Goal: Book appointment/travel/reservation

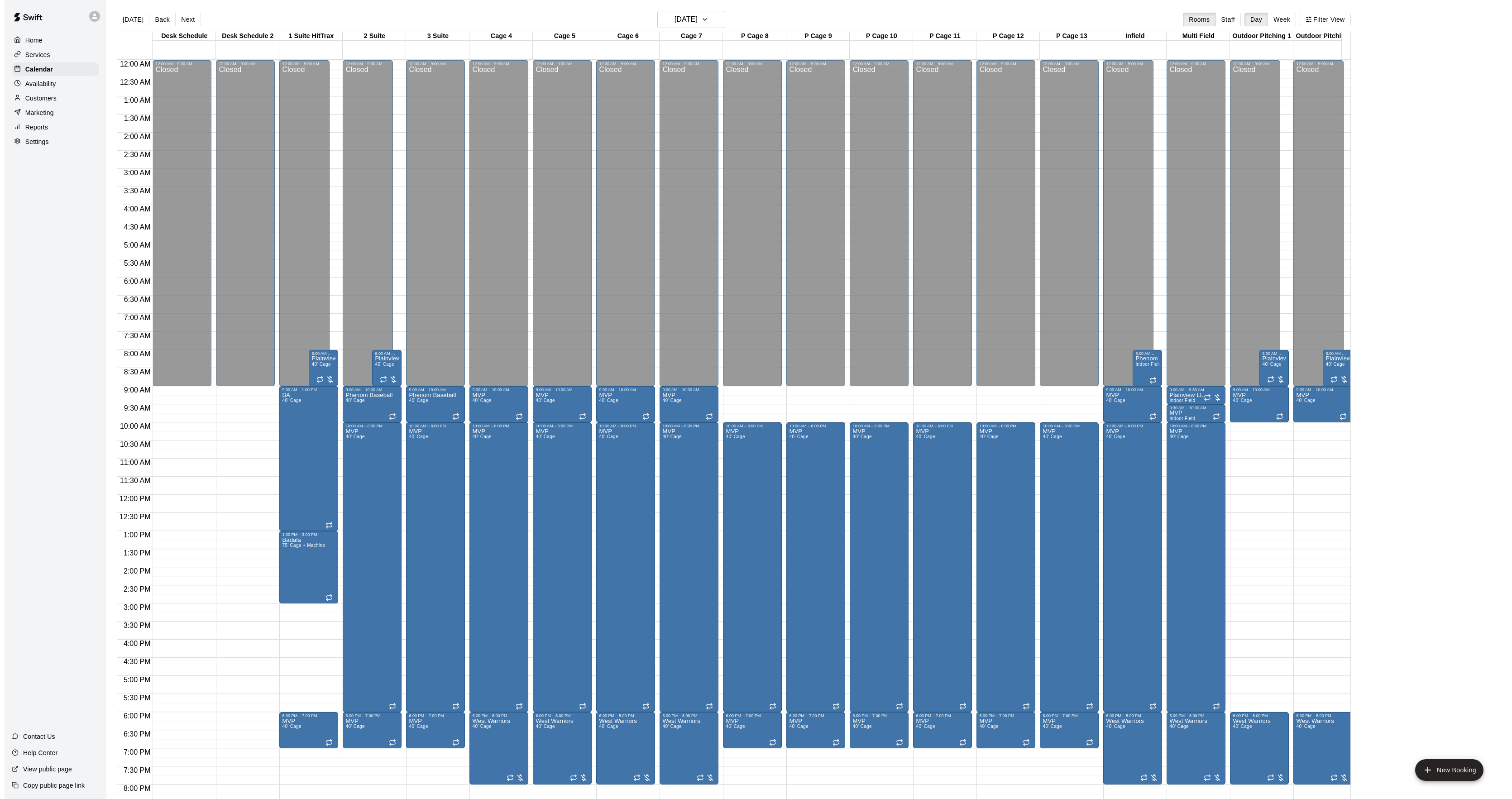
scroll to position [93, 0]
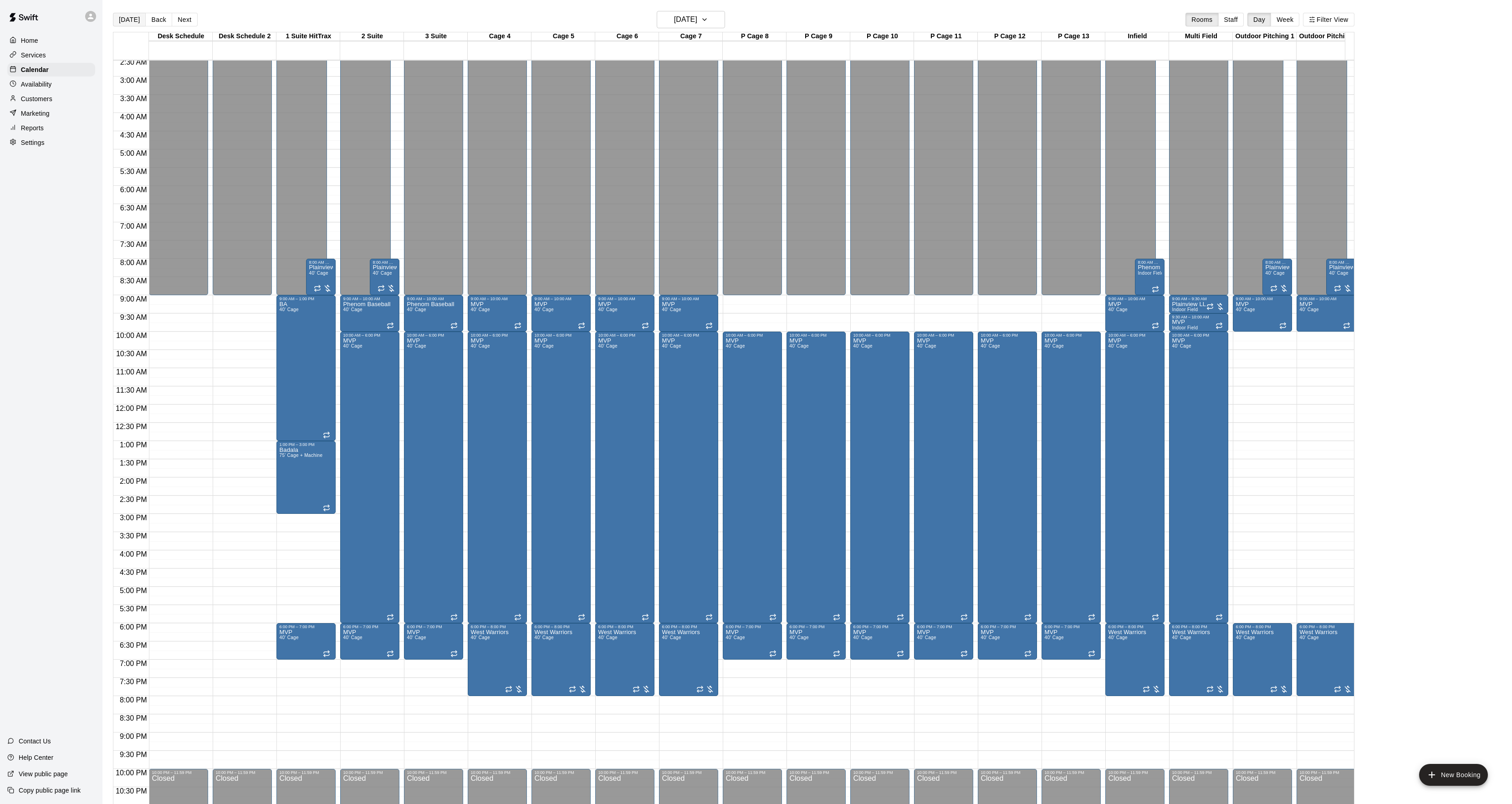
click at [134, 20] on button "[DATE]" at bounding box center [129, 19] width 33 height 14
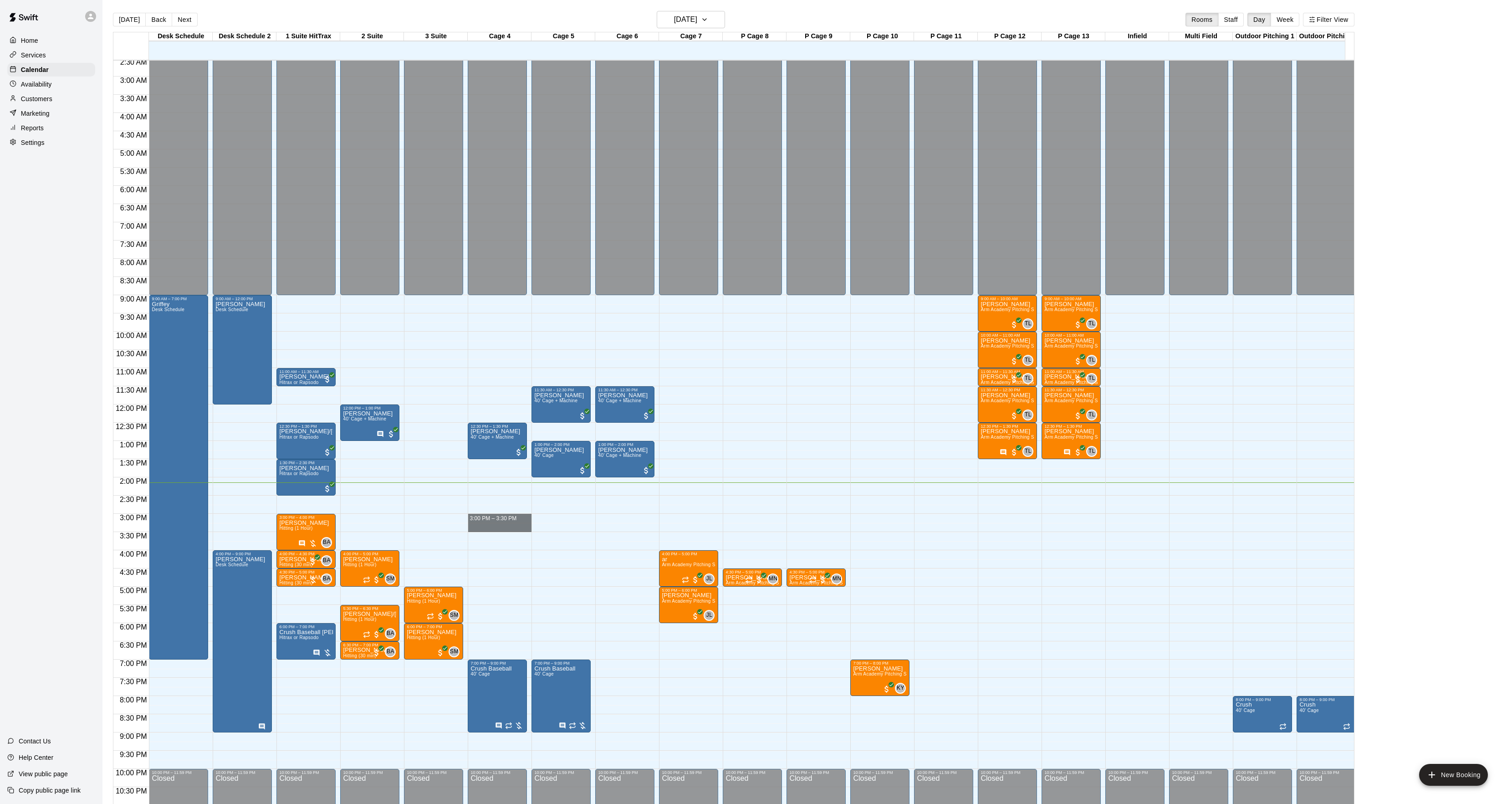
drag, startPoint x: 477, startPoint y: 518, endPoint x: 477, endPoint y: 528, distance: 10.0
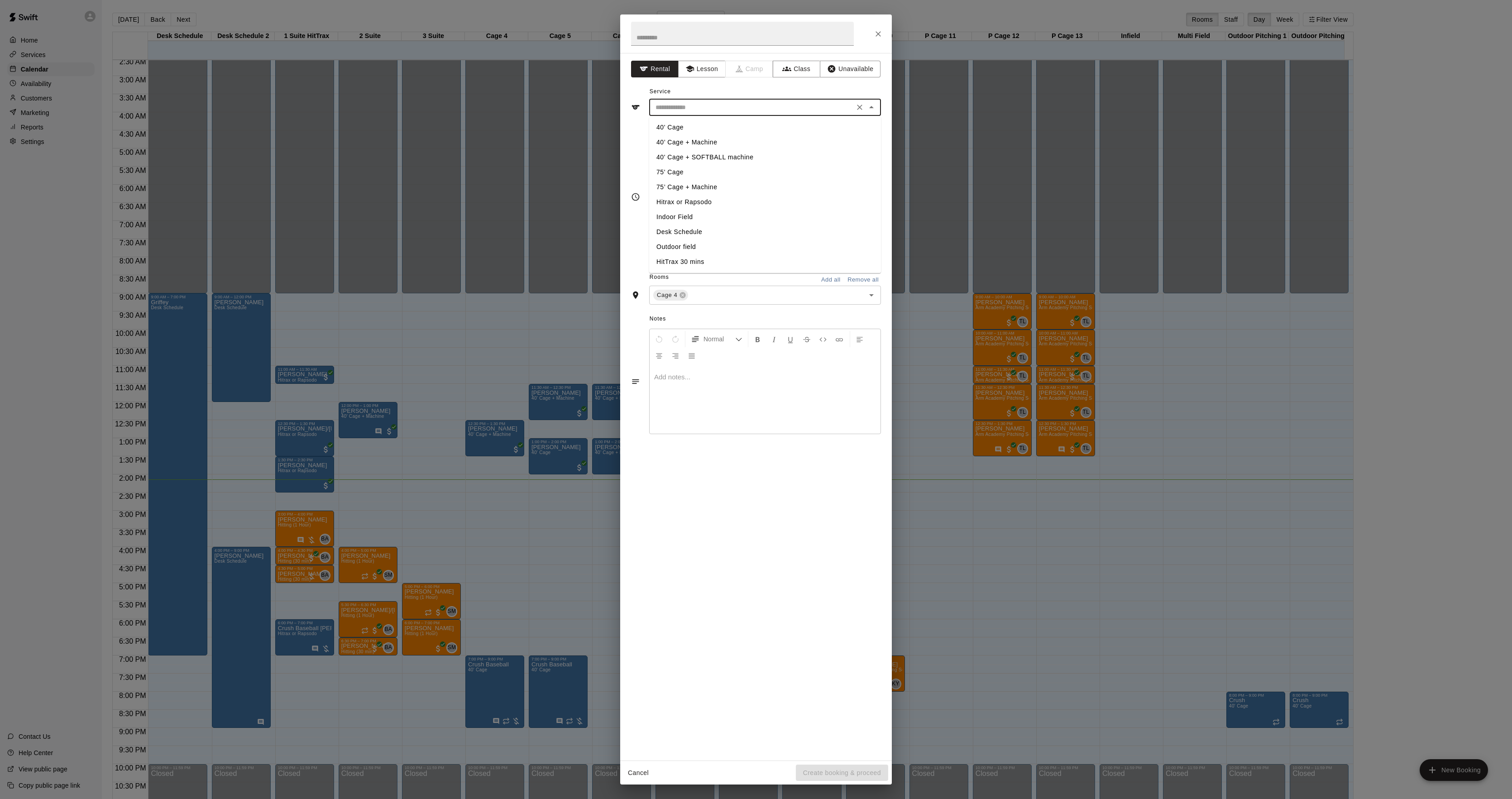
drag, startPoint x: 685, startPoint y: 108, endPoint x: 685, endPoint y: 125, distance: 17.0
click at [686, 107] on input "text" at bounding box center [751, 107] width 199 height 12
click at [681, 124] on li "40' Cage" at bounding box center [764, 127] width 232 height 15
type input "********"
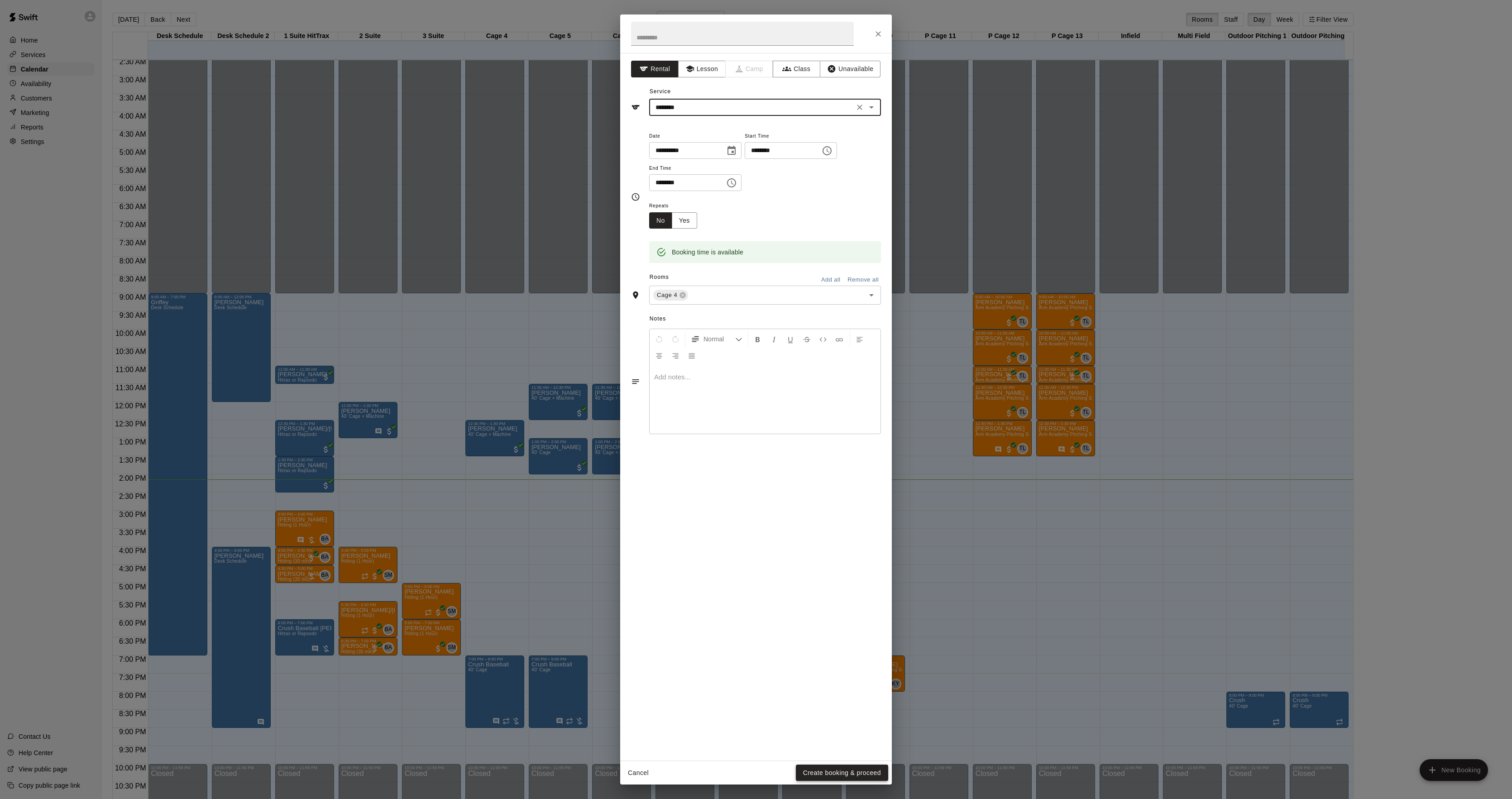
click at [846, 769] on button "Create booking & proceed" at bounding box center [841, 773] width 92 height 17
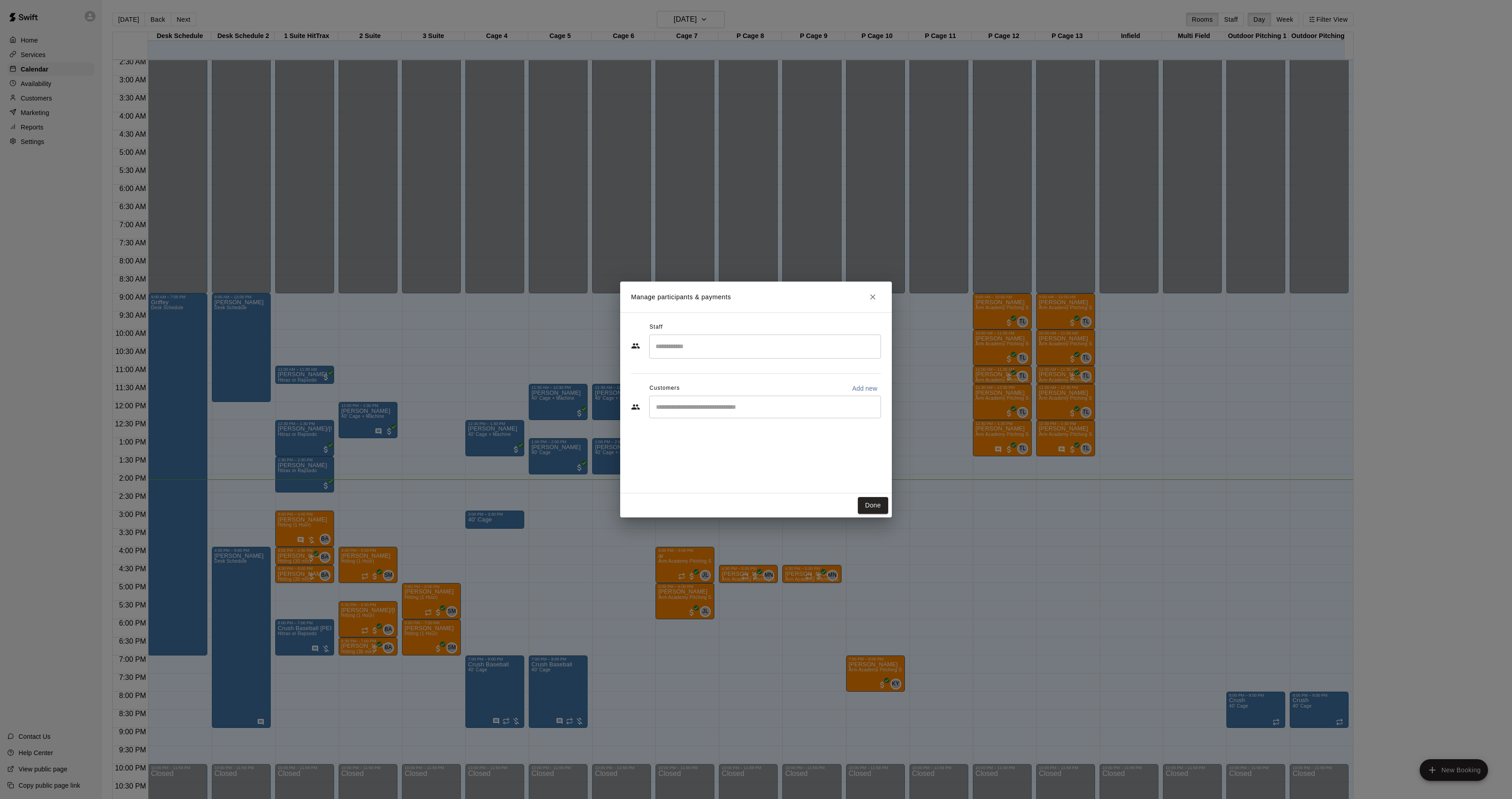
click at [697, 417] on div "​" at bounding box center [764, 406] width 232 height 22
type input "******"
click at [732, 436] on div "[PERSON_NAME] [EMAIL_ADDRESS][DOMAIN_NAME]" at bounding box center [774, 433] width 199 height 19
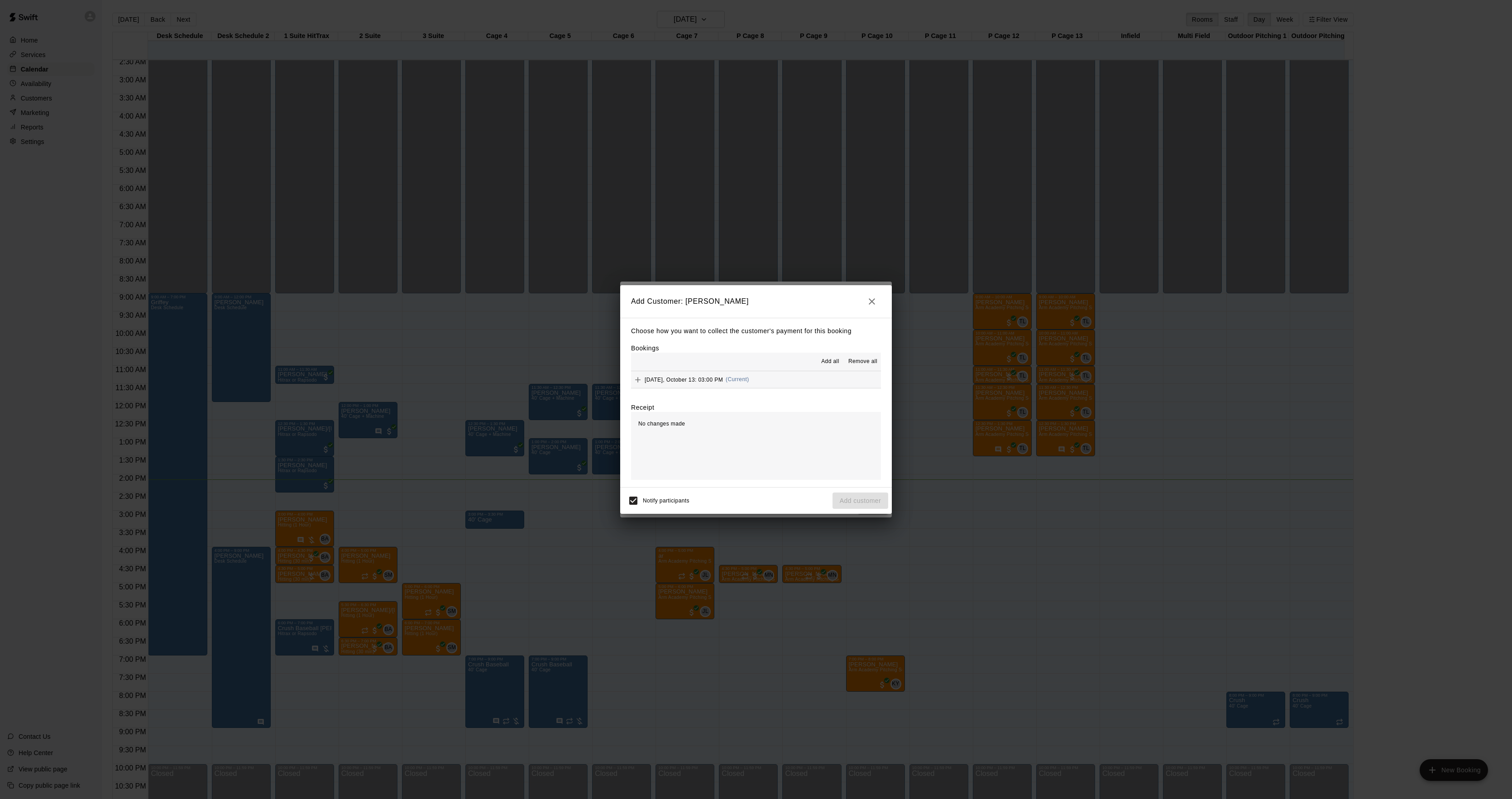
click at [746, 377] on span "(Current)" at bounding box center [737, 379] width 24 height 6
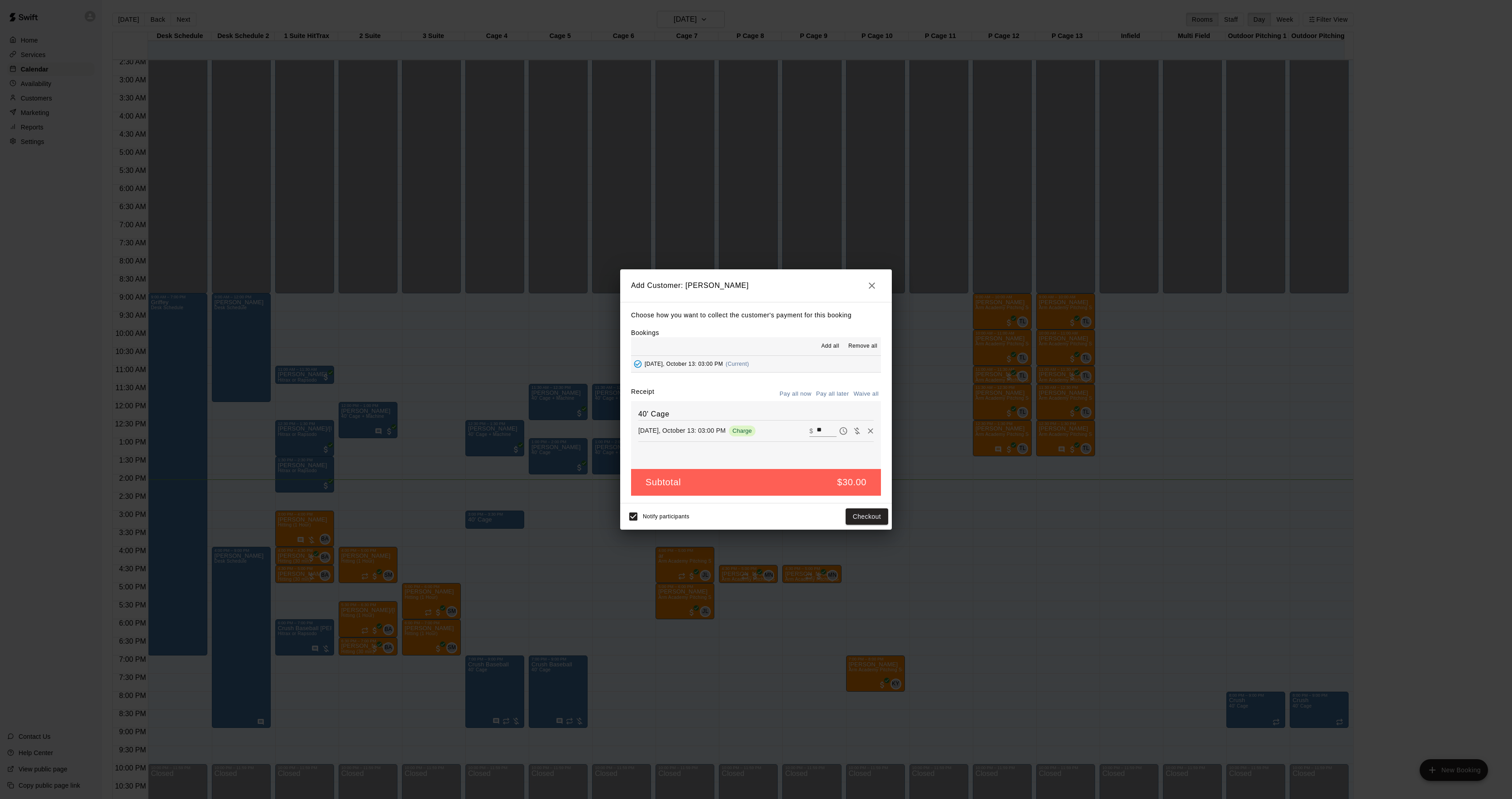
click at [837, 396] on button "Pay all later" at bounding box center [832, 394] width 38 height 14
click at [853, 515] on button "Add customer" at bounding box center [860, 517] width 55 height 17
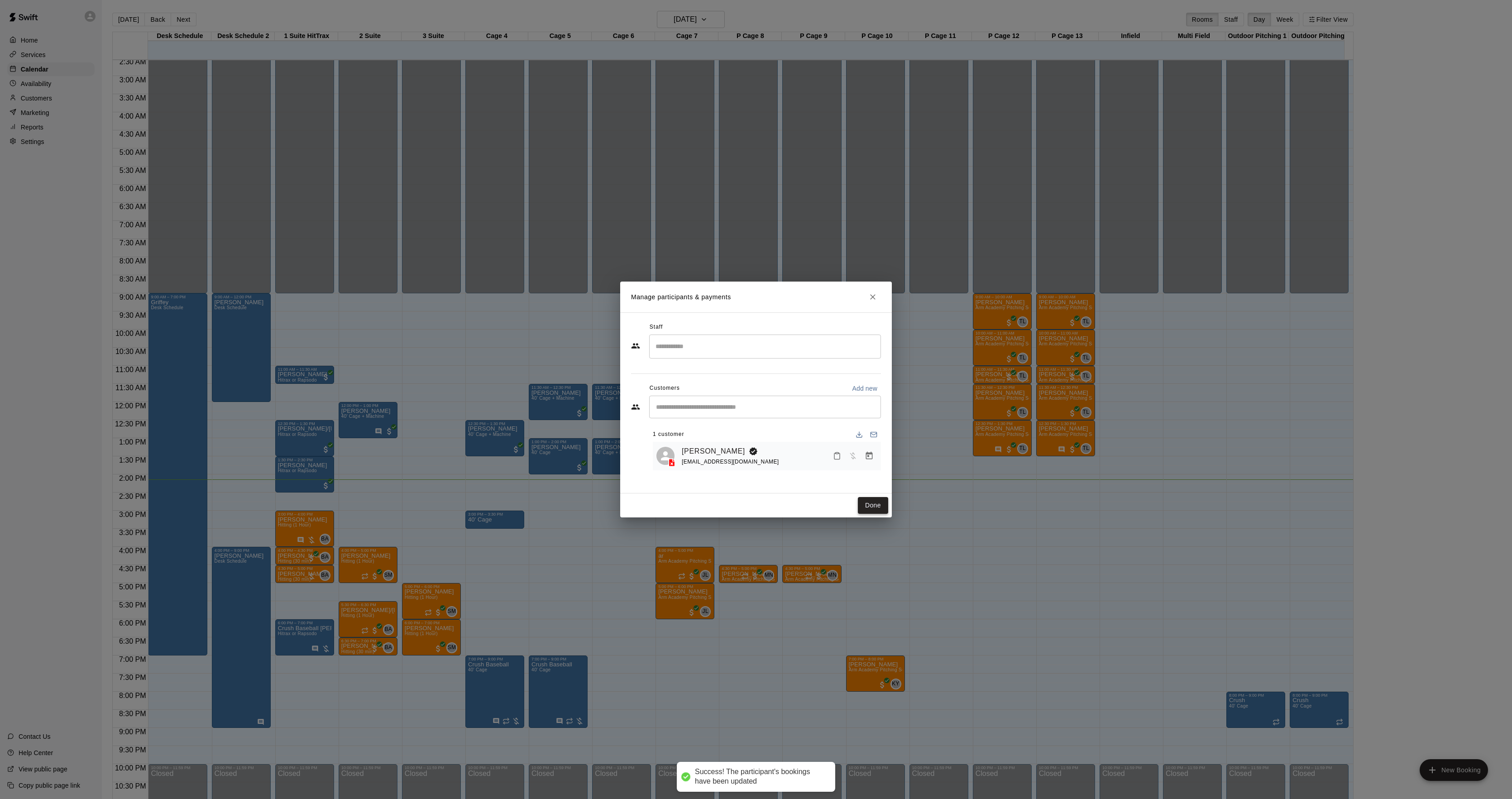
click at [870, 512] on button "Done" at bounding box center [872, 505] width 30 height 17
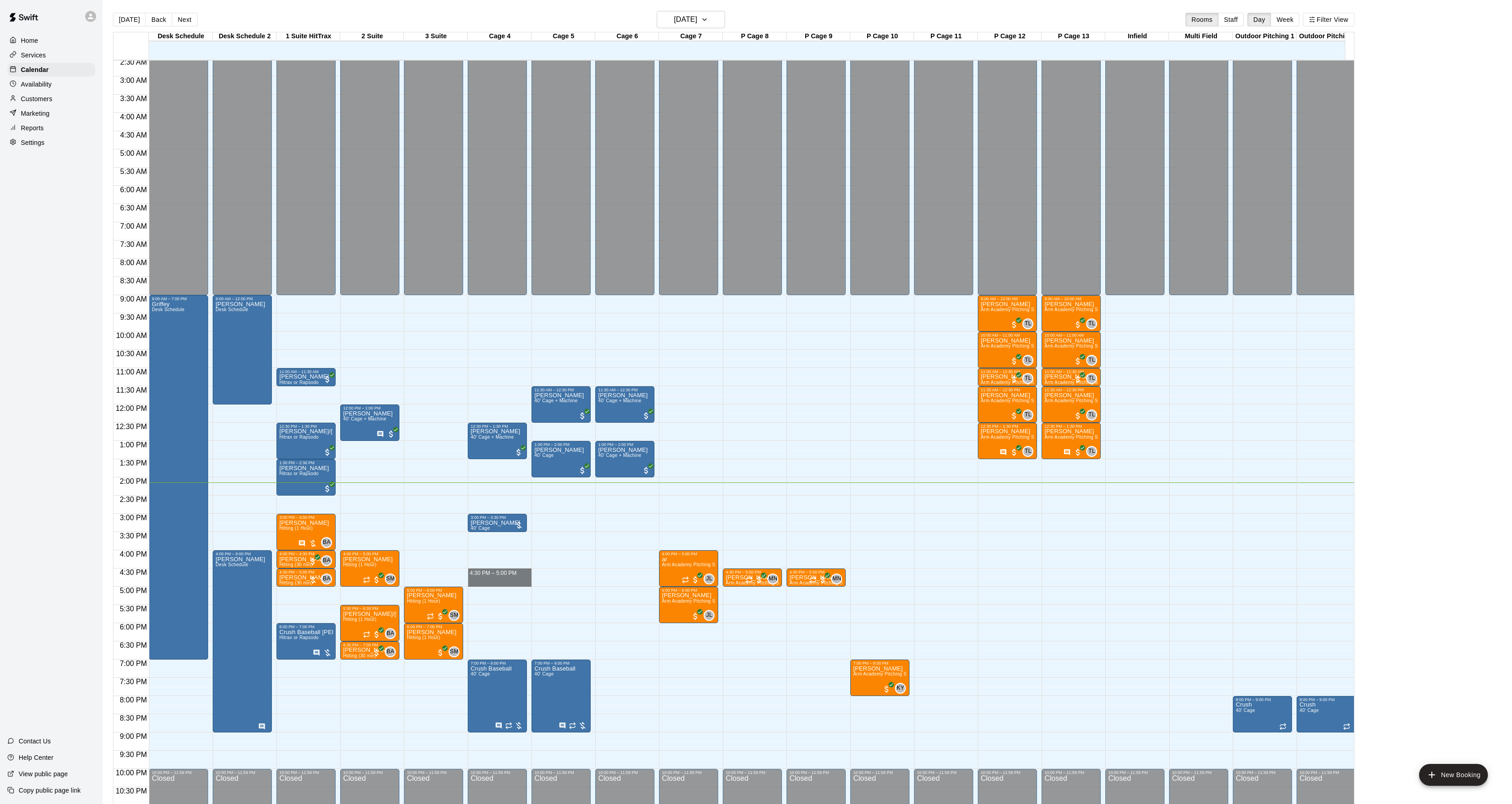
drag, startPoint x: 498, startPoint y: 574, endPoint x: 498, endPoint y: 585, distance: 11.0
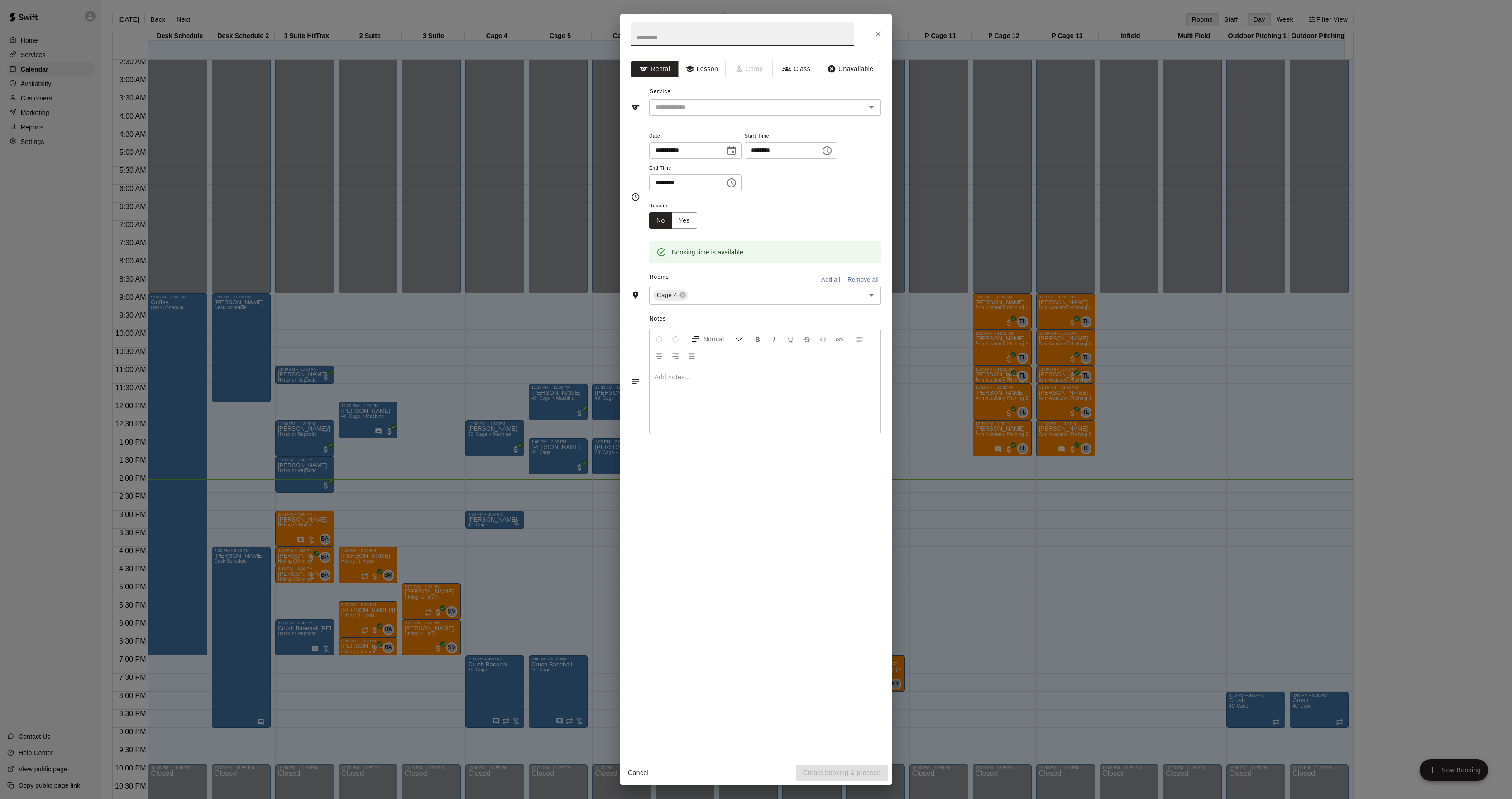
click at [587, 186] on div "**********" at bounding box center [756, 400] width 1512 height 799
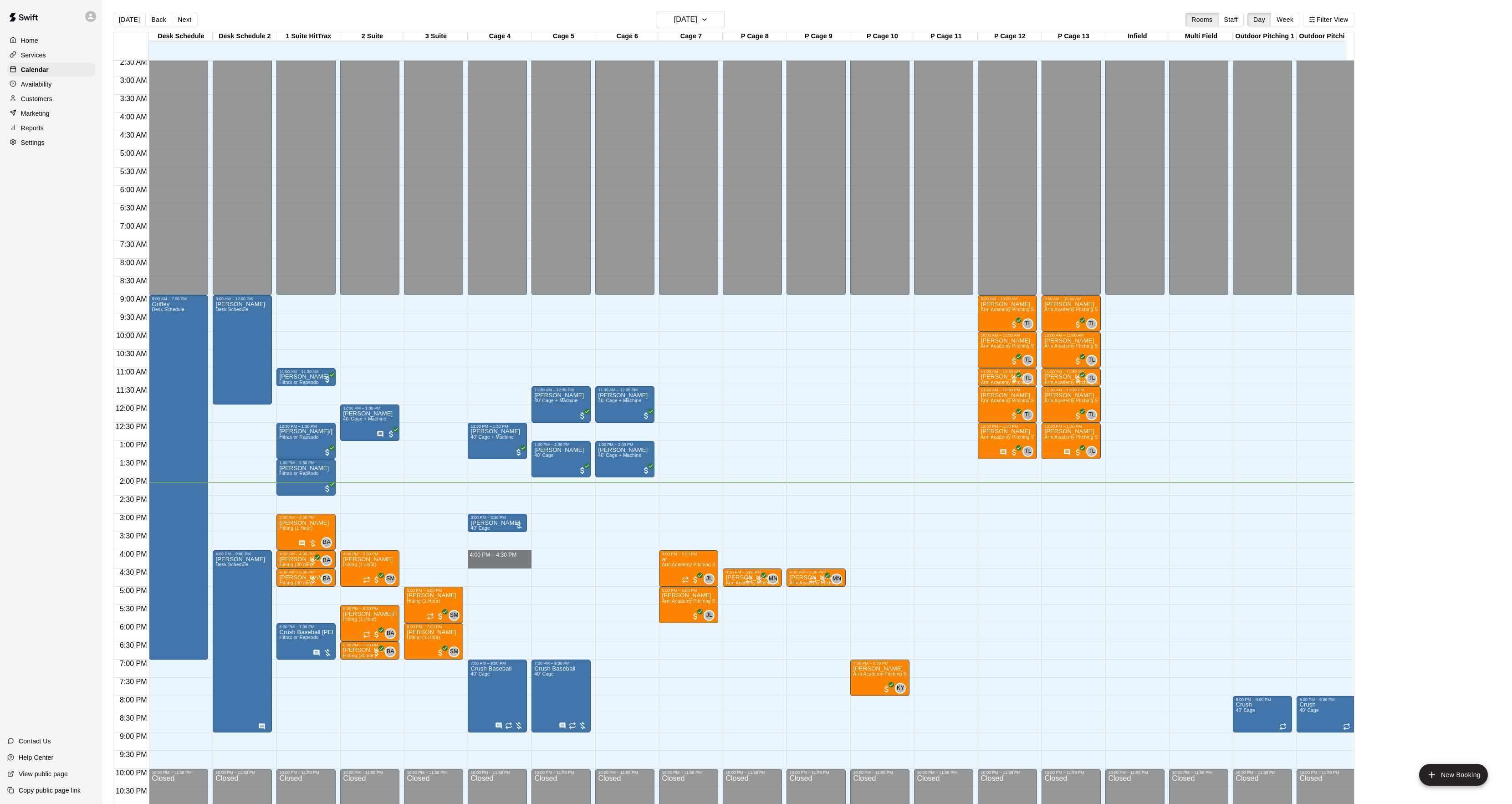
drag, startPoint x: 497, startPoint y: 558, endPoint x: 497, endPoint y: 565, distance: 7.0
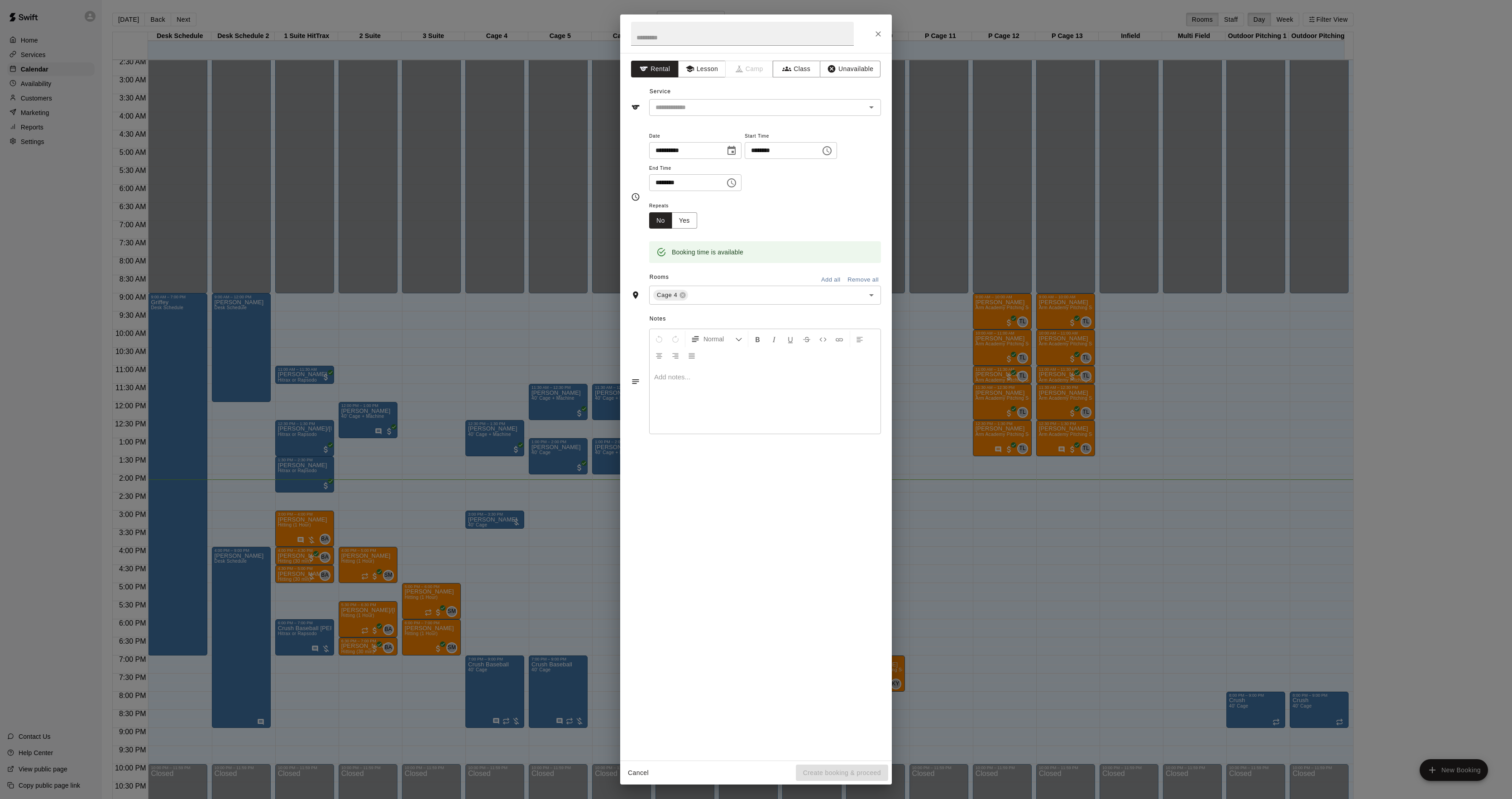
click at [475, 558] on div "**********" at bounding box center [756, 400] width 1512 height 799
drag, startPoint x: 683, startPoint y: 114, endPoint x: 687, endPoint y: 118, distance: 5.7
click at [681, 117] on div "**********" at bounding box center [755, 406] width 272 height 707
click at [685, 105] on input "text" at bounding box center [751, 107] width 199 height 12
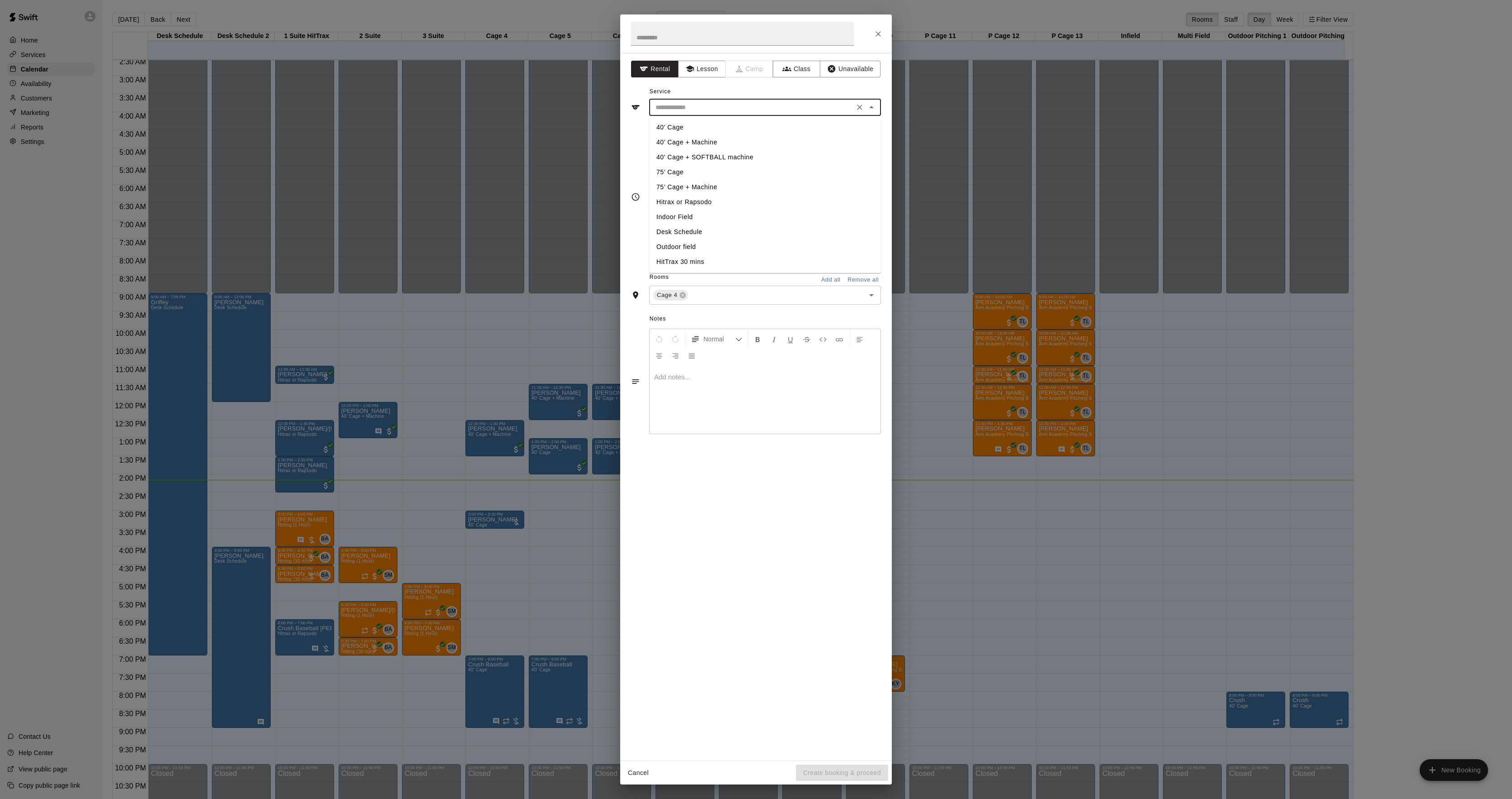
click at [681, 127] on li "40' Cage" at bounding box center [764, 127] width 232 height 15
type input "********"
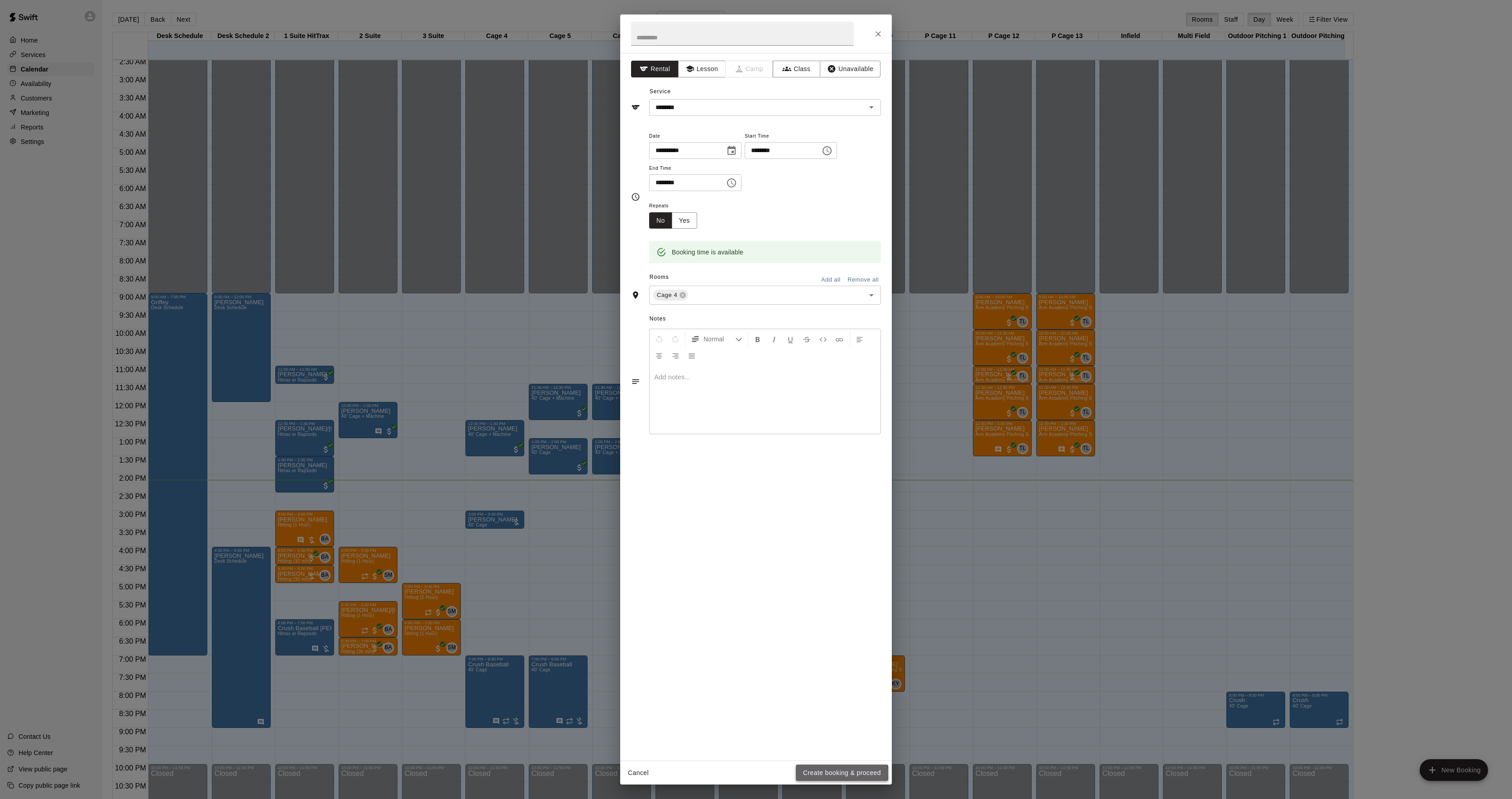
click at [831, 774] on button "Create booking & proceed" at bounding box center [841, 773] width 92 height 17
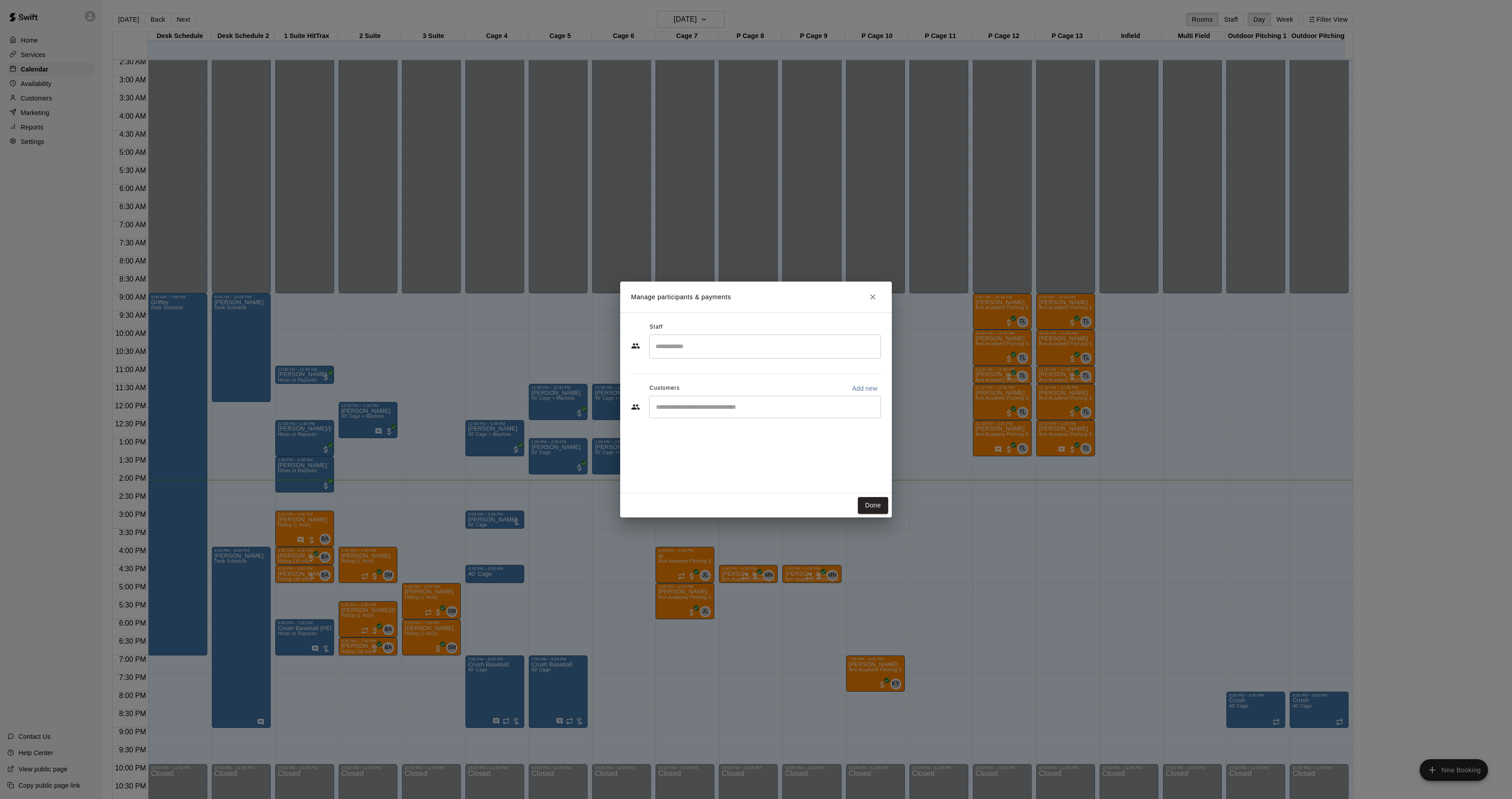
click at [728, 395] on div "Customers Add new" at bounding box center [755, 388] width 250 height 15
drag, startPoint x: 731, startPoint y: 406, endPoint x: 738, endPoint y: 406, distance: 7.0
click at [732, 406] on input "Start typing to search customers..." at bounding box center [764, 407] width 223 height 9
type input "******"
click at [878, 503] on button "Done" at bounding box center [872, 505] width 30 height 17
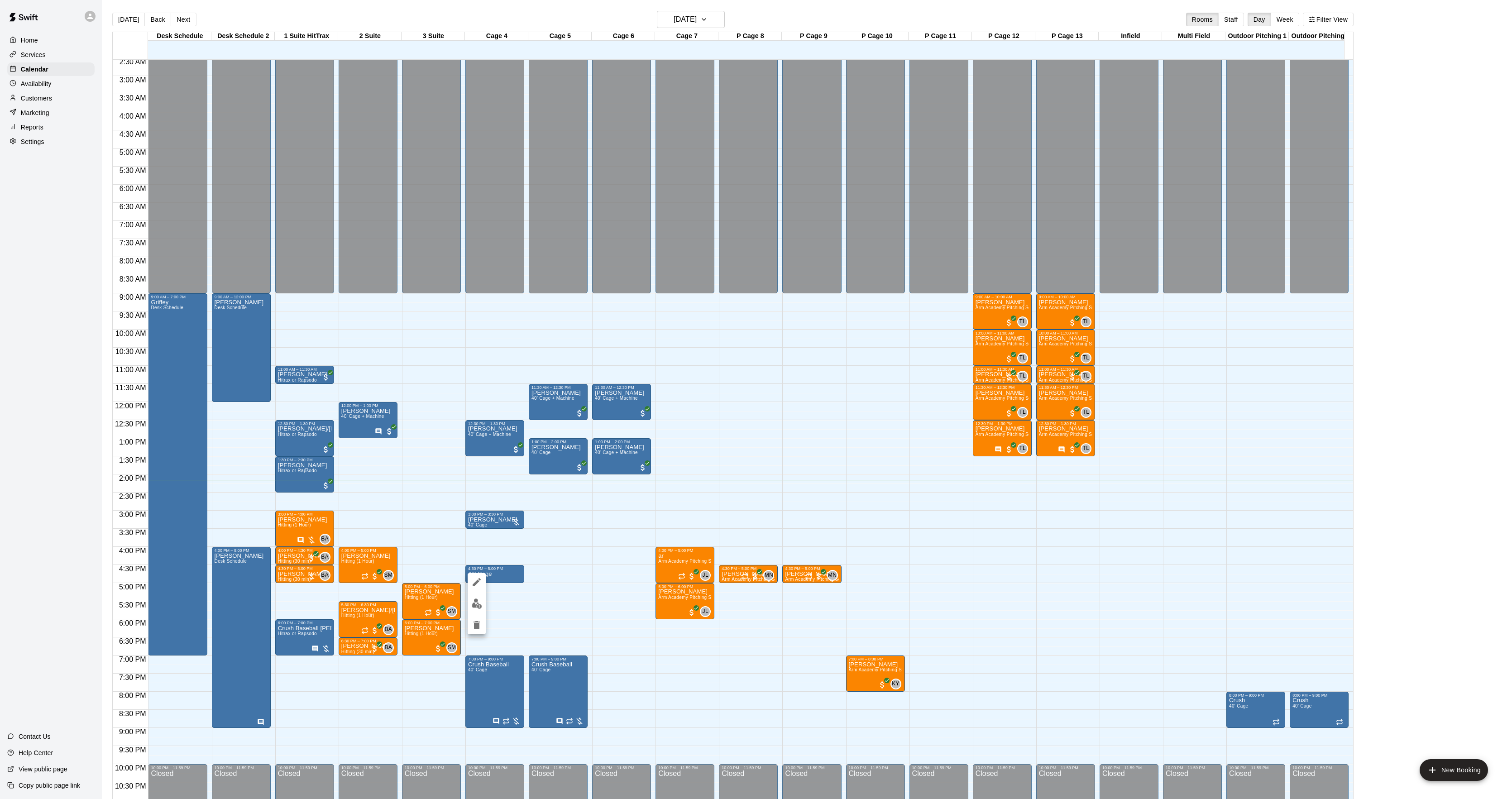
click at [479, 580] on icon "edit" at bounding box center [477, 582] width 8 height 8
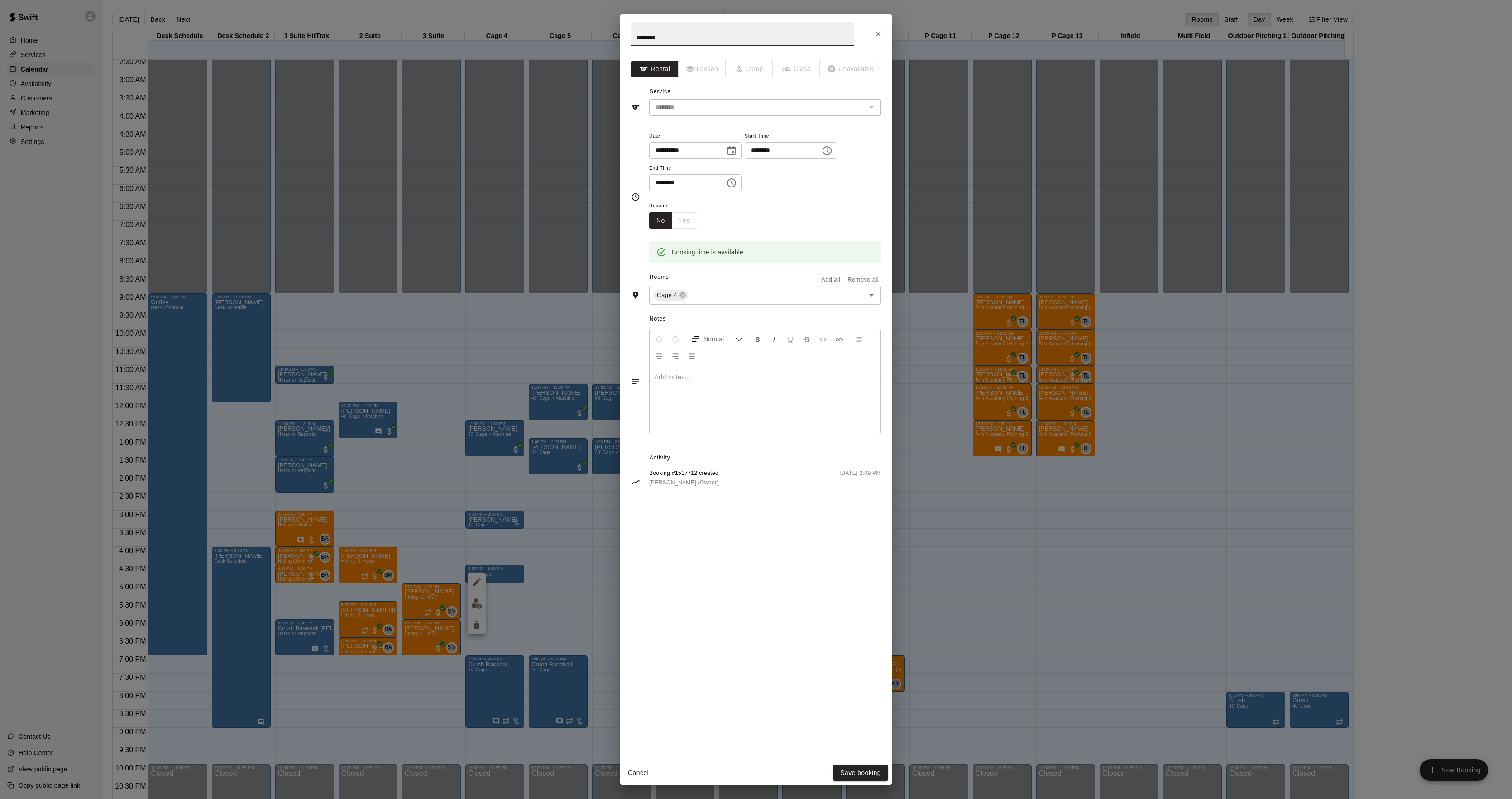
click at [644, 416] on div "Normal Add notes..." at bounding box center [755, 381] width 250 height 110
click at [653, 412] on div at bounding box center [765, 400] width 231 height 68
click at [851, 763] on div "Cancel Save booking" at bounding box center [755, 772] width 272 height 24
click at [861, 774] on button "Save booking" at bounding box center [861, 773] width 55 height 17
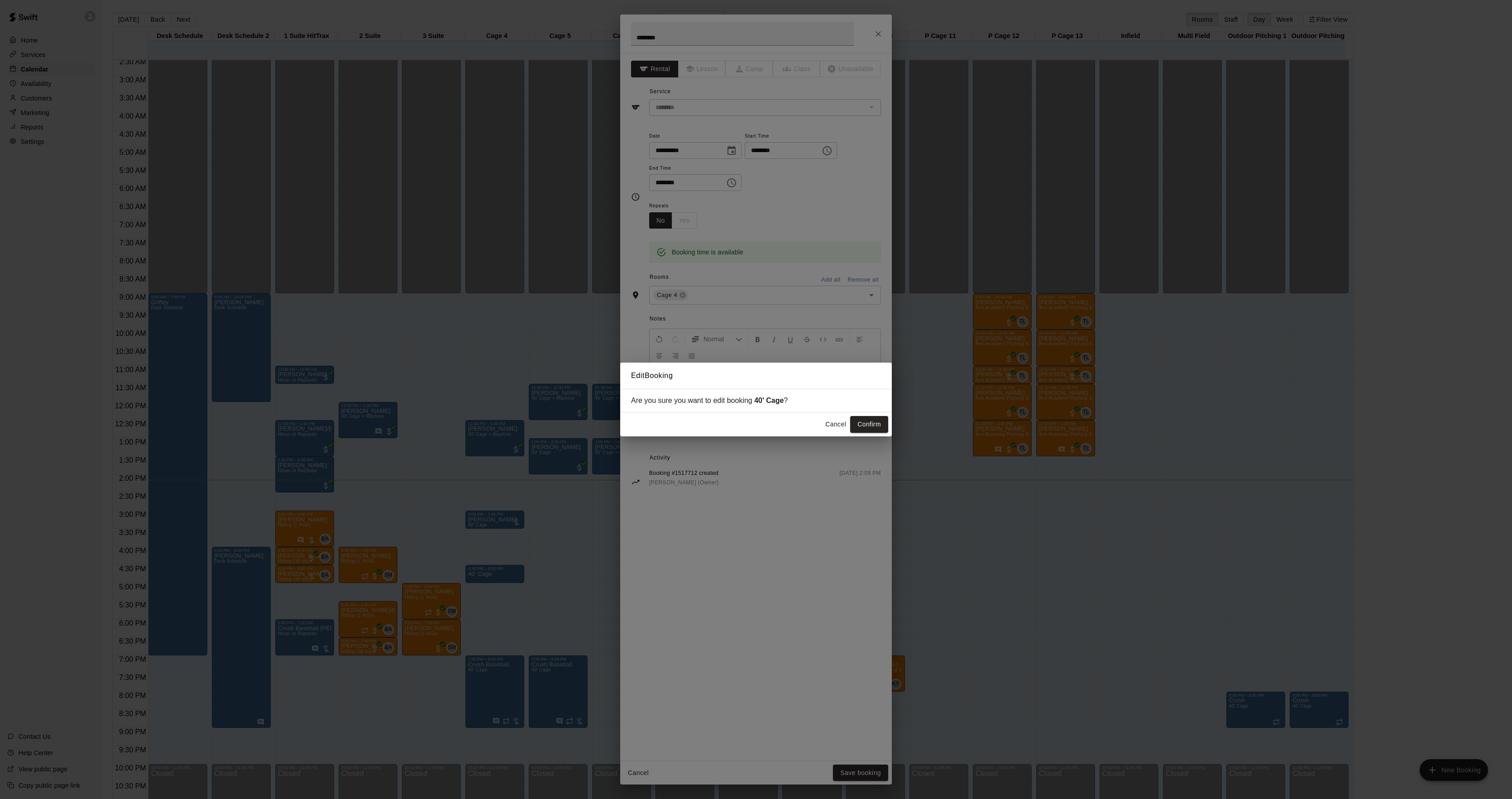
click at [866, 424] on button "Confirm" at bounding box center [868, 424] width 38 height 17
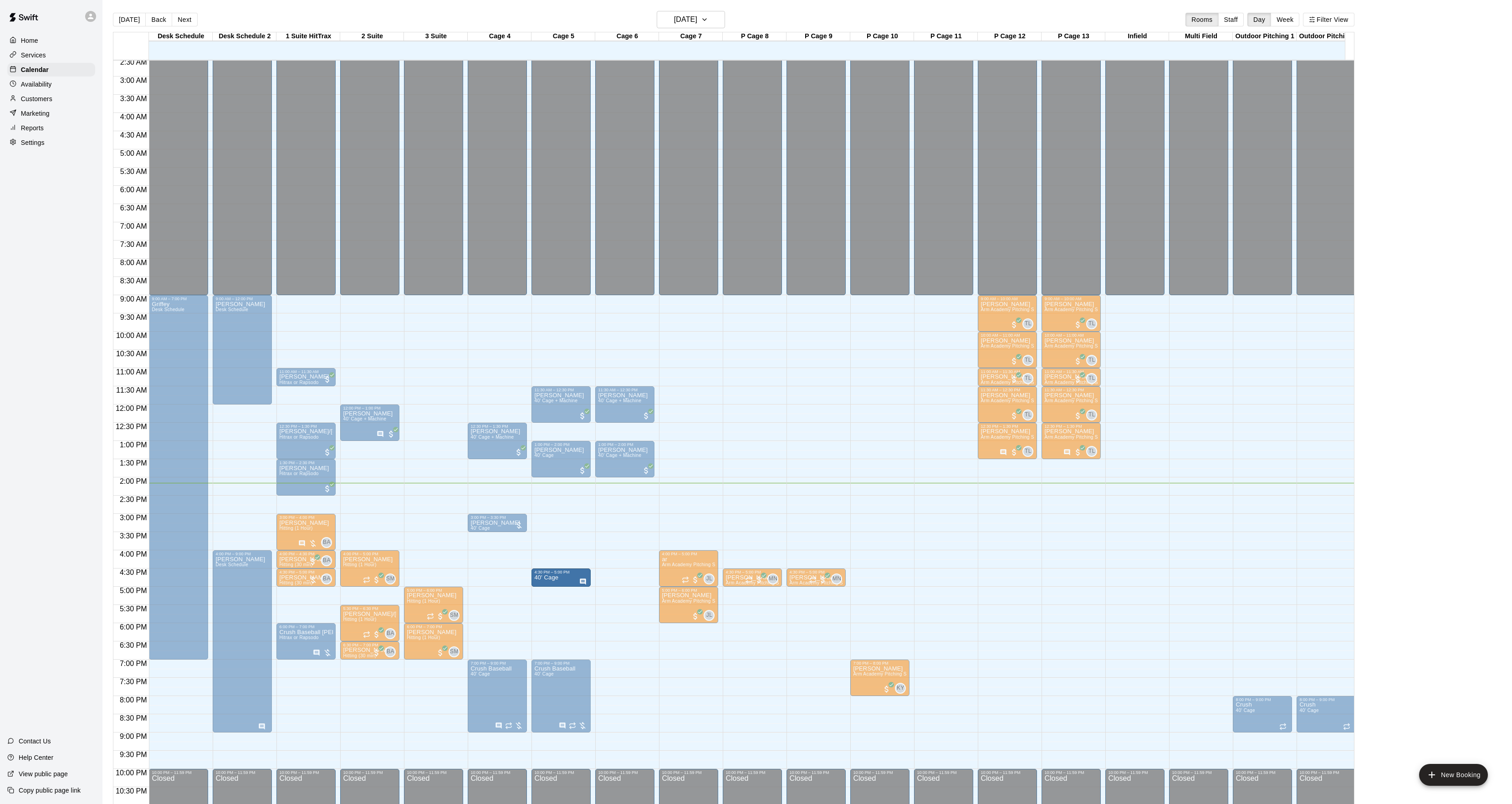
drag, startPoint x: 494, startPoint y: 579, endPoint x: 532, endPoint y: 580, distance: 38.0
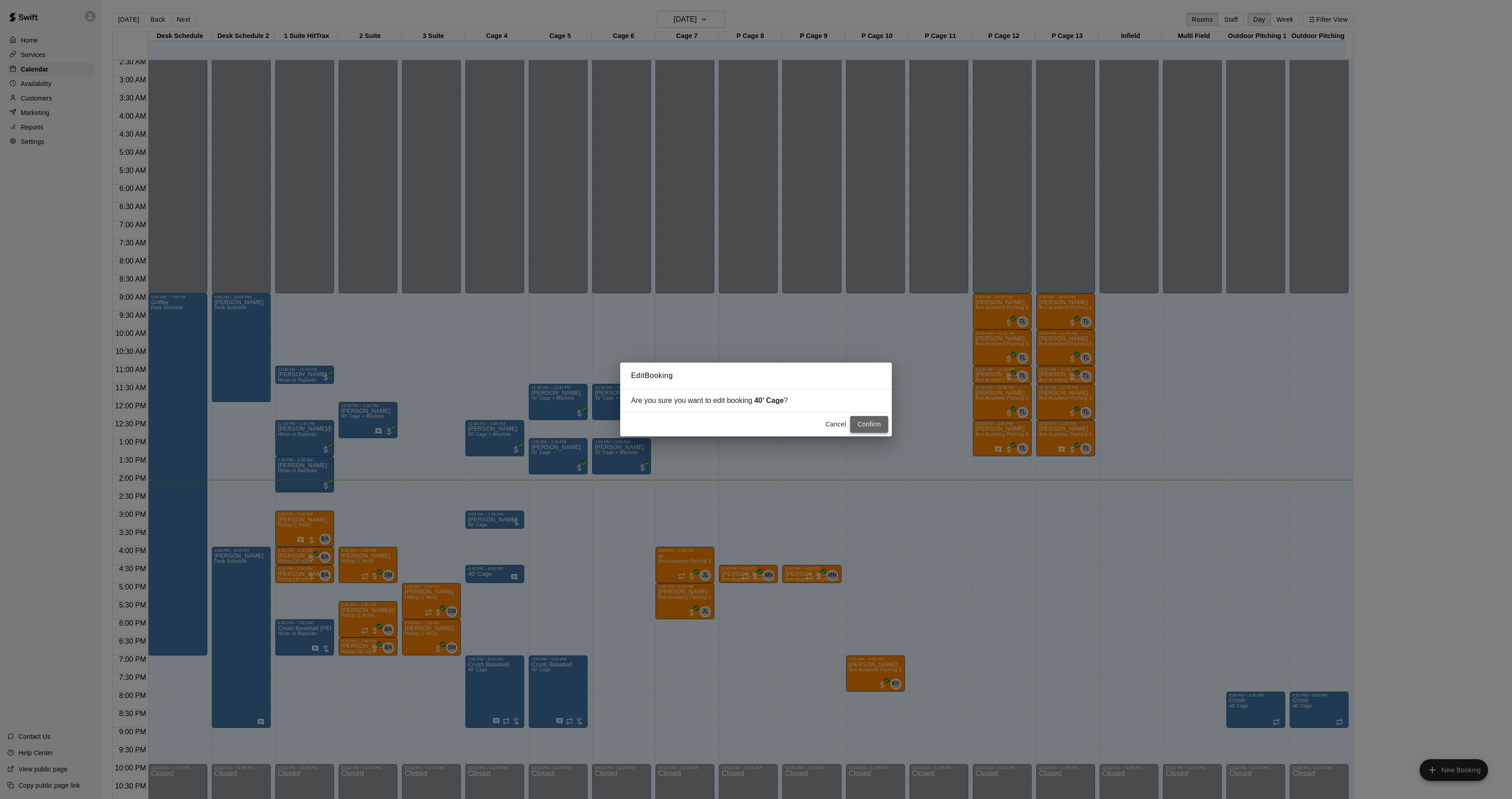
click at [866, 423] on button "Confirm" at bounding box center [868, 424] width 38 height 17
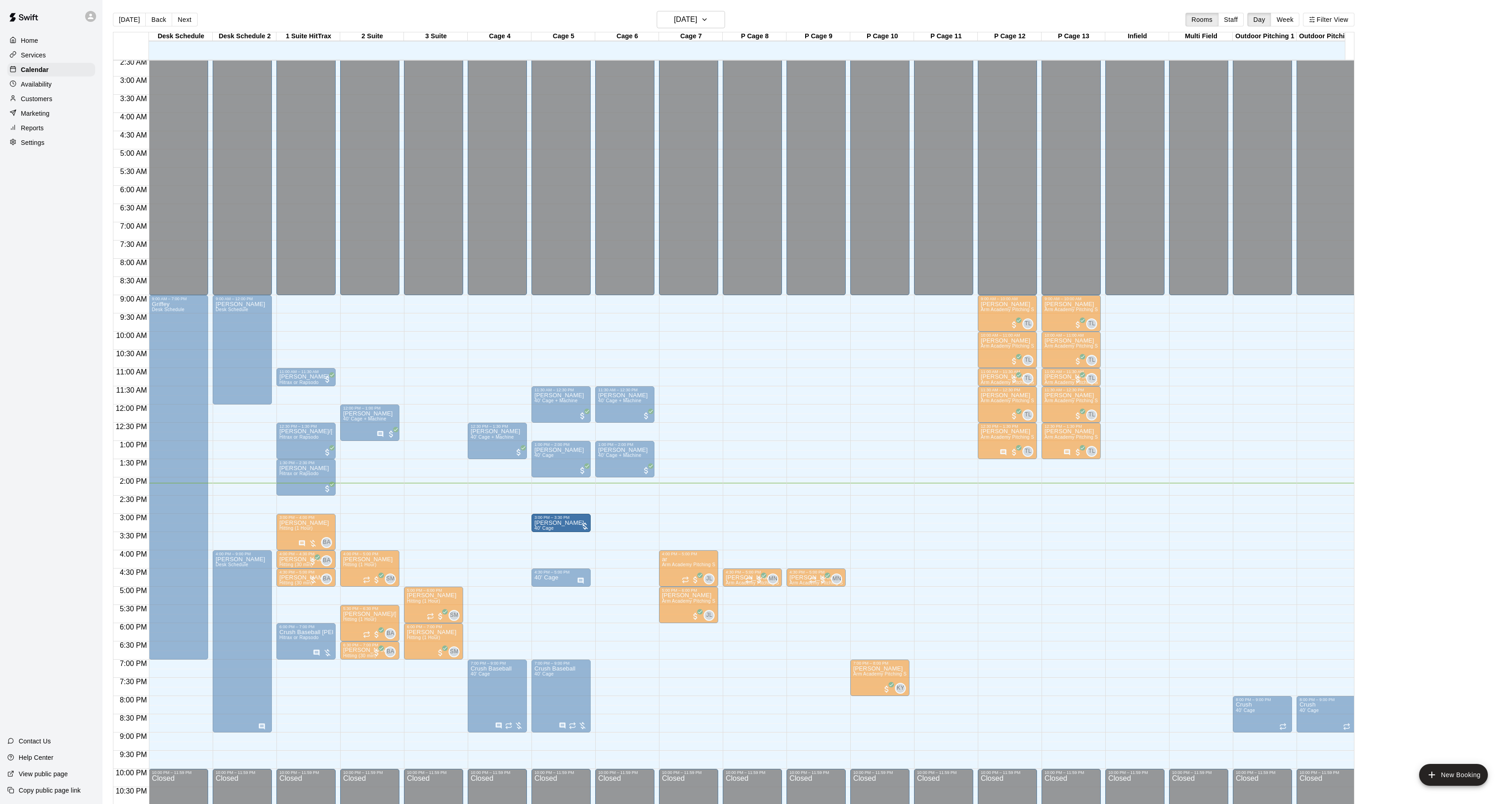
drag, startPoint x: 493, startPoint y: 523, endPoint x: 539, endPoint y: 522, distance: 46.0
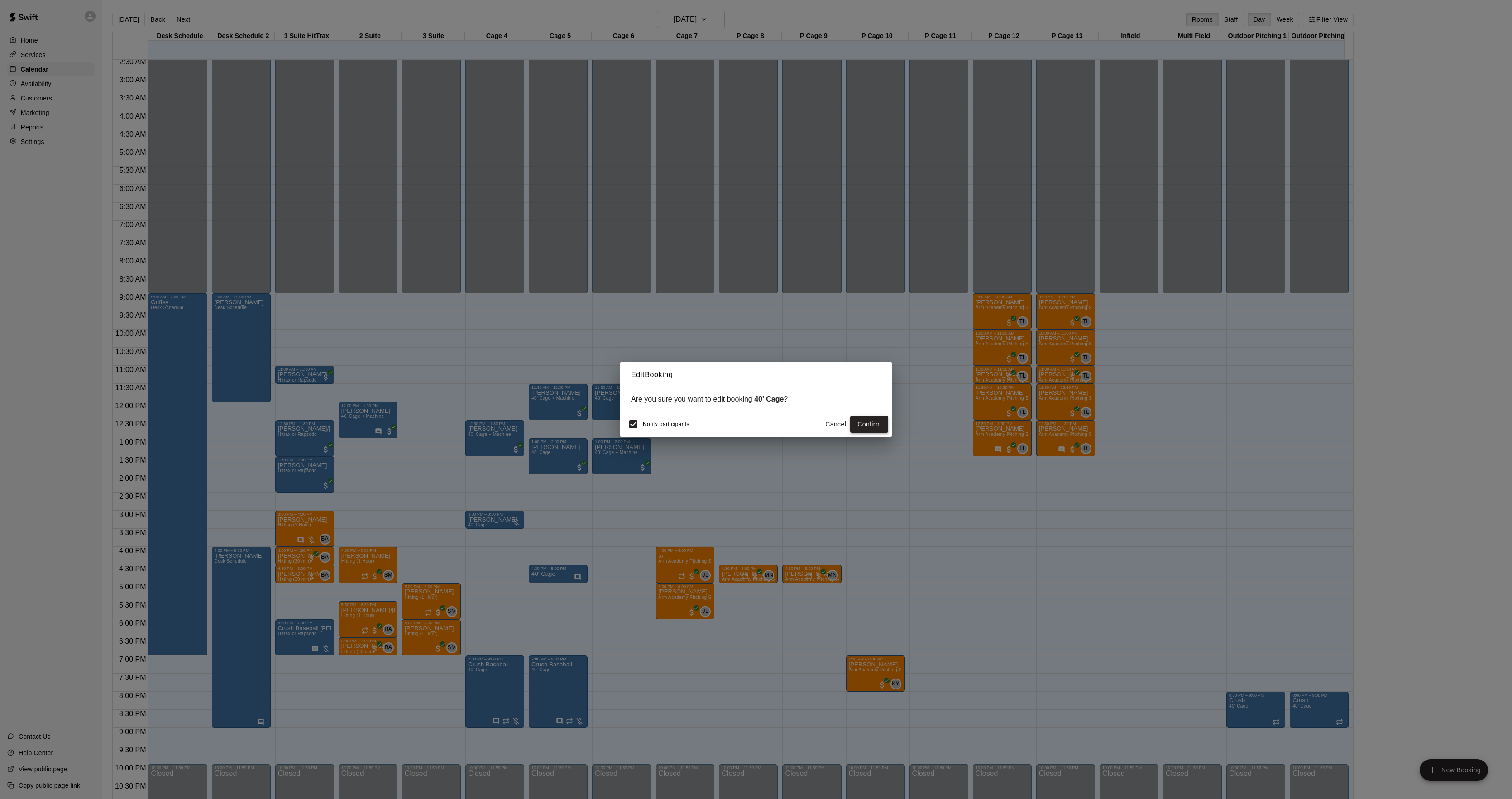
click at [857, 428] on button "Confirm" at bounding box center [868, 424] width 38 height 17
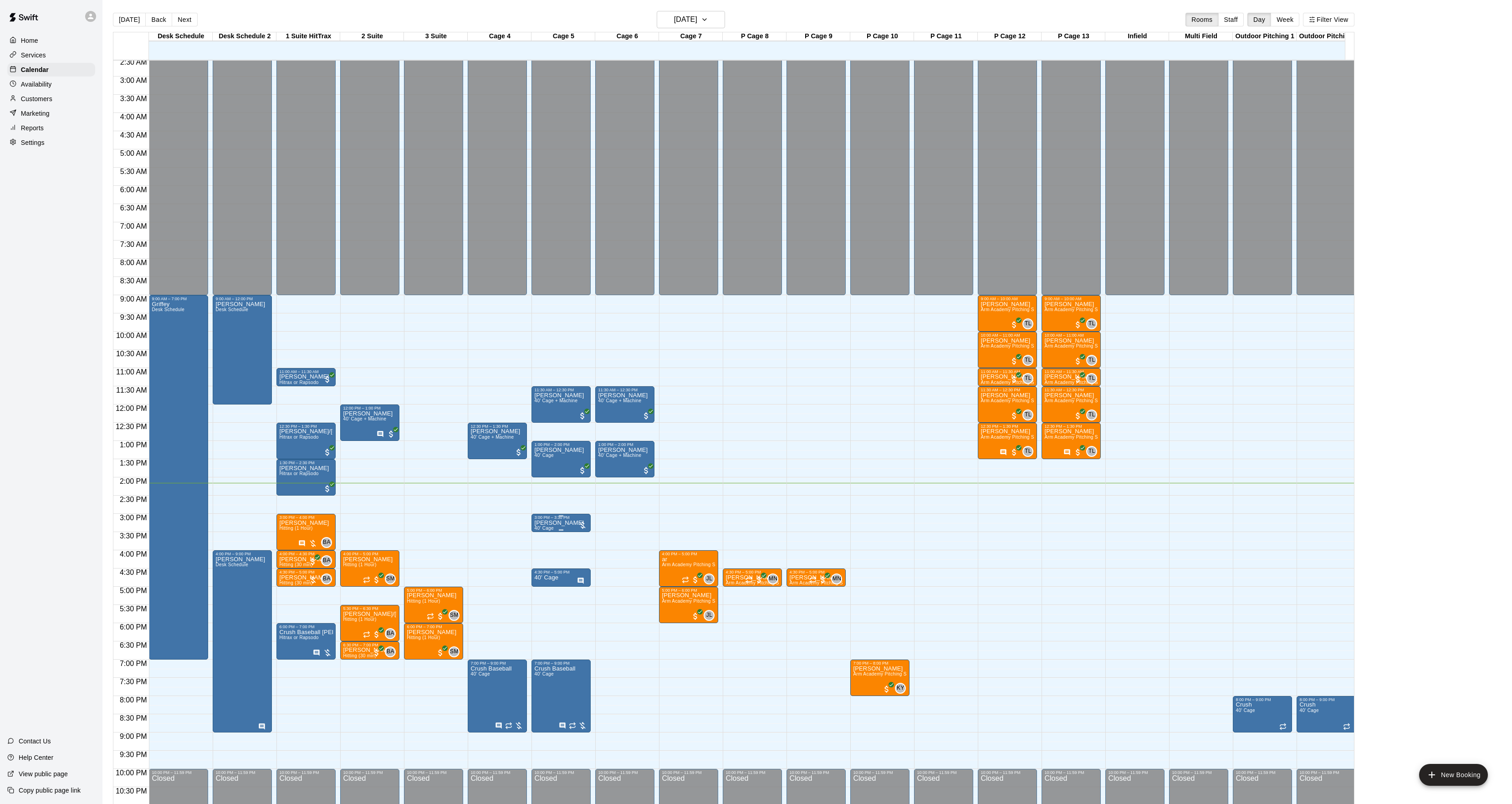
click at [555, 517] on div at bounding box center [561, 516] width 53 height 2
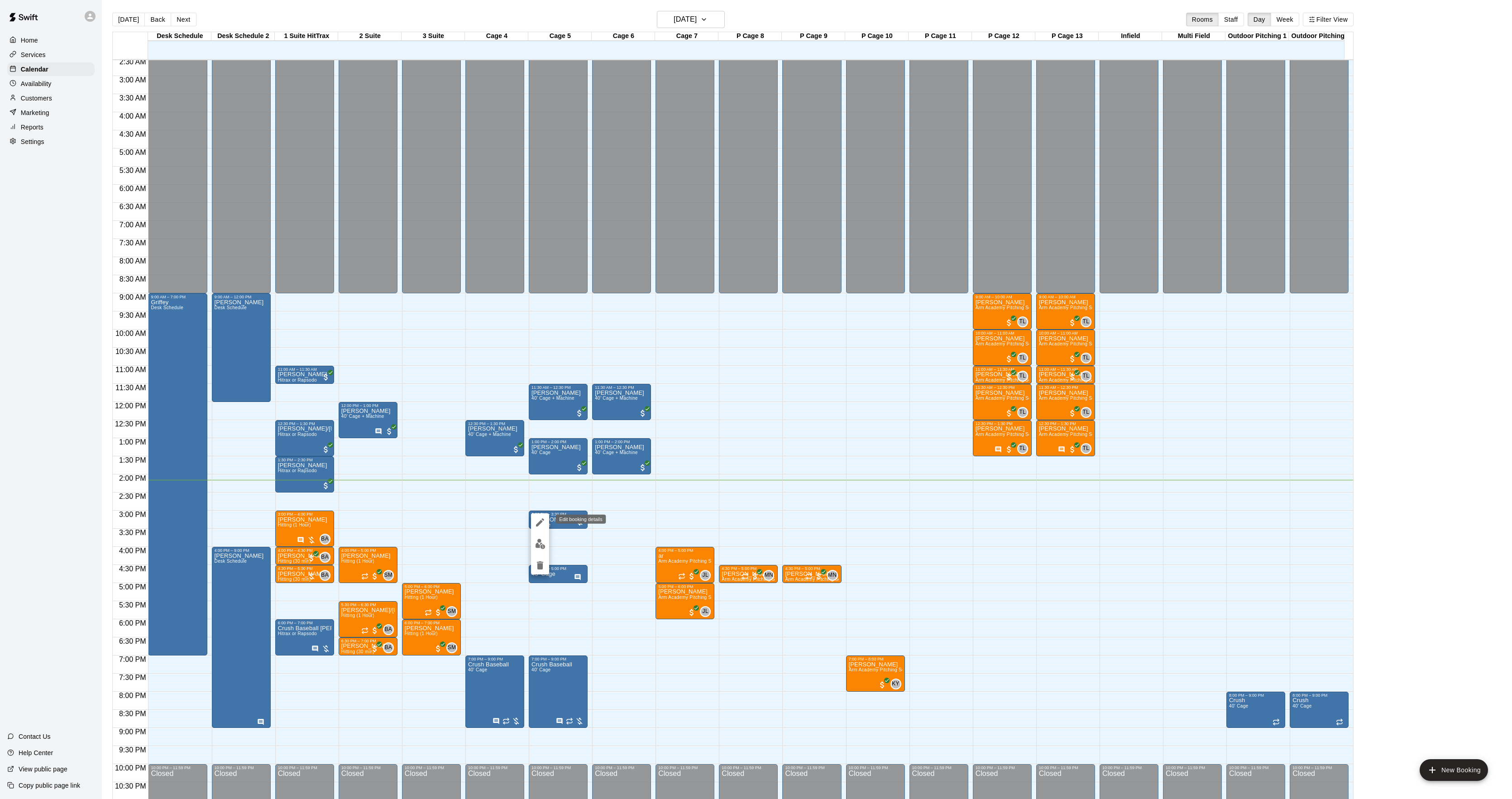
click at [543, 524] on icon "edit" at bounding box center [540, 522] width 11 height 11
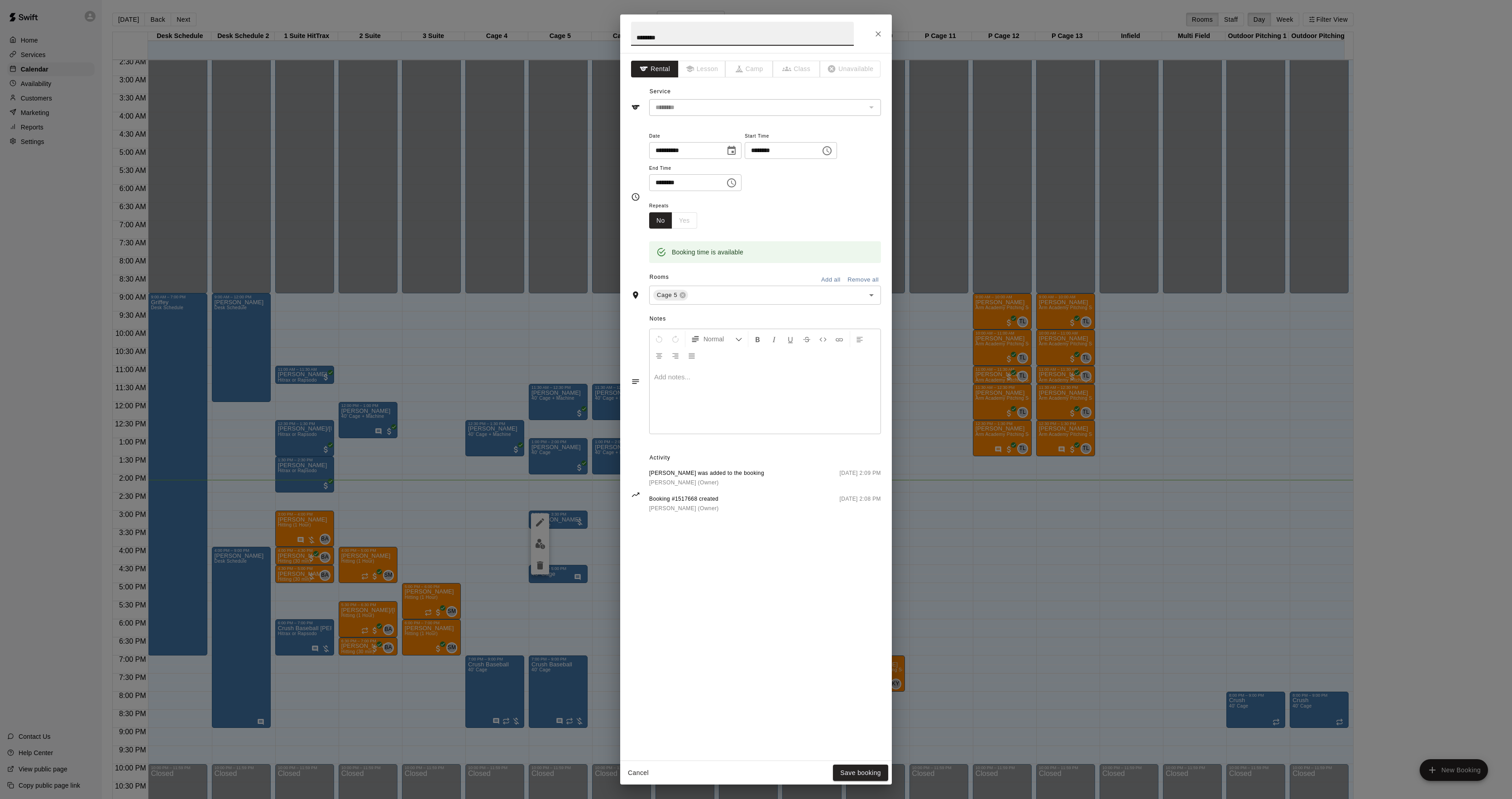
click at [748, 421] on div at bounding box center [765, 400] width 231 height 68
click at [857, 770] on button "Save booking" at bounding box center [861, 773] width 55 height 17
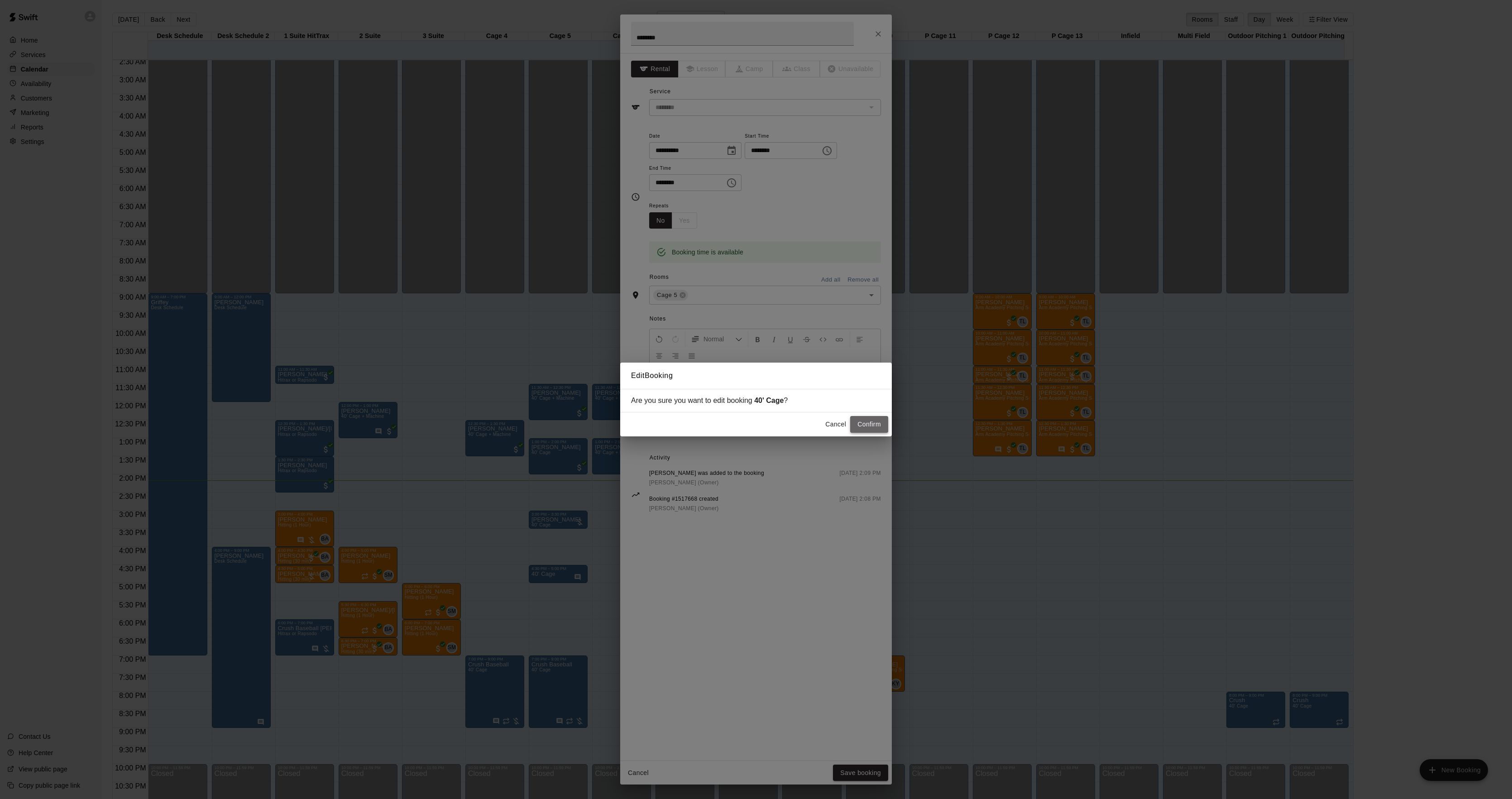
click at [862, 430] on button "Confirm" at bounding box center [868, 424] width 38 height 17
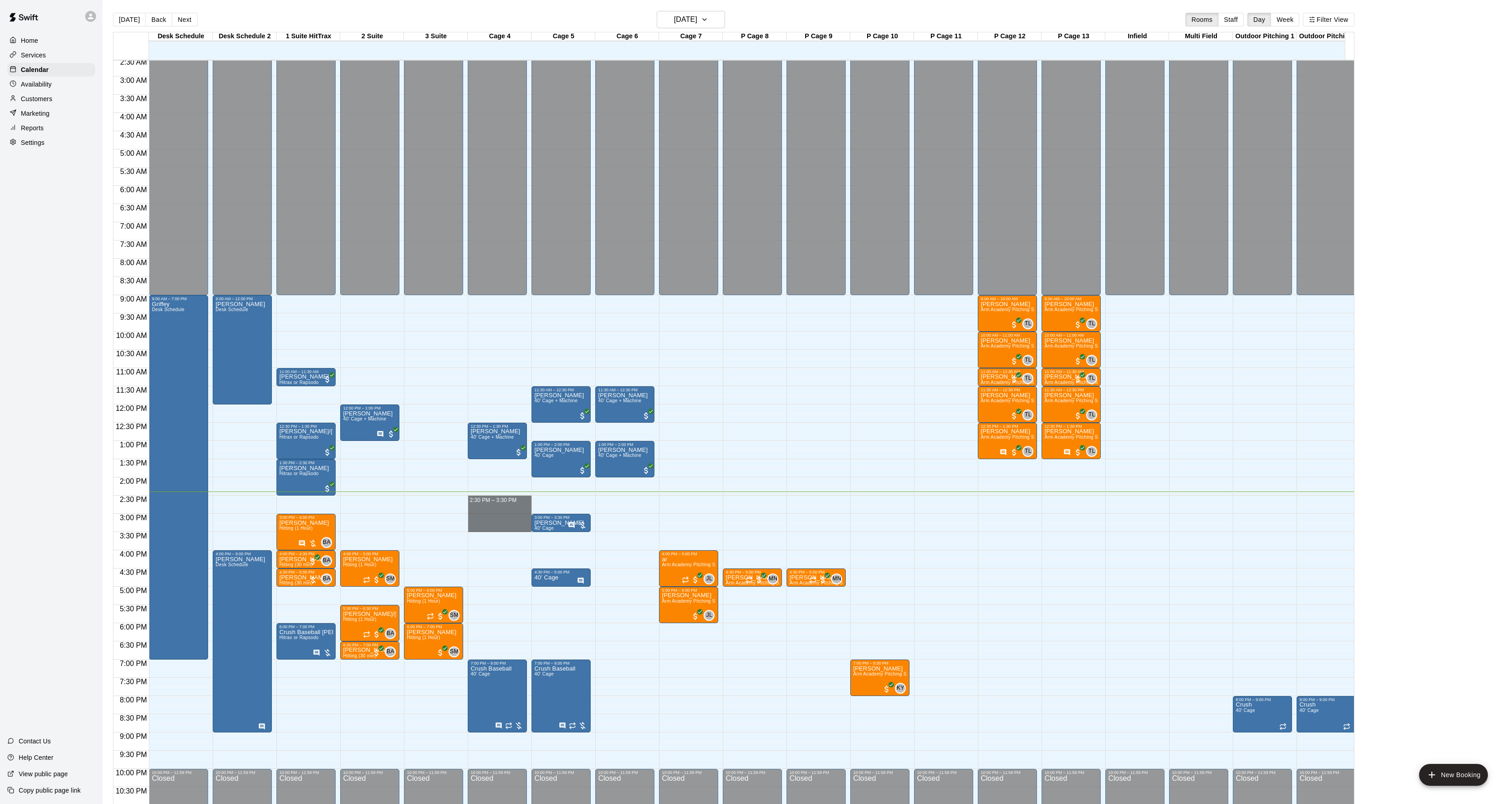
drag, startPoint x: 486, startPoint y: 500, endPoint x: 488, endPoint y: 525, distance: 25.1
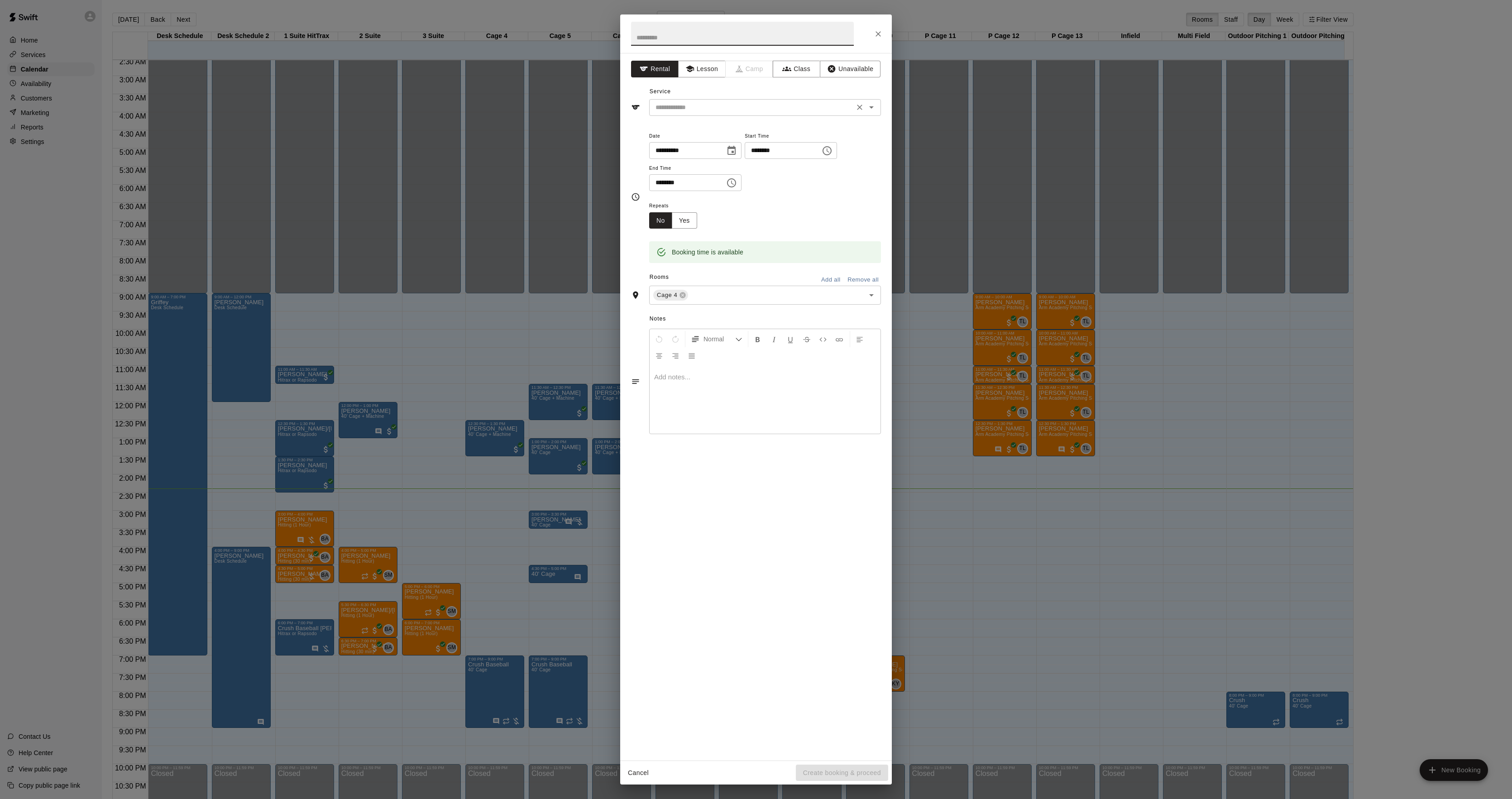
click at [686, 107] on input "text" at bounding box center [751, 107] width 199 height 12
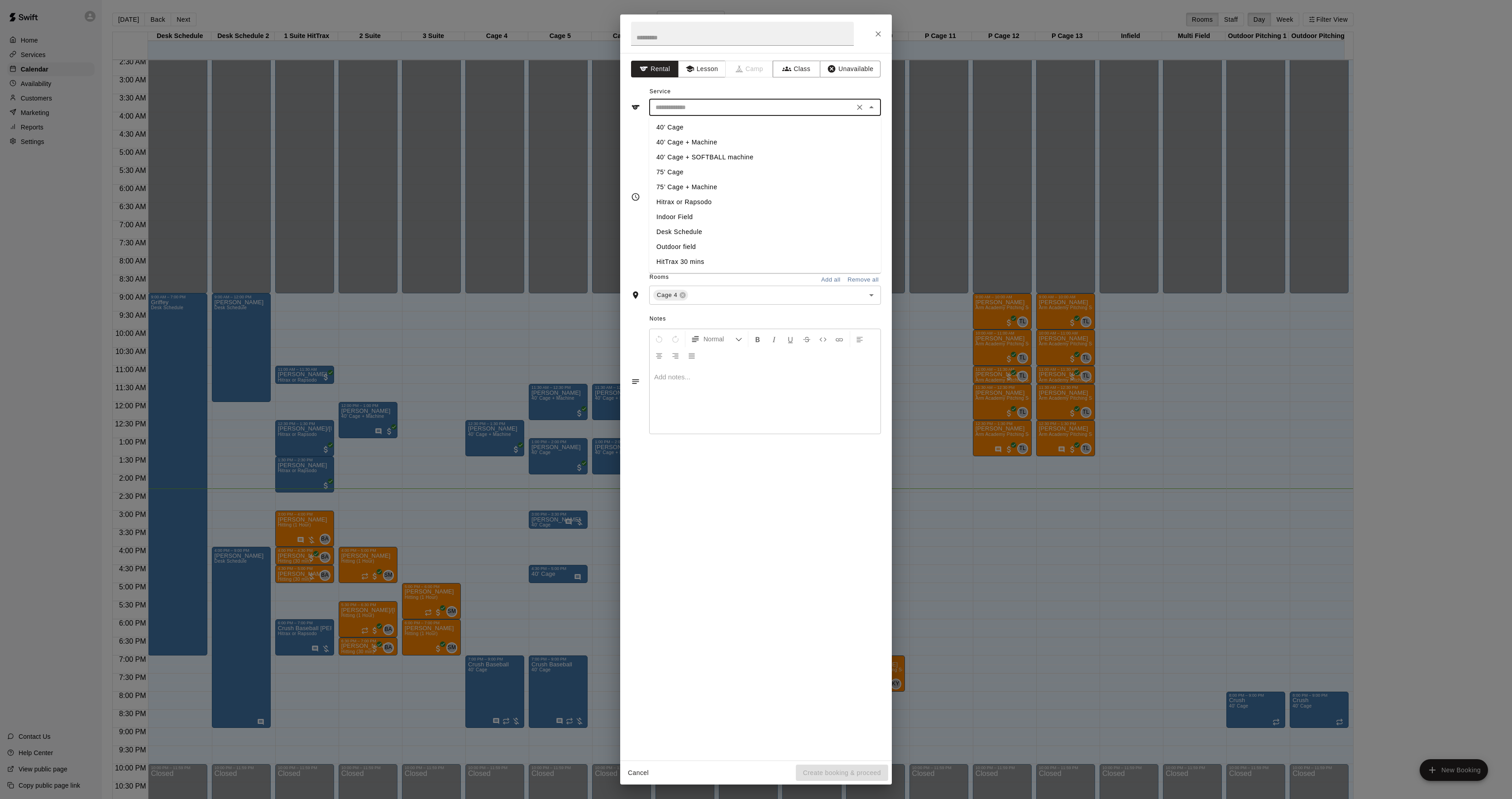
click at [739, 527] on div "**********" at bounding box center [755, 406] width 272 height 707
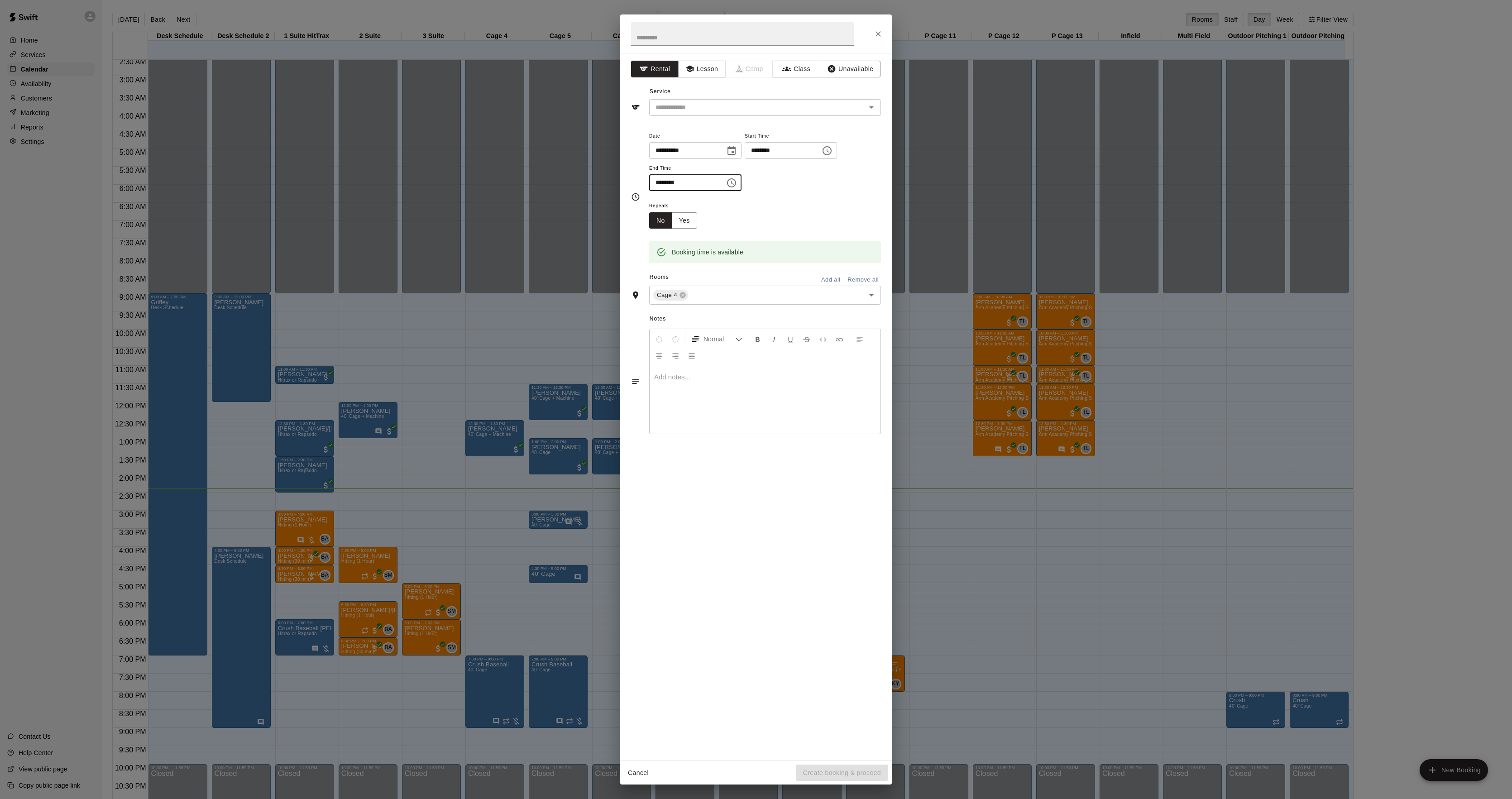
click at [667, 187] on input "********" at bounding box center [684, 182] width 70 height 17
type input "********"
click at [684, 112] on input "text" at bounding box center [751, 107] width 199 height 12
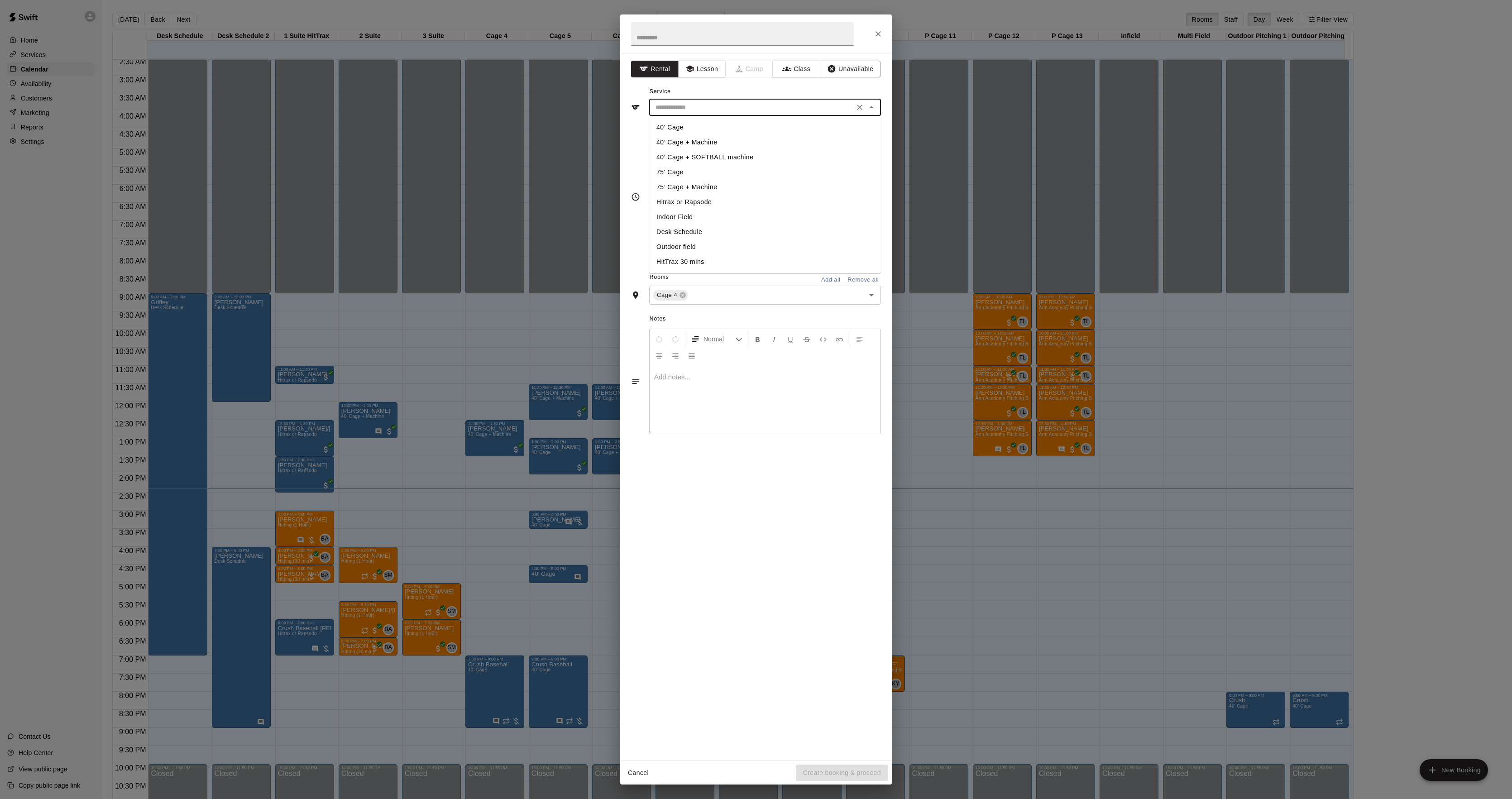
click at [681, 127] on li "40' Cage" at bounding box center [764, 127] width 232 height 15
type input "********"
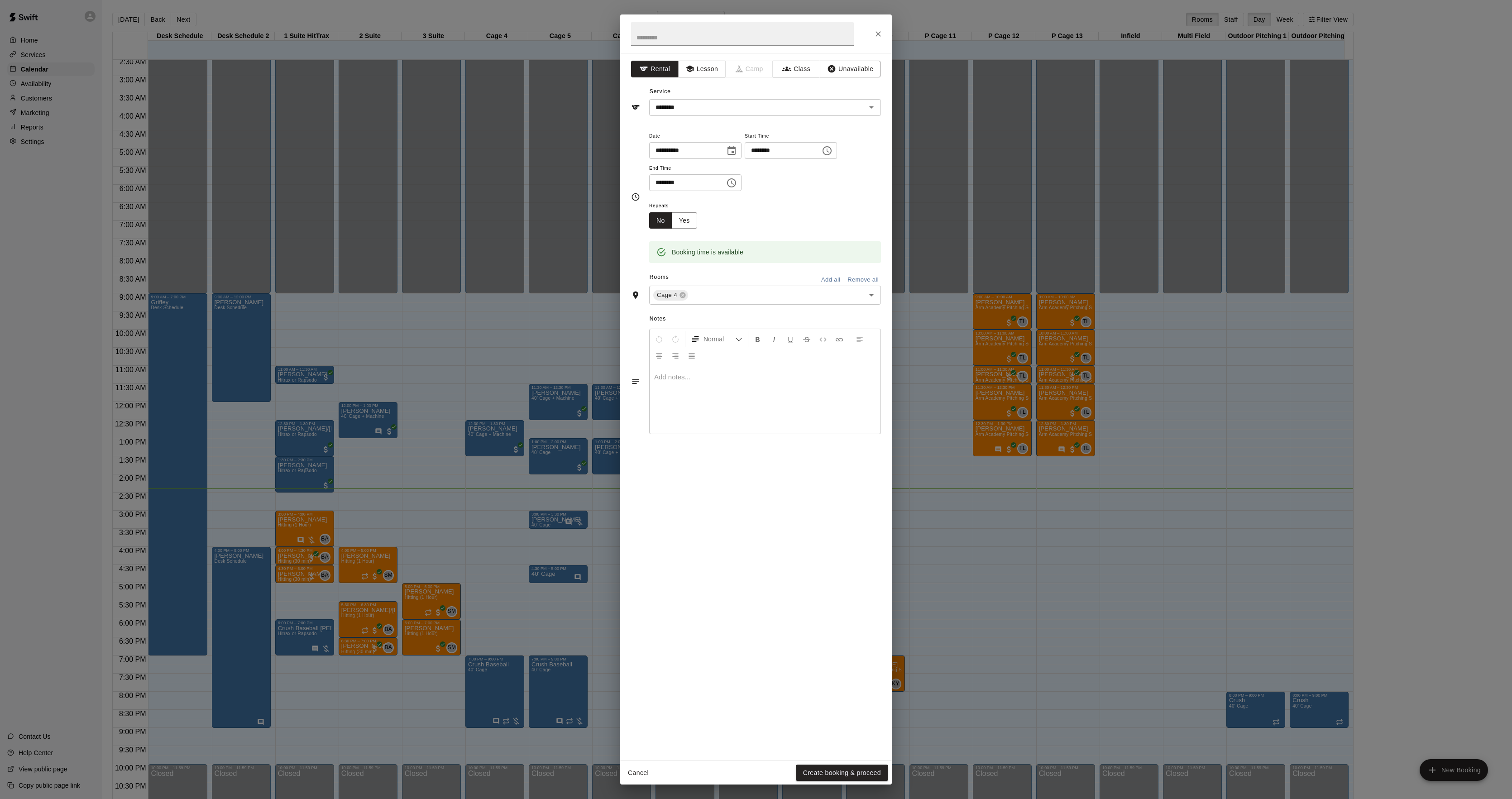
click at [851, 763] on div "Cancel Create booking & proceed" at bounding box center [755, 772] width 272 height 24
drag, startPoint x: 845, startPoint y: 770, endPoint x: 843, endPoint y: 764, distance: 6.3
click at [845, 769] on button "Create booking & proceed" at bounding box center [841, 773] width 92 height 17
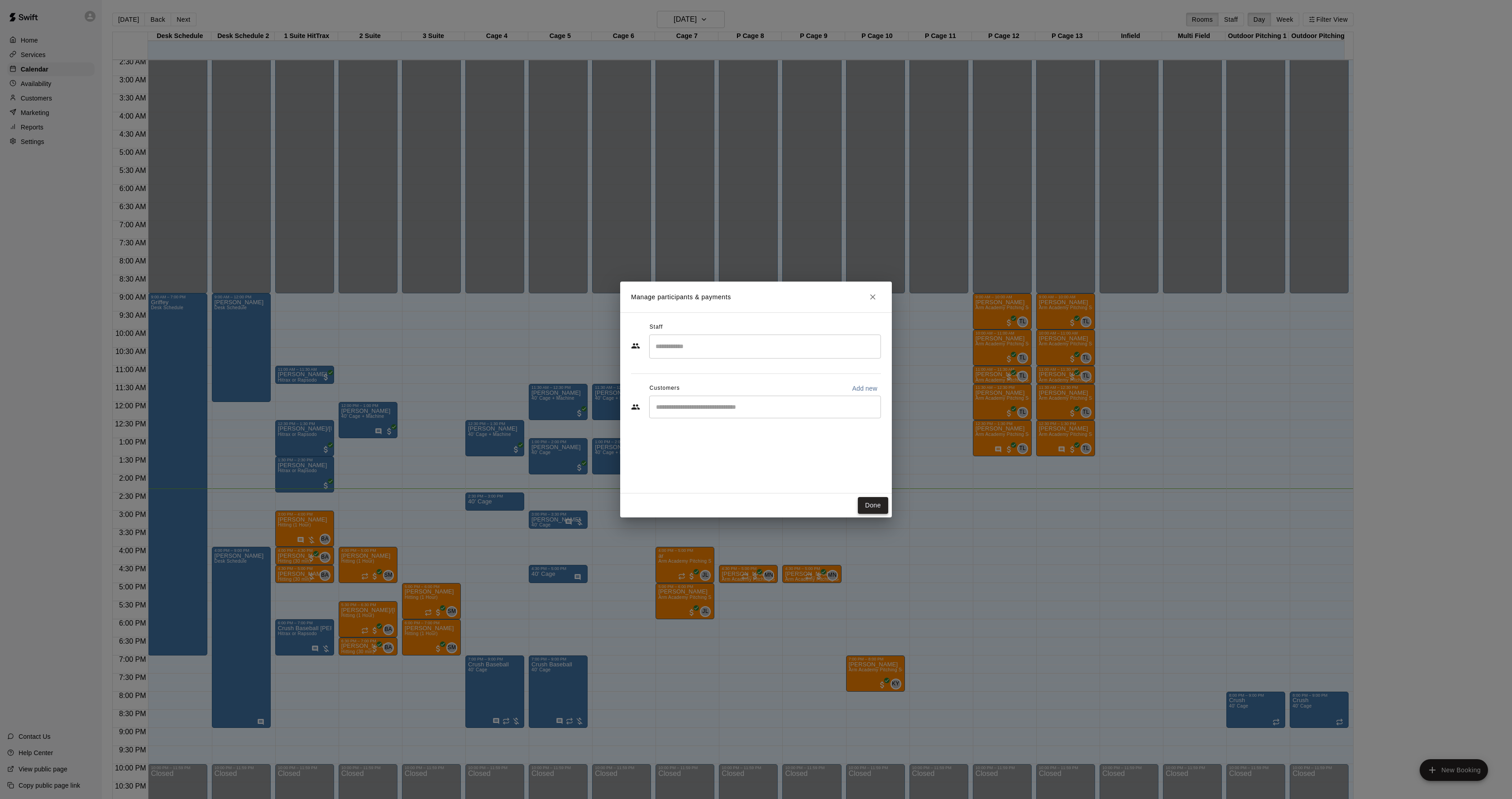
click at [868, 511] on button "Done" at bounding box center [872, 505] width 30 height 17
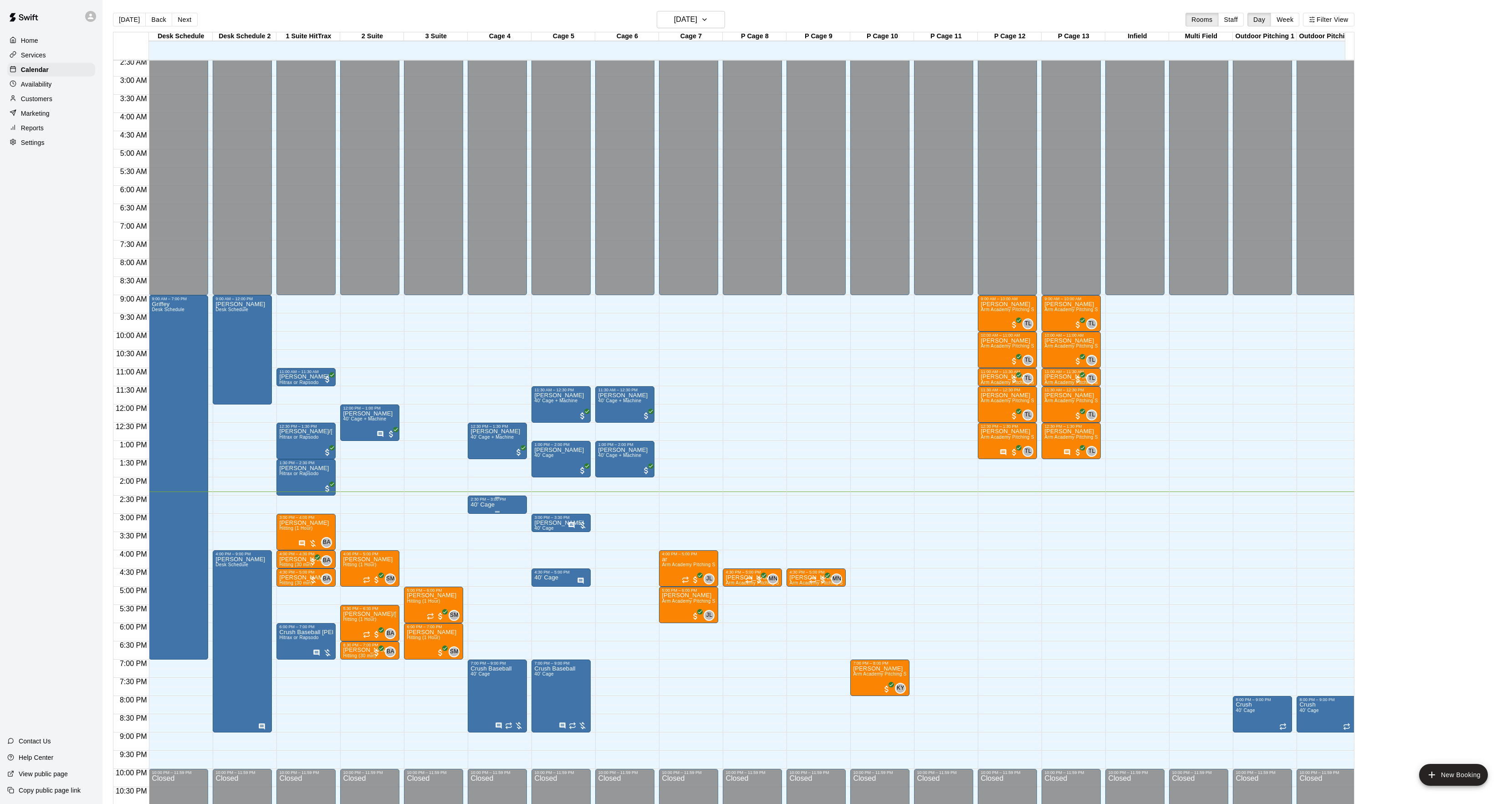
click at [493, 501] on div "2:30 PM – 3:00 PM" at bounding box center [497, 499] width 53 height 5
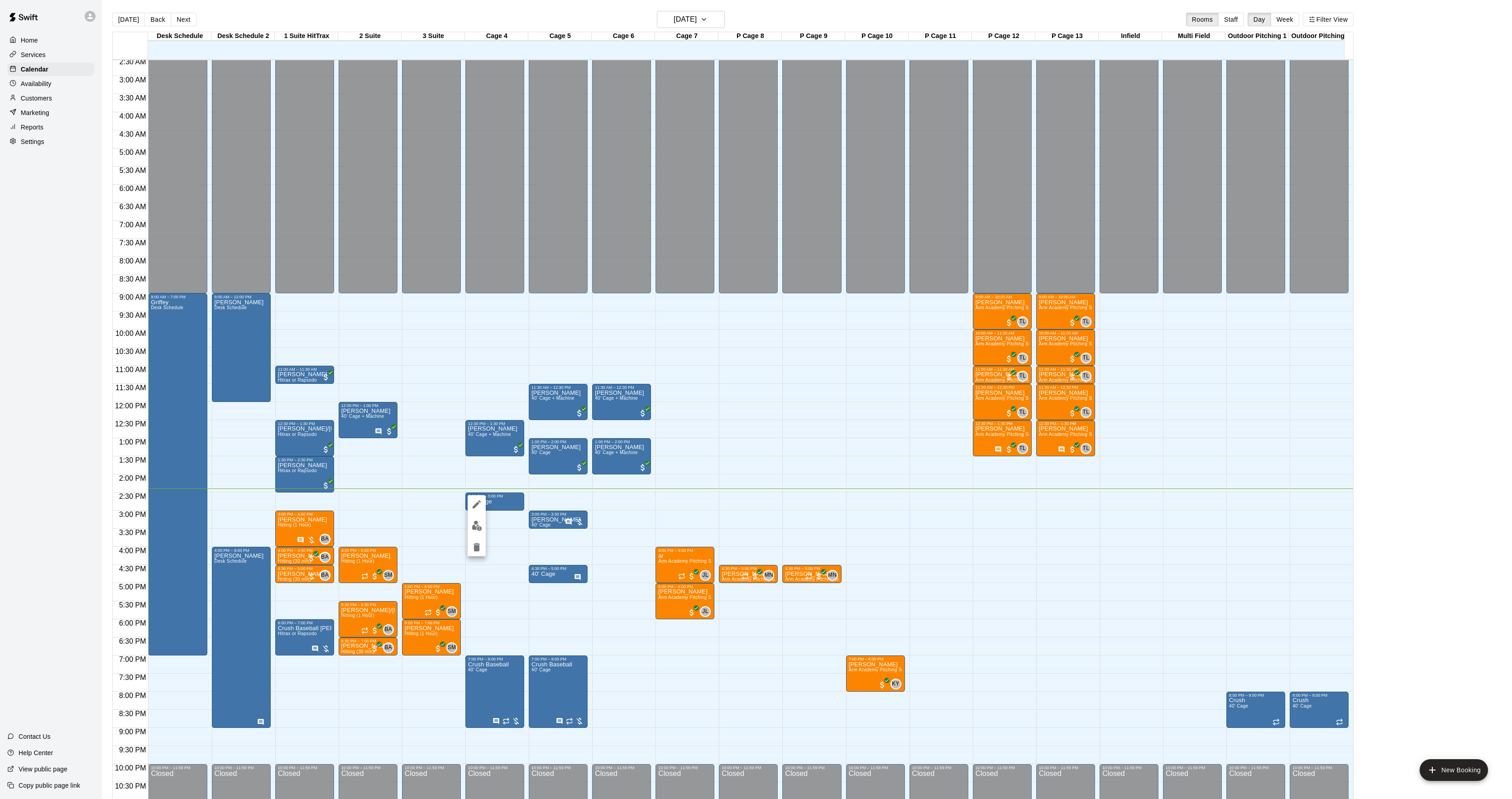
click at [482, 522] on button "edit" at bounding box center [477, 525] width 18 height 18
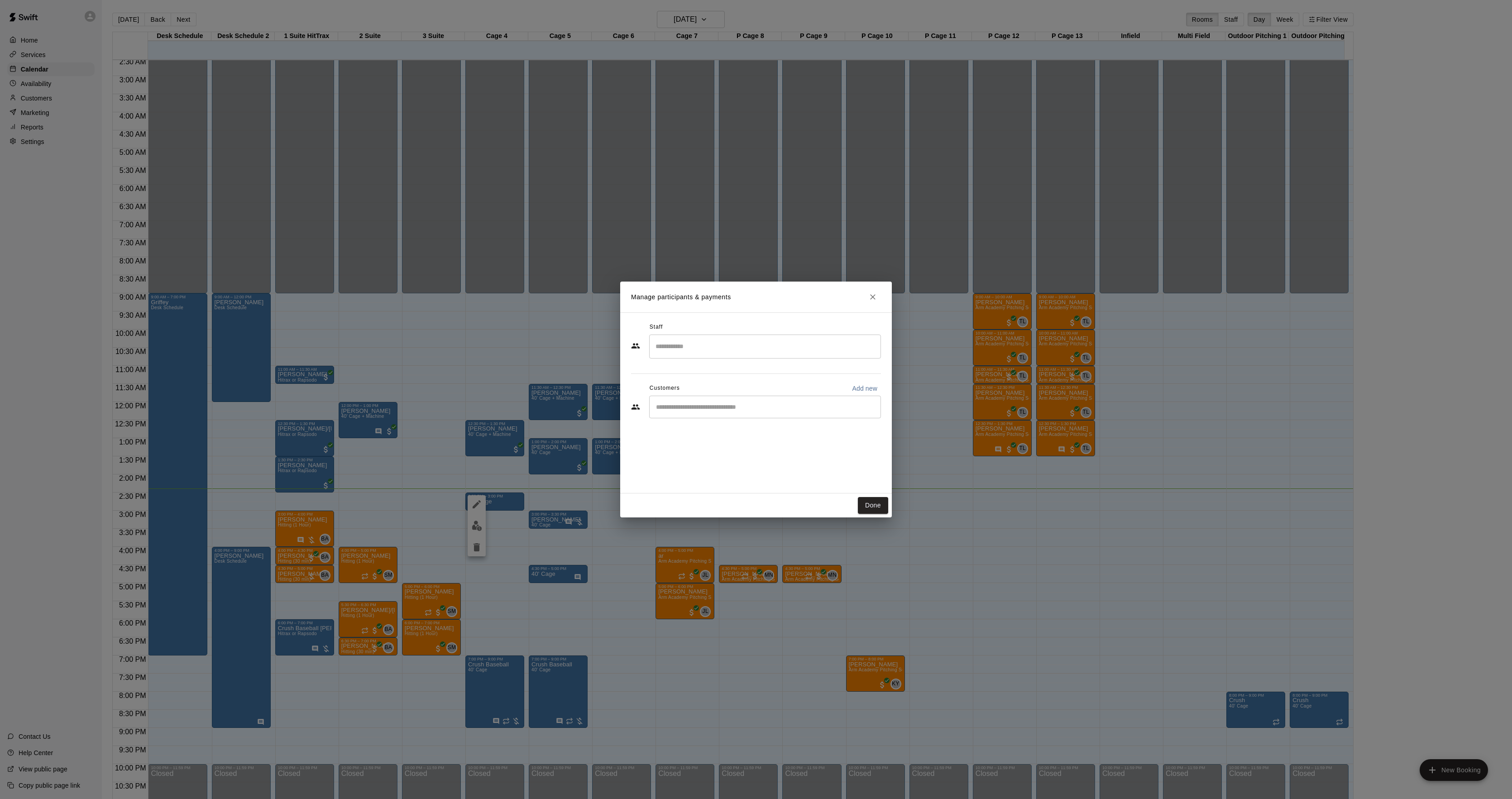
click at [701, 402] on div "​" at bounding box center [764, 406] width 232 height 22
type input "****"
click at [723, 466] on span "[EMAIL_ADDRESS][DOMAIN_NAME]" at bounding box center [724, 467] width 97 height 6
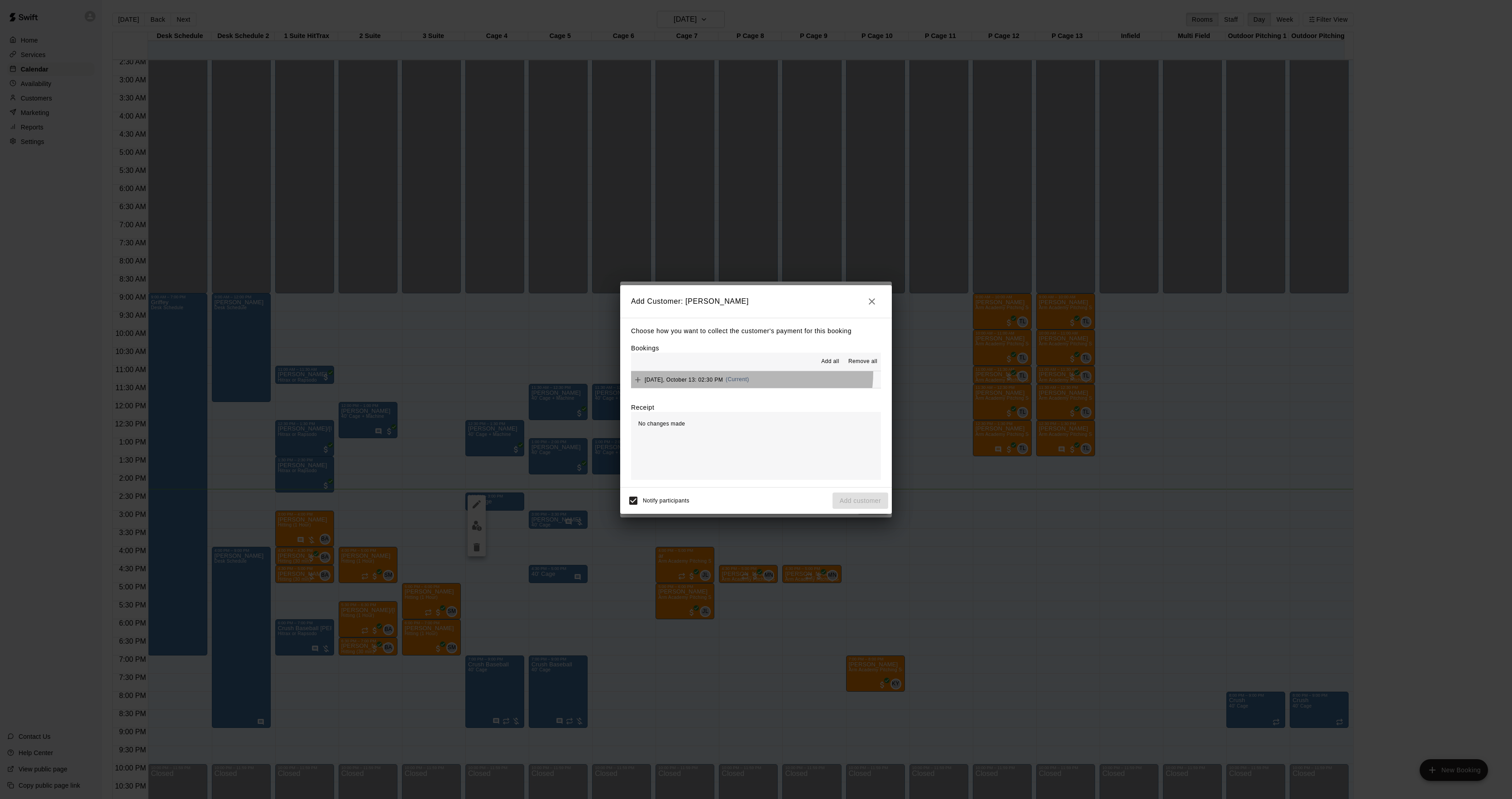
click at [748, 373] on div "[DATE], October 13: 02:30 PM (Current)" at bounding box center [689, 379] width 118 height 14
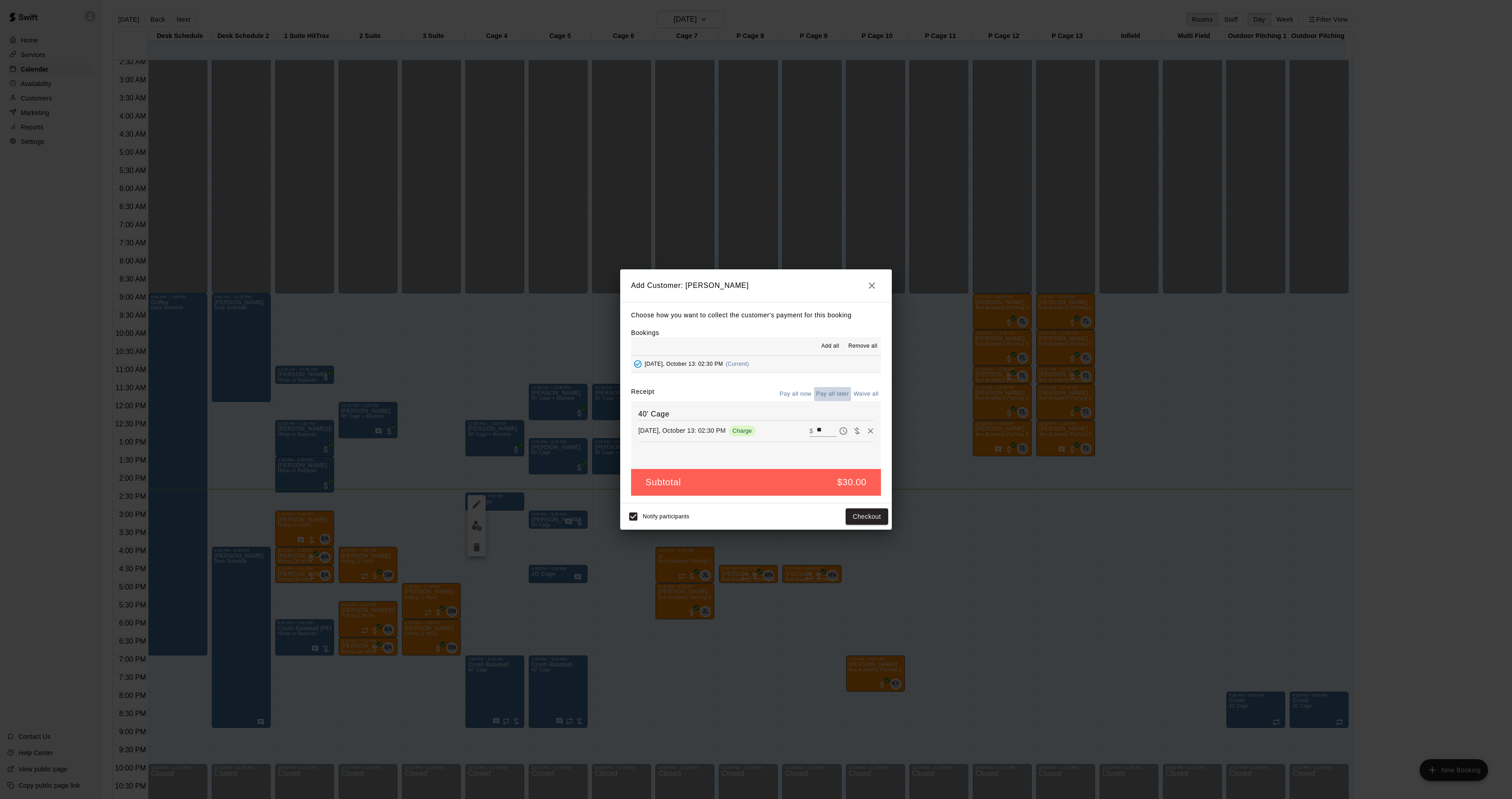
click at [833, 397] on button "Pay all later" at bounding box center [832, 394] width 38 height 14
click at [858, 520] on button "Add customer" at bounding box center [860, 517] width 55 height 17
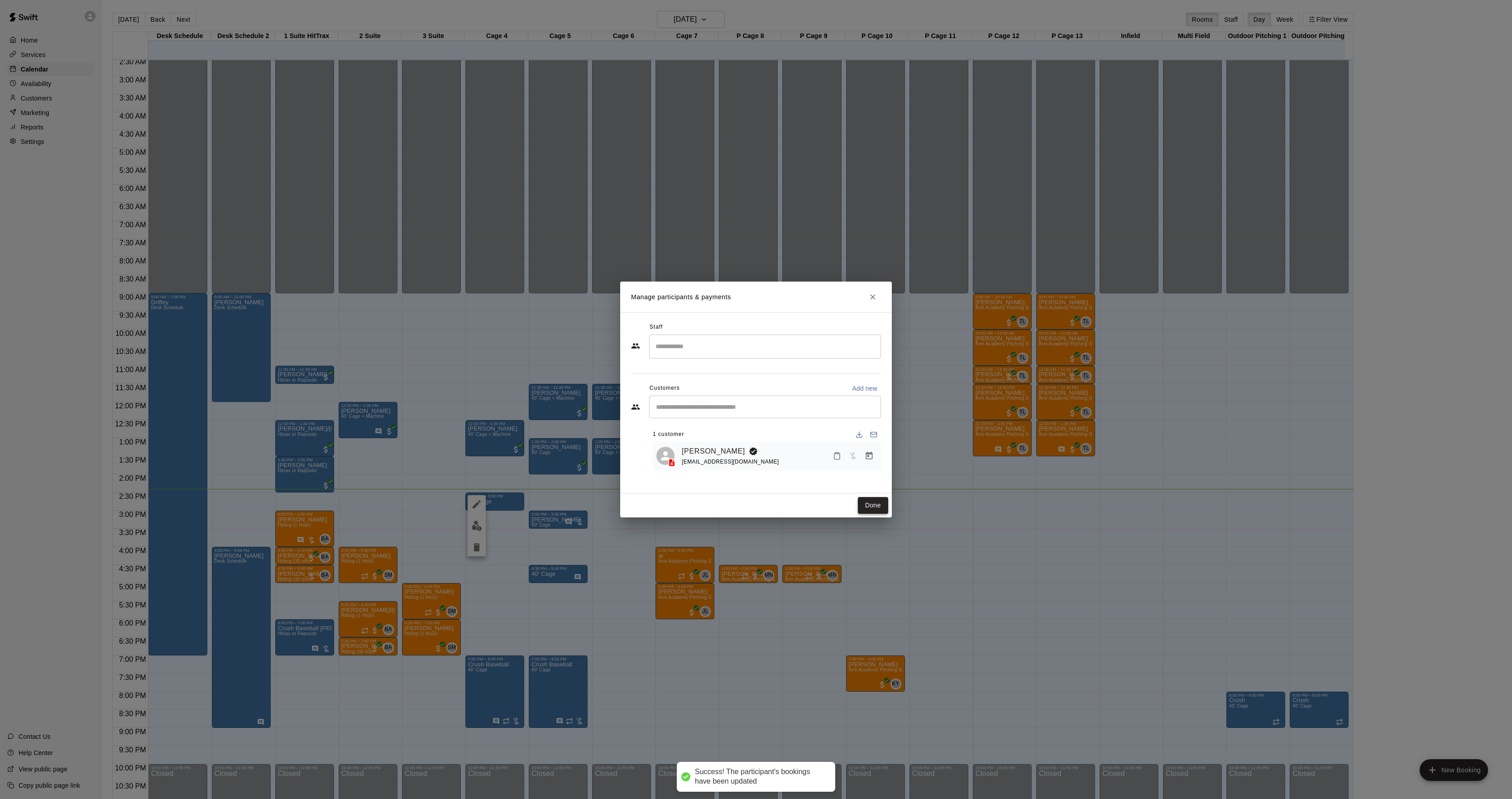
click at [880, 504] on button "Done" at bounding box center [872, 505] width 30 height 17
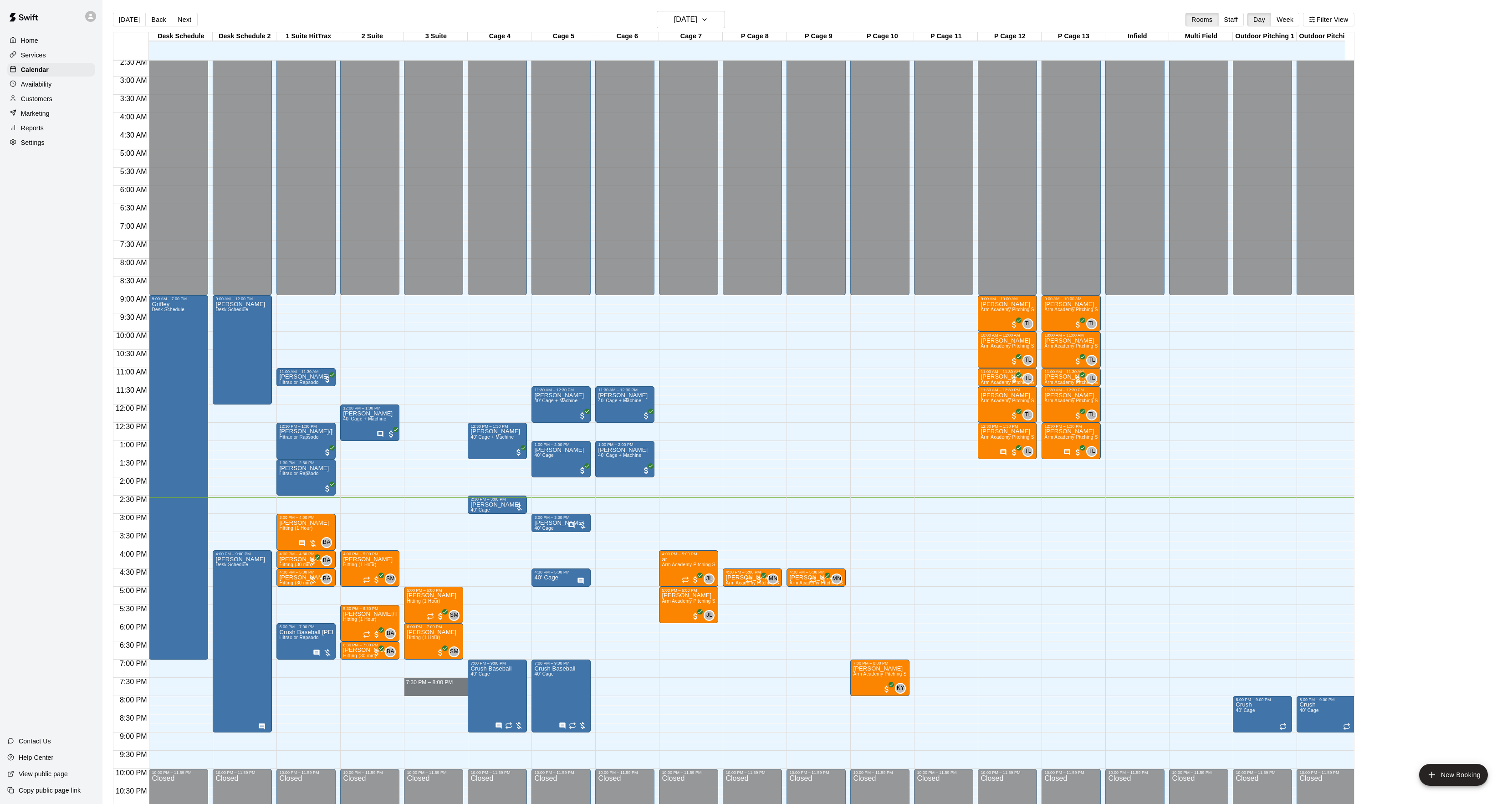
drag, startPoint x: 428, startPoint y: 681, endPoint x: 428, endPoint y: 691, distance: 10.0
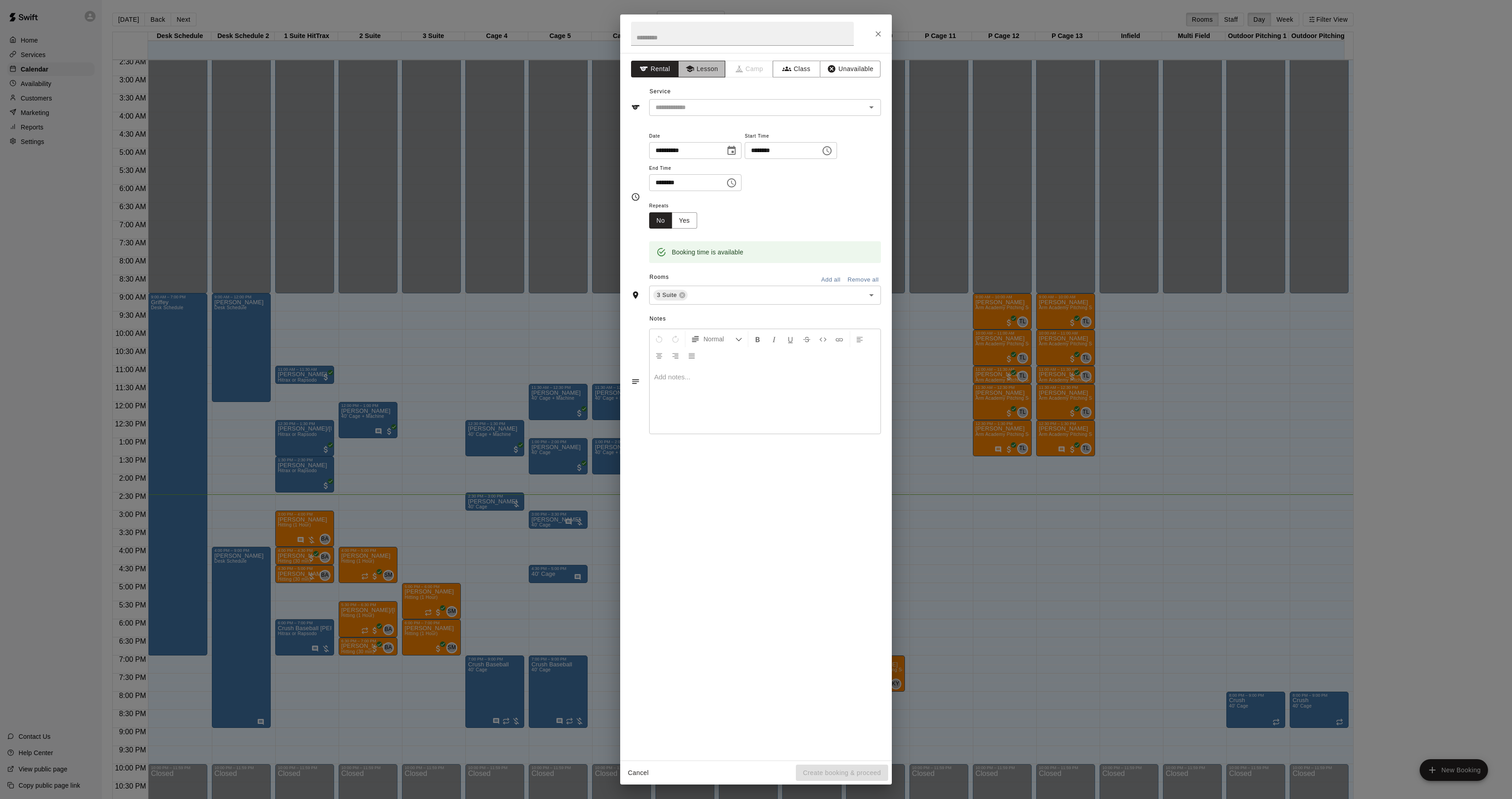
click at [710, 72] on button "Lesson" at bounding box center [702, 69] width 48 height 17
drag, startPoint x: 704, startPoint y: 94, endPoint x: 704, endPoint y: 108, distance: 14.0
click at [704, 99] on div "Service ​" at bounding box center [755, 100] width 250 height 32
click at [704, 109] on input "text" at bounding box center [751, 107] width 199 height 12
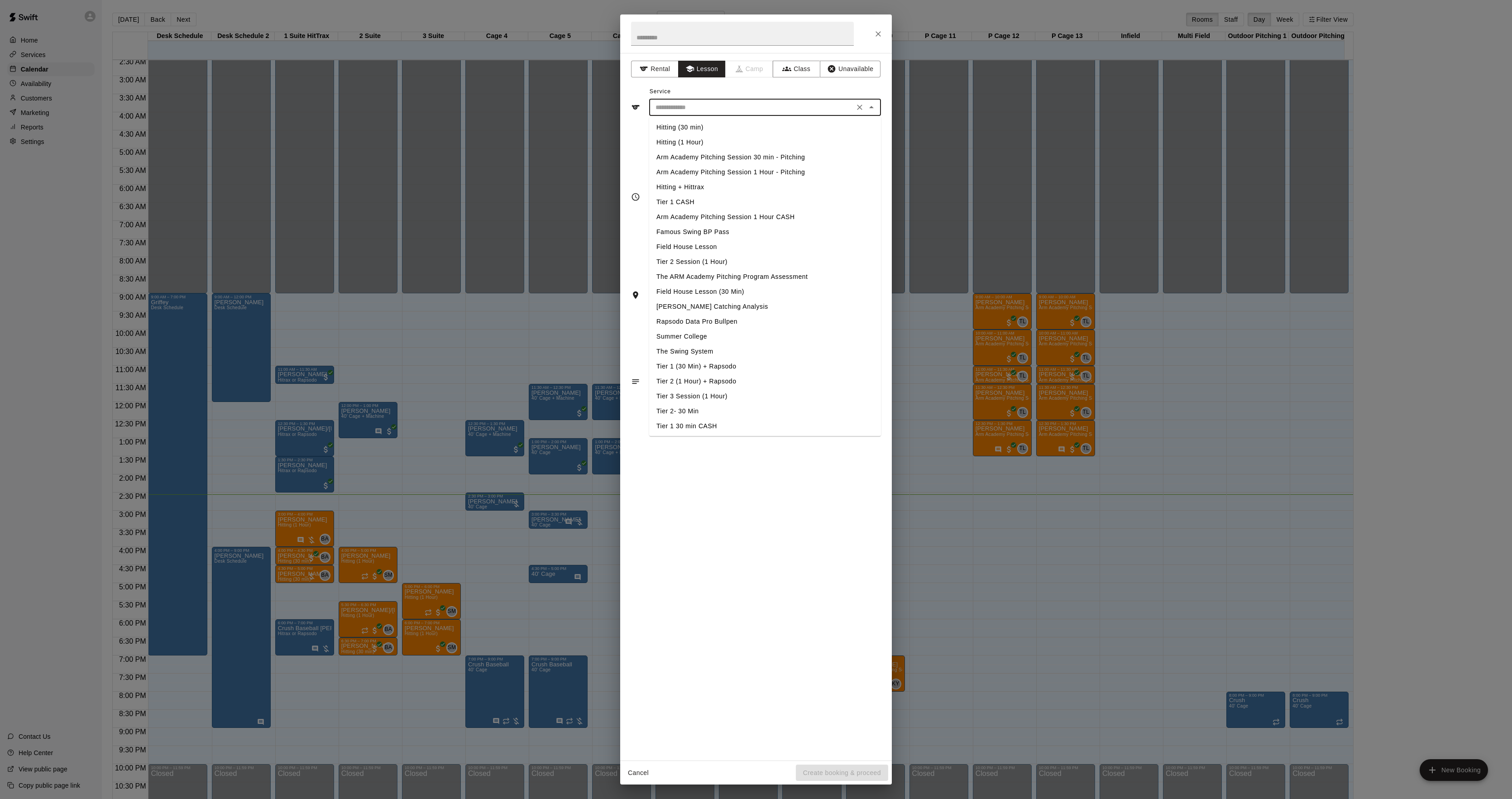
drag, startPoint x: 709, startPoint y: 128, endPoint x: 721, endPoint y: 130, distance: 12.2
click at [709, 125] on li "Hitting (30 min)" at bounding box center [764, 127] width 232 height 15
type input "**********"
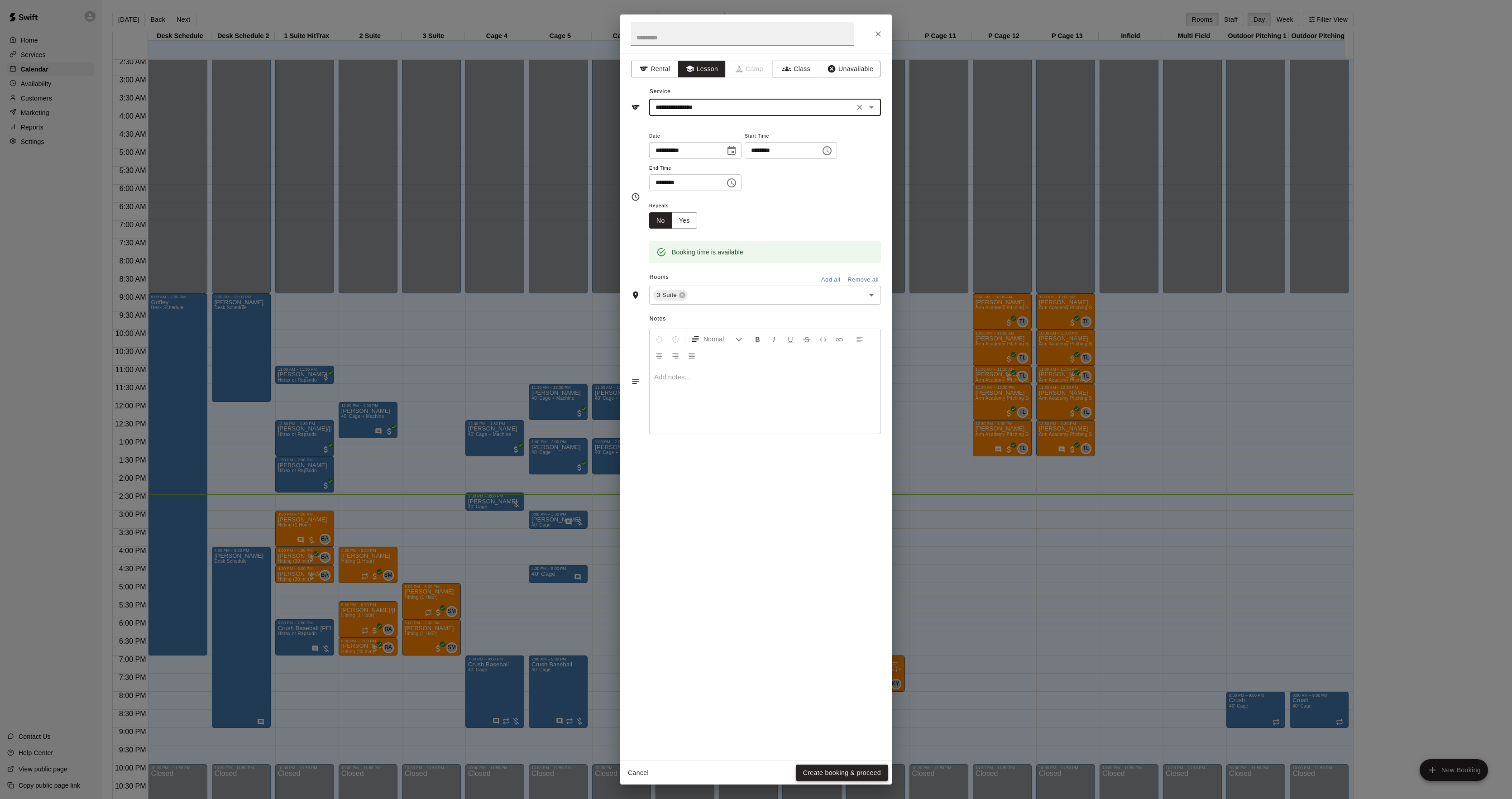
click at [841, 767] on button "Create booking & proceed" at bounding box center [841, 773] width 92 height 17
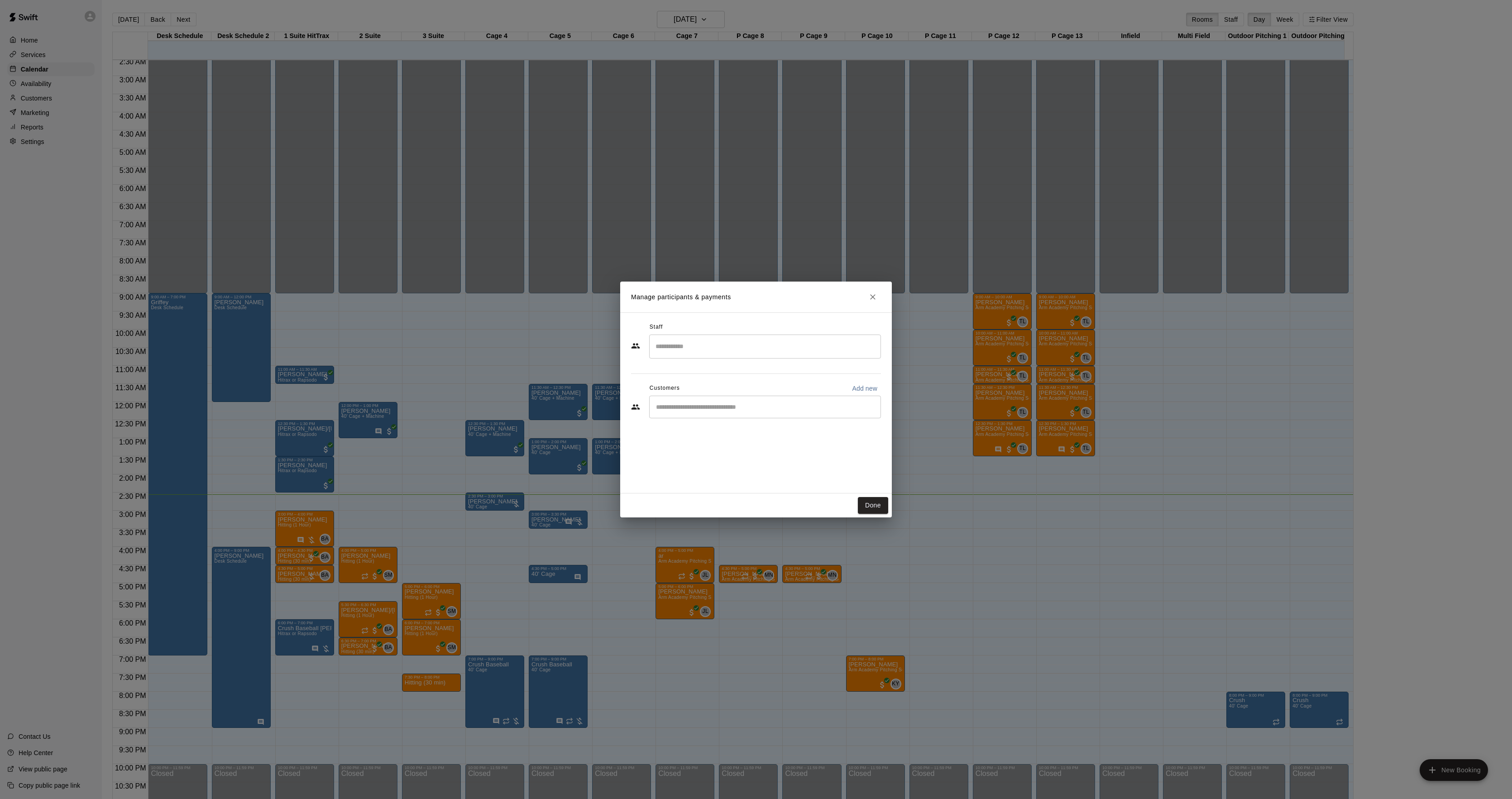
click at [684, 406] on input "Start typing to search customers..." at bounding box center [764, 407] width 223 height 9
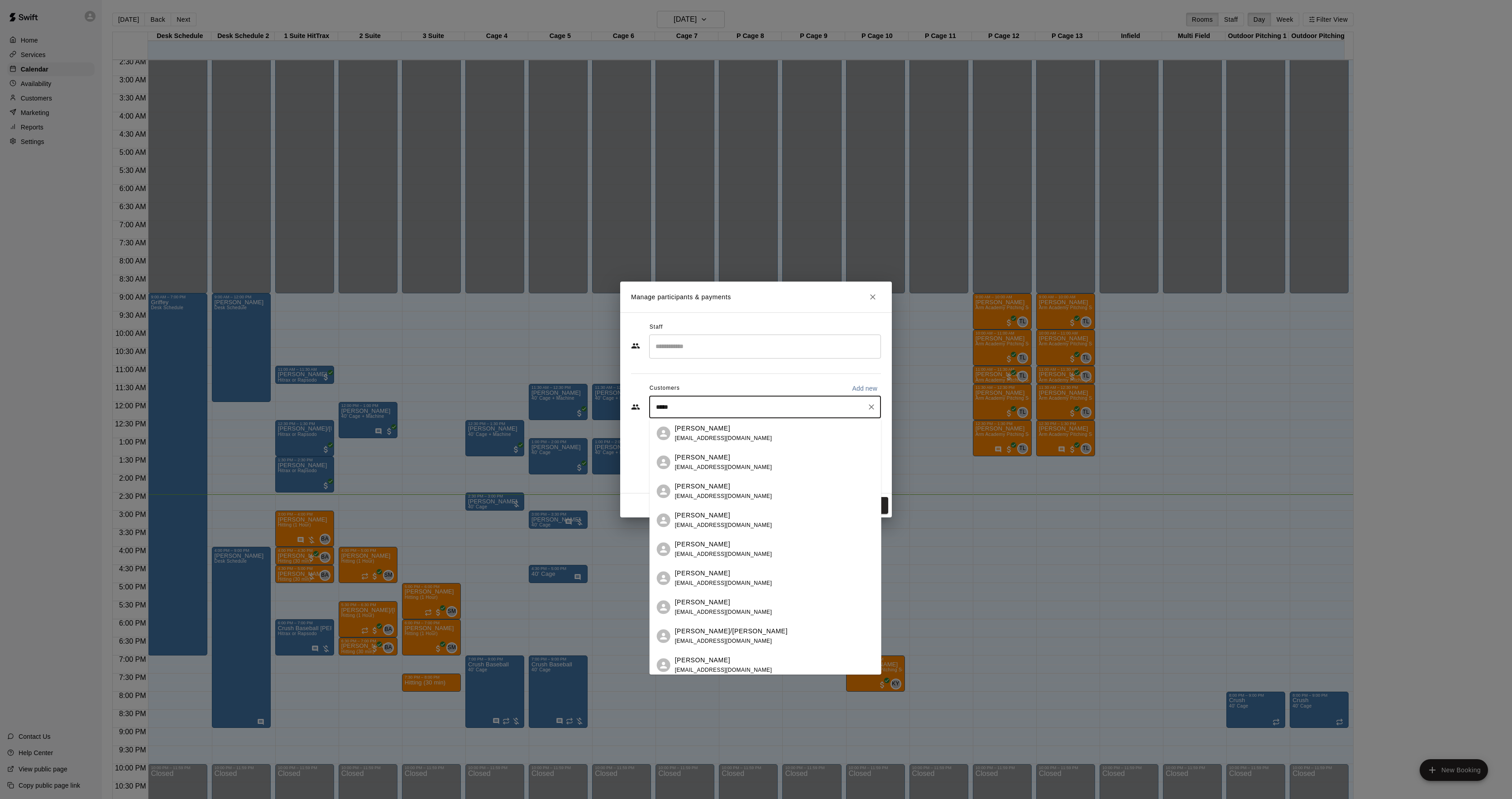
type input "******"
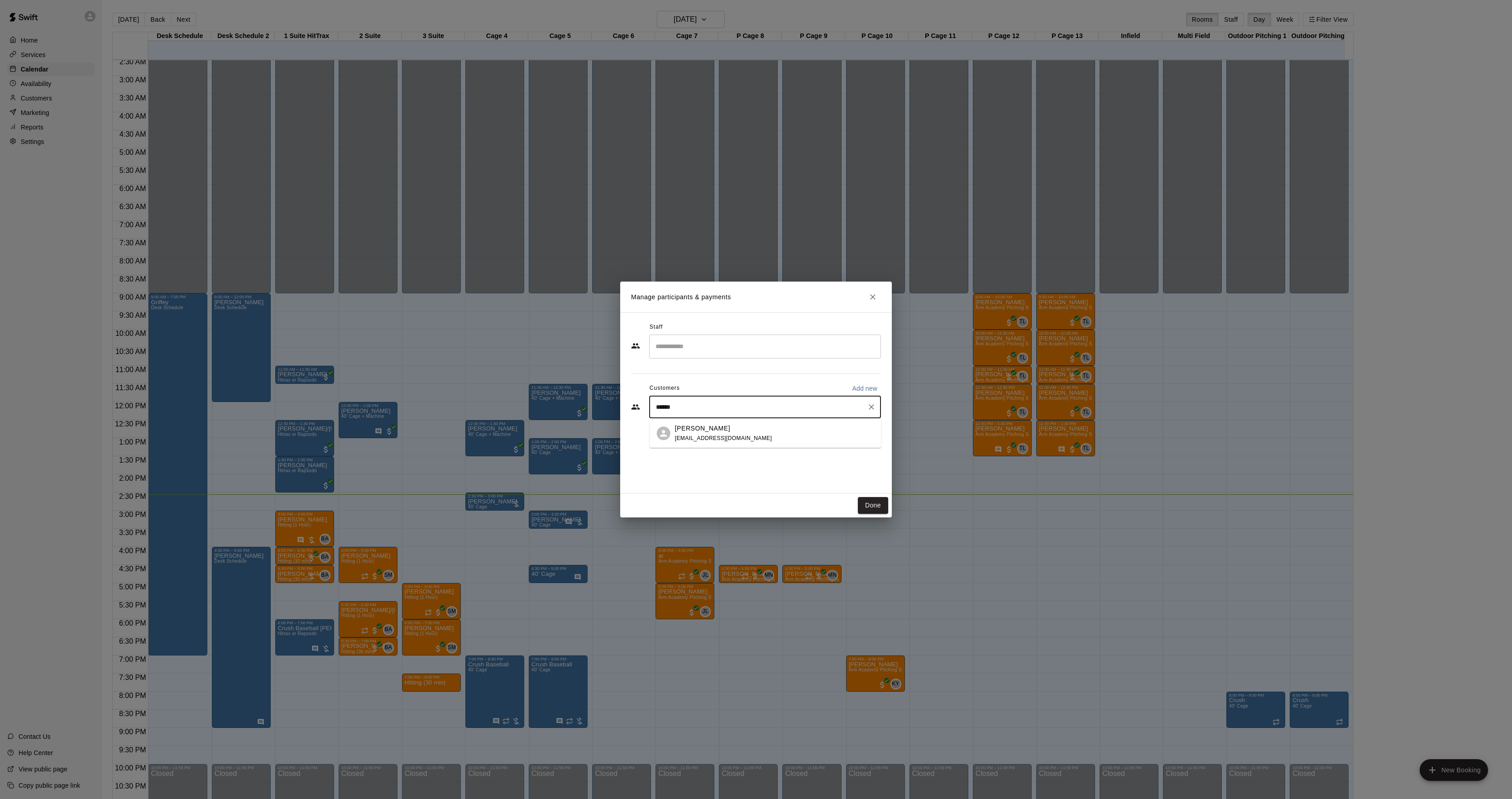
click at [714, 431] on p "[PERSON_NAME]" at bounding box center [703, 428] width 55 height 9
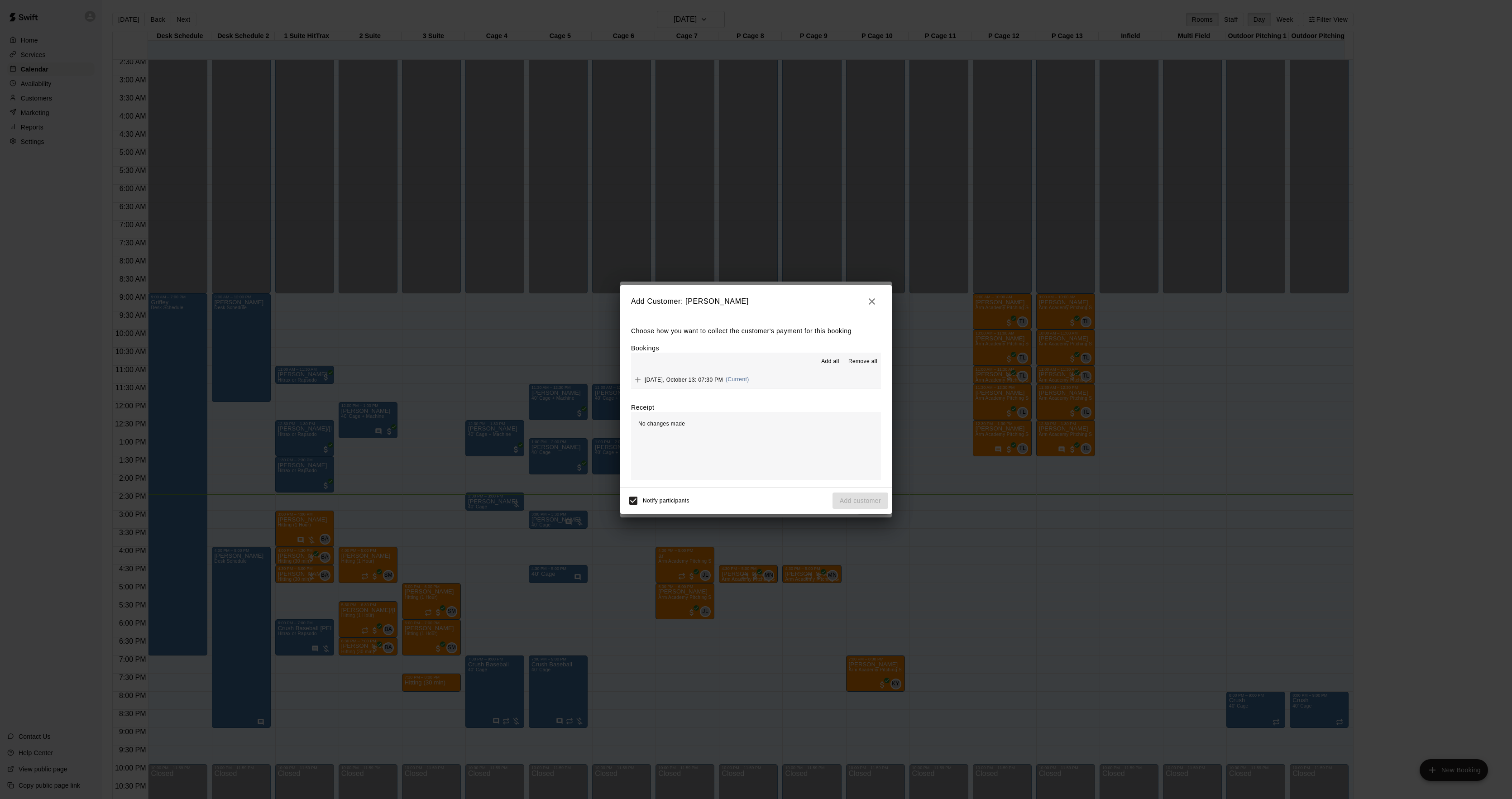
click at [731, 386] on div "[DATE], October 13: 07:30 PM (Current)" at bounding box center [689, 379] width 118 height 14
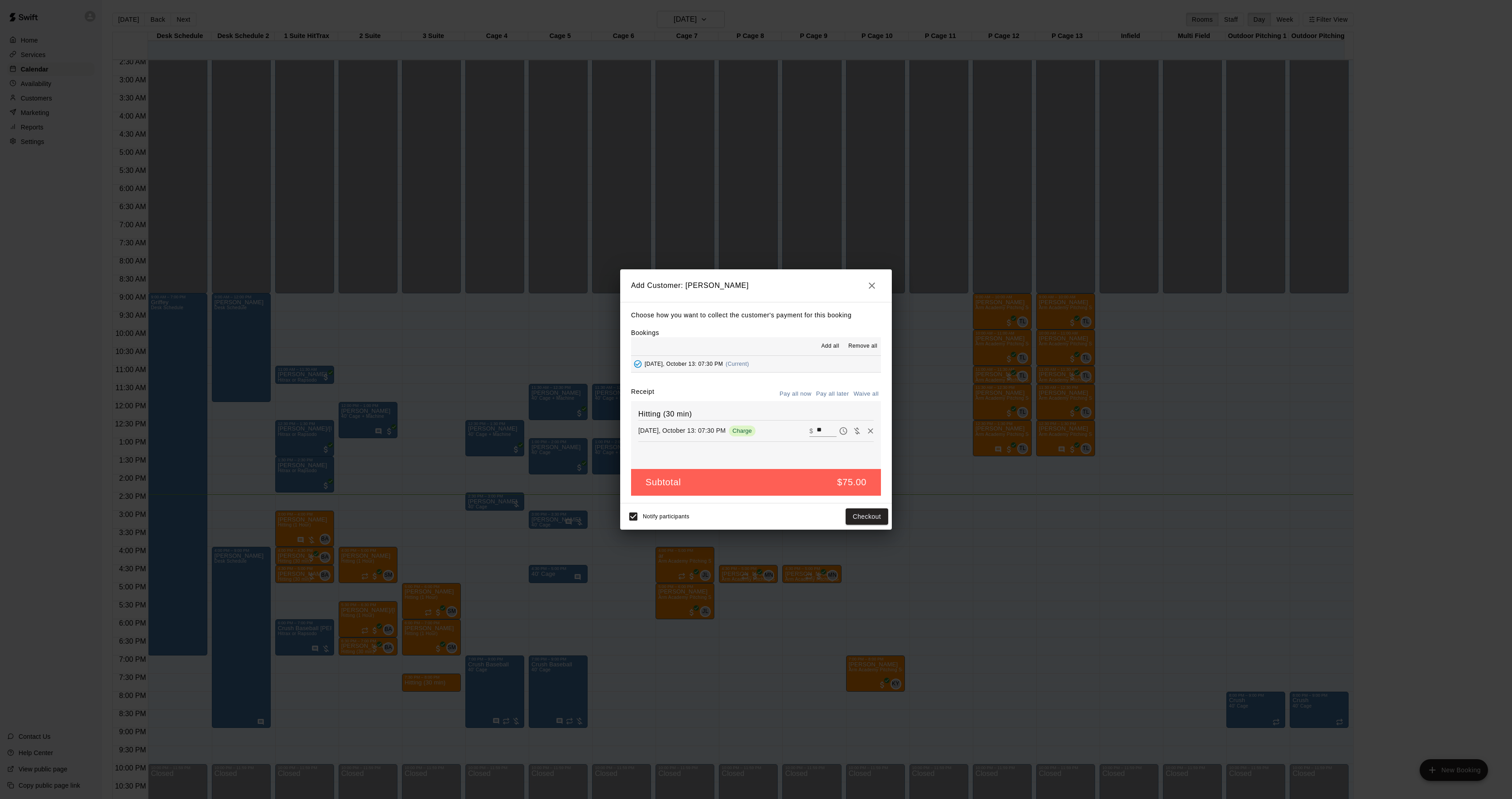
click at [839, 389] on button "Pay all later" at bounding box center [832, 394] width 38 height 14
click at [855, 513] on button "Add customer" at bounding box center [860, 517] width 55 height 17
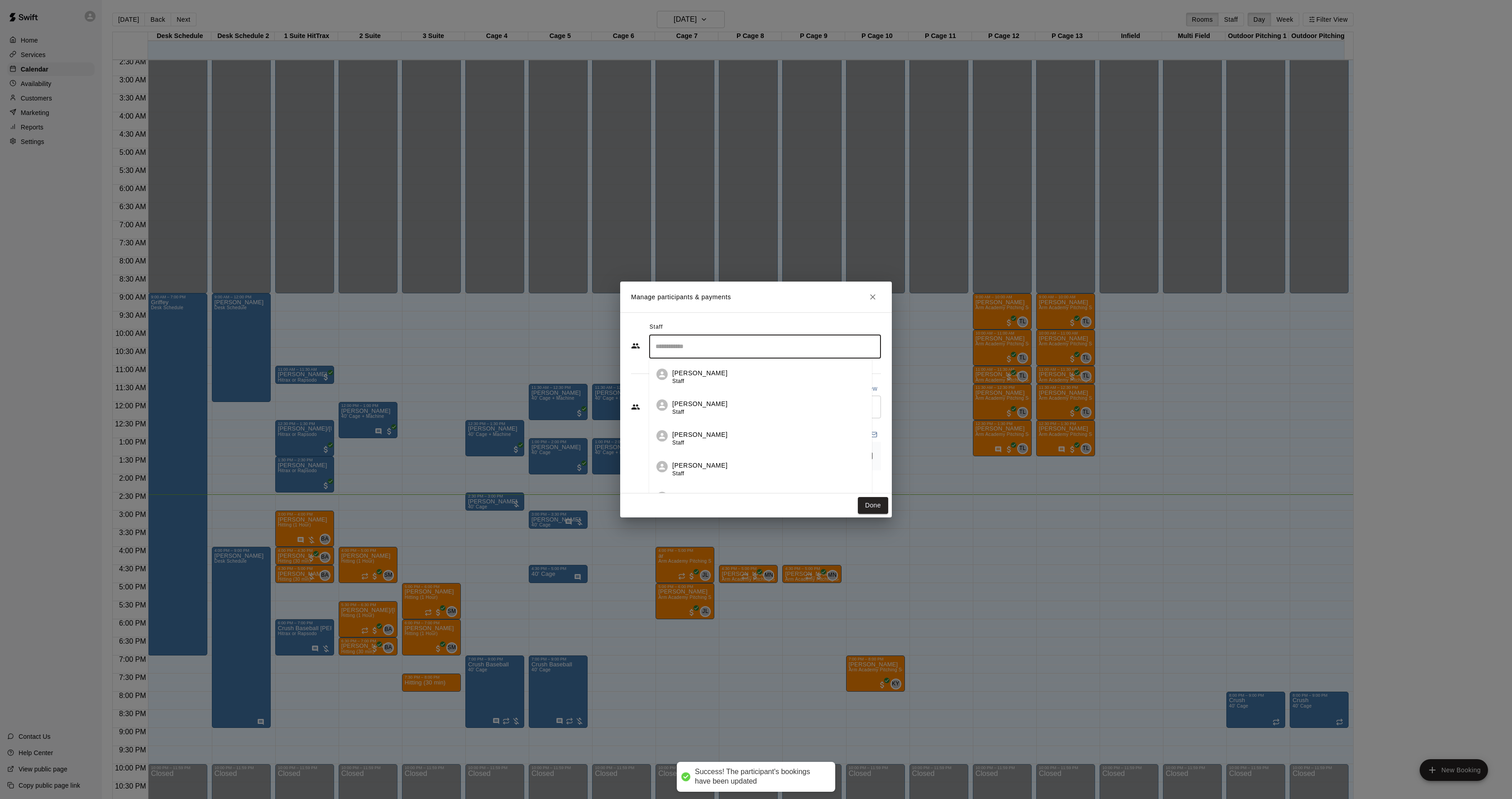
click at [704, 341] on input "Search staff" at bounding box center [764, 346] width 223 height 16
click at [686, 376] on div "[PERSON_NAME] Instructor" at bounding box center [700, 377] width 55 height 18
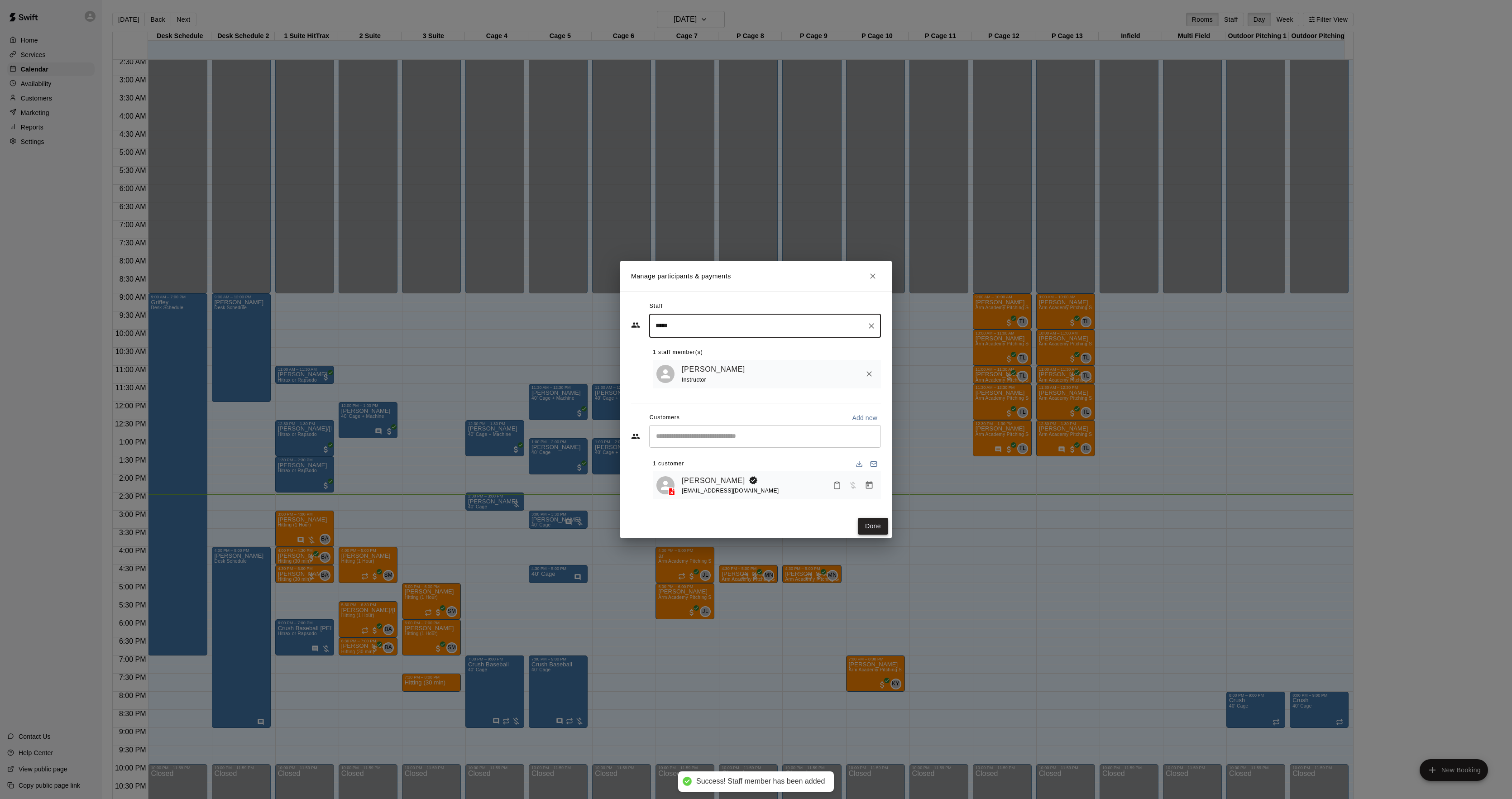
type input "*****"
click at [869, 523] on button "Done" at bounding box center [872, 527] width 30 height 17
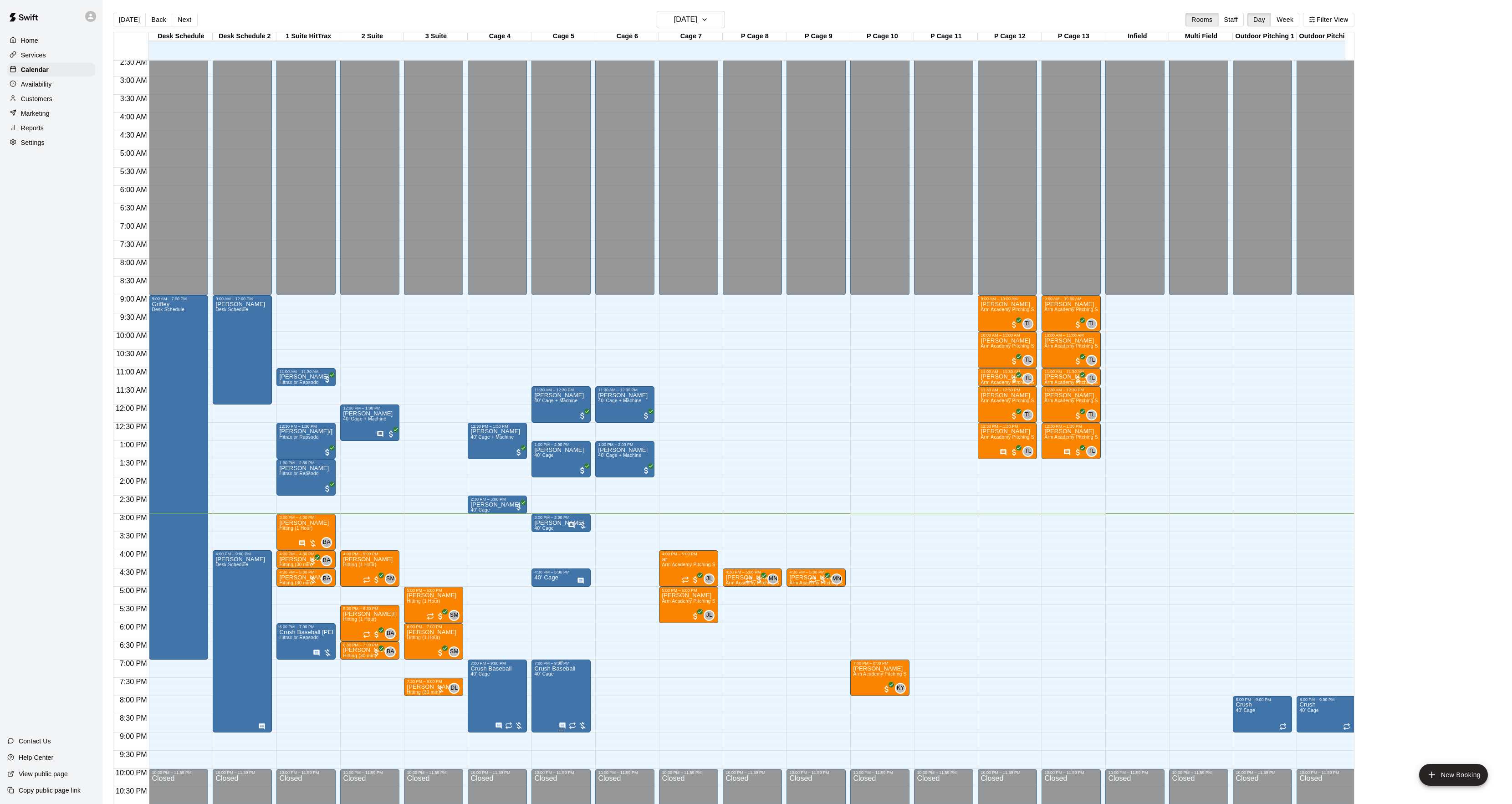
click at [558, 668] on p "Crush Baseball" at bounding box center [555, 668] width 41 height 0
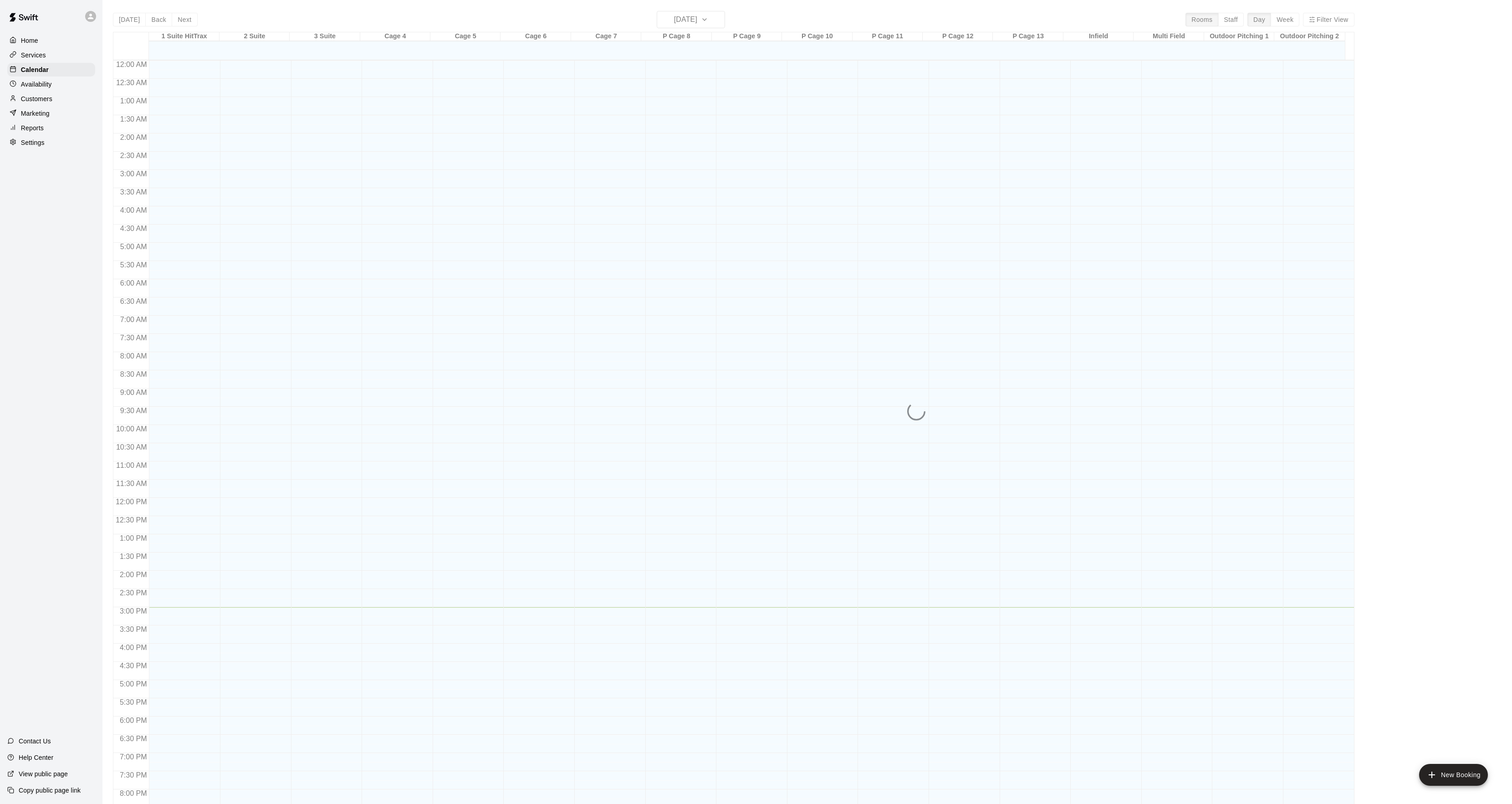
scroll to position [94, 0]
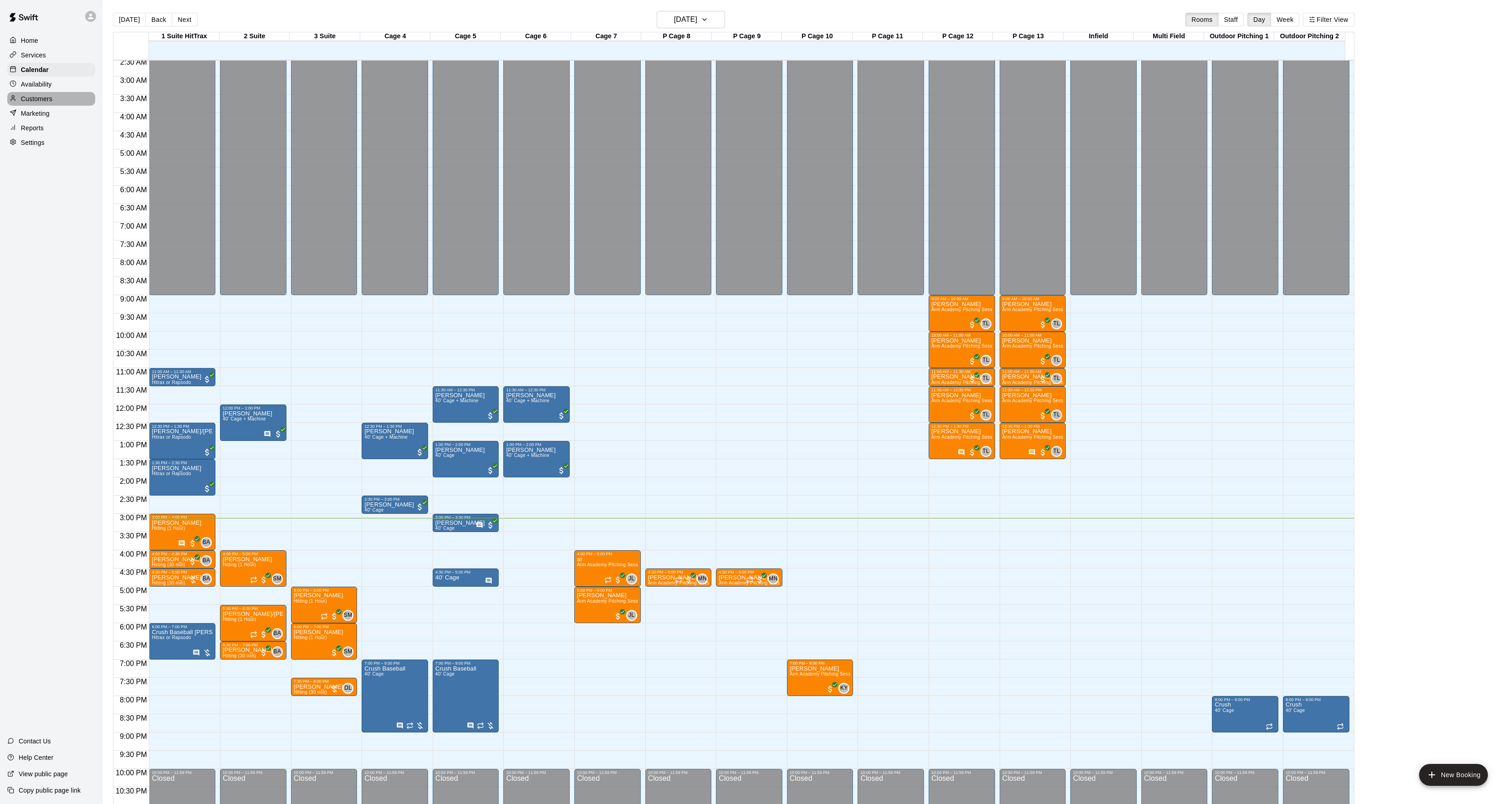
click at [43, 100] on p "Customers" at bounding box center [36, 99] width 32 height 9
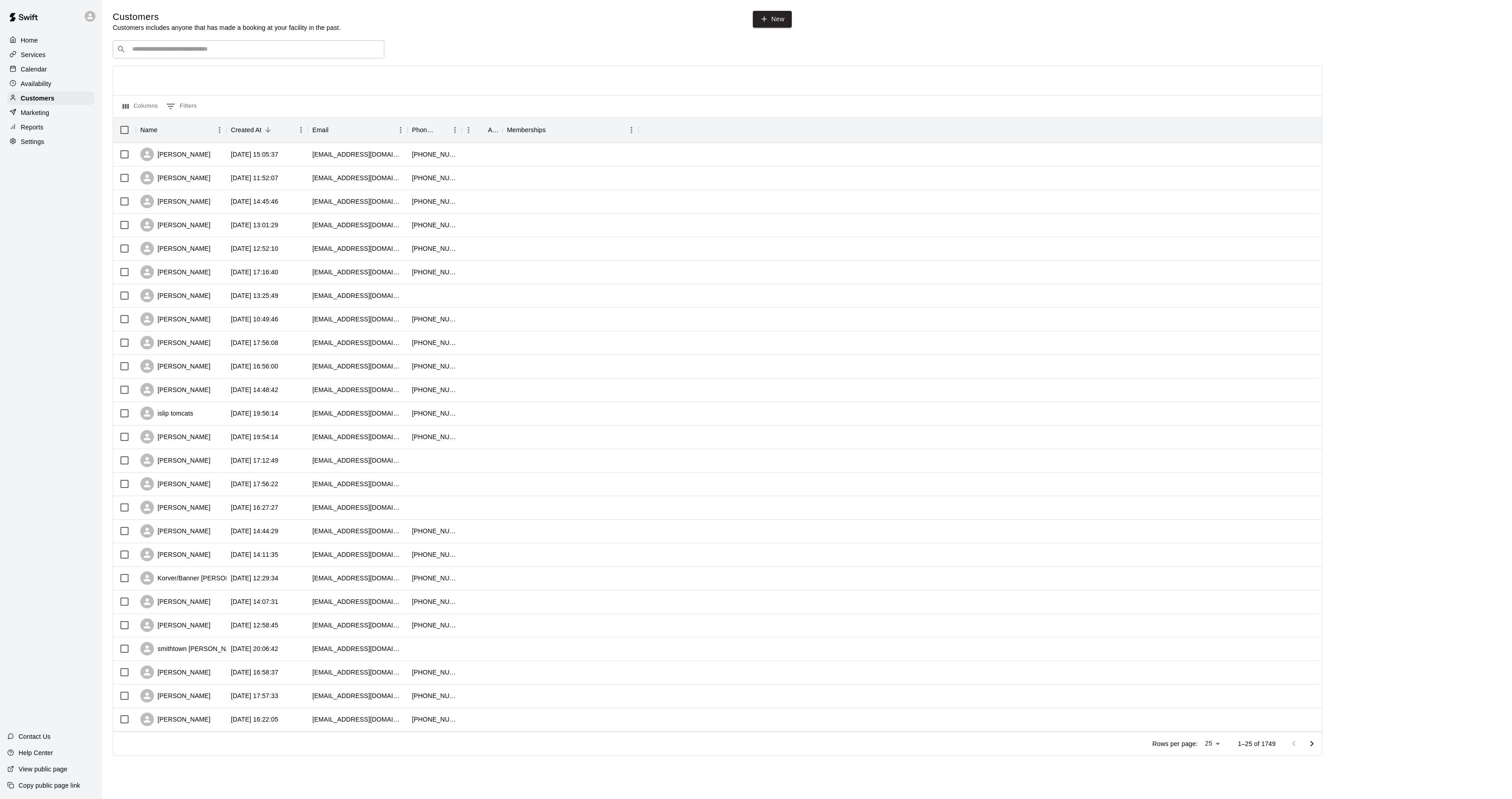
click at [250, 52] on input "Search customers by name or email" at bounding box center [255, 49] width 251 height 9
type input "*****"
click at [239, 98] on div "Luke potucek potucekfamily23@gmail.com" at bounding box center [257, 103] width 239 height 19
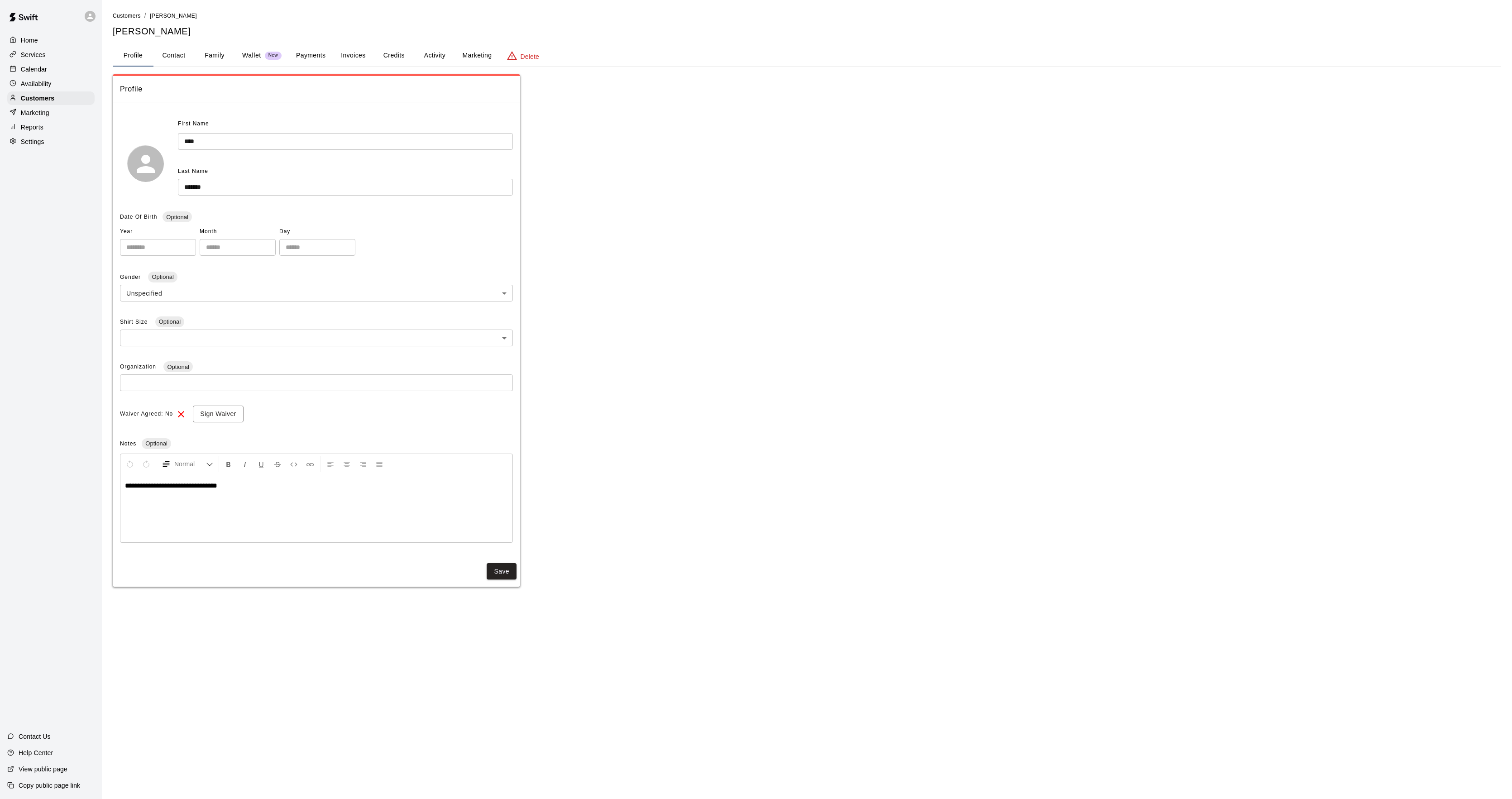
click at [418, 62] on button "Activity" at bounding box center [434, 55] width 41 height 22
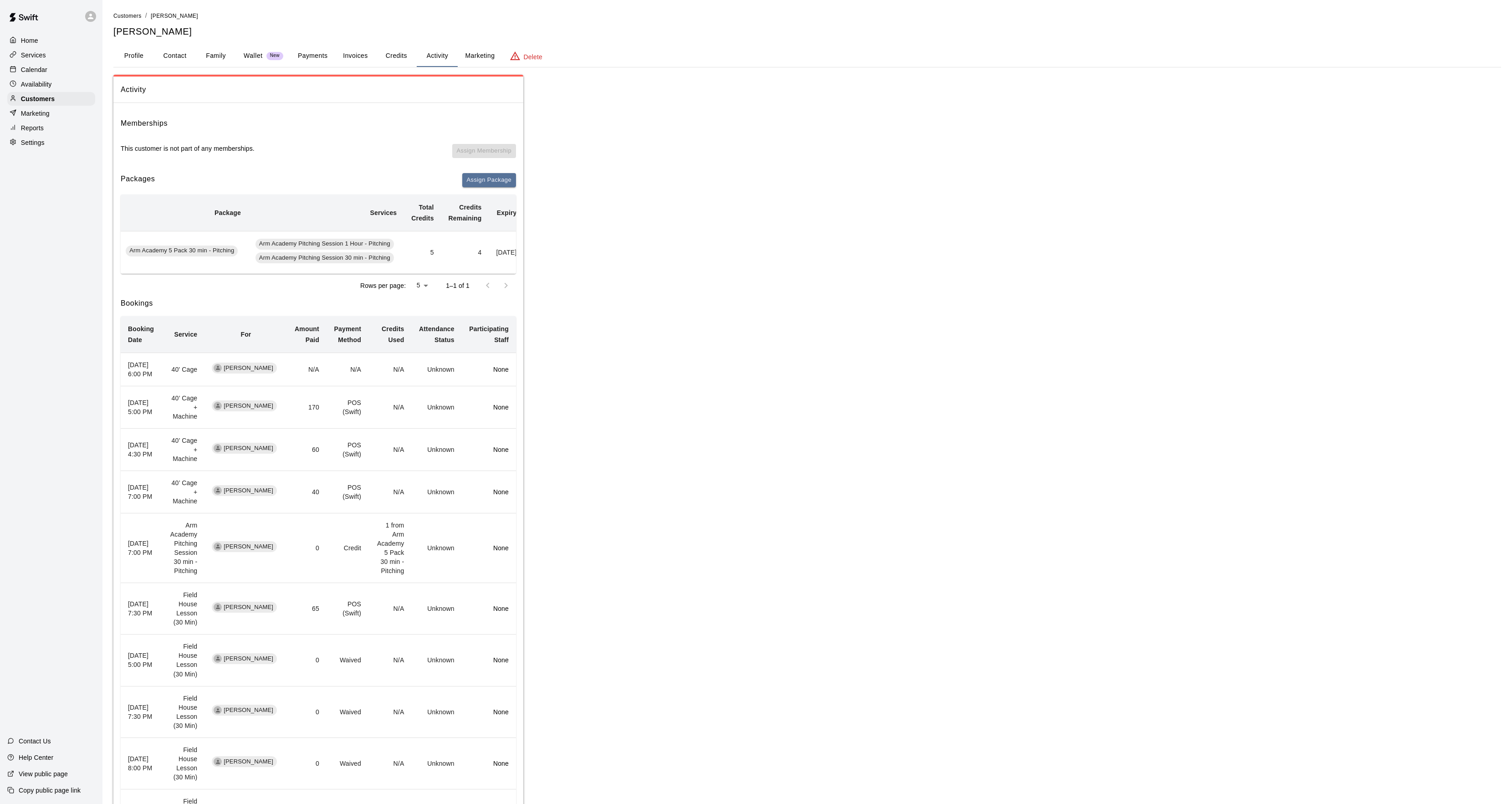
scroll to position [0, 53]
click at [57, 69] on div "Calendar" at bounding box center [50, 70] width 88 height 14
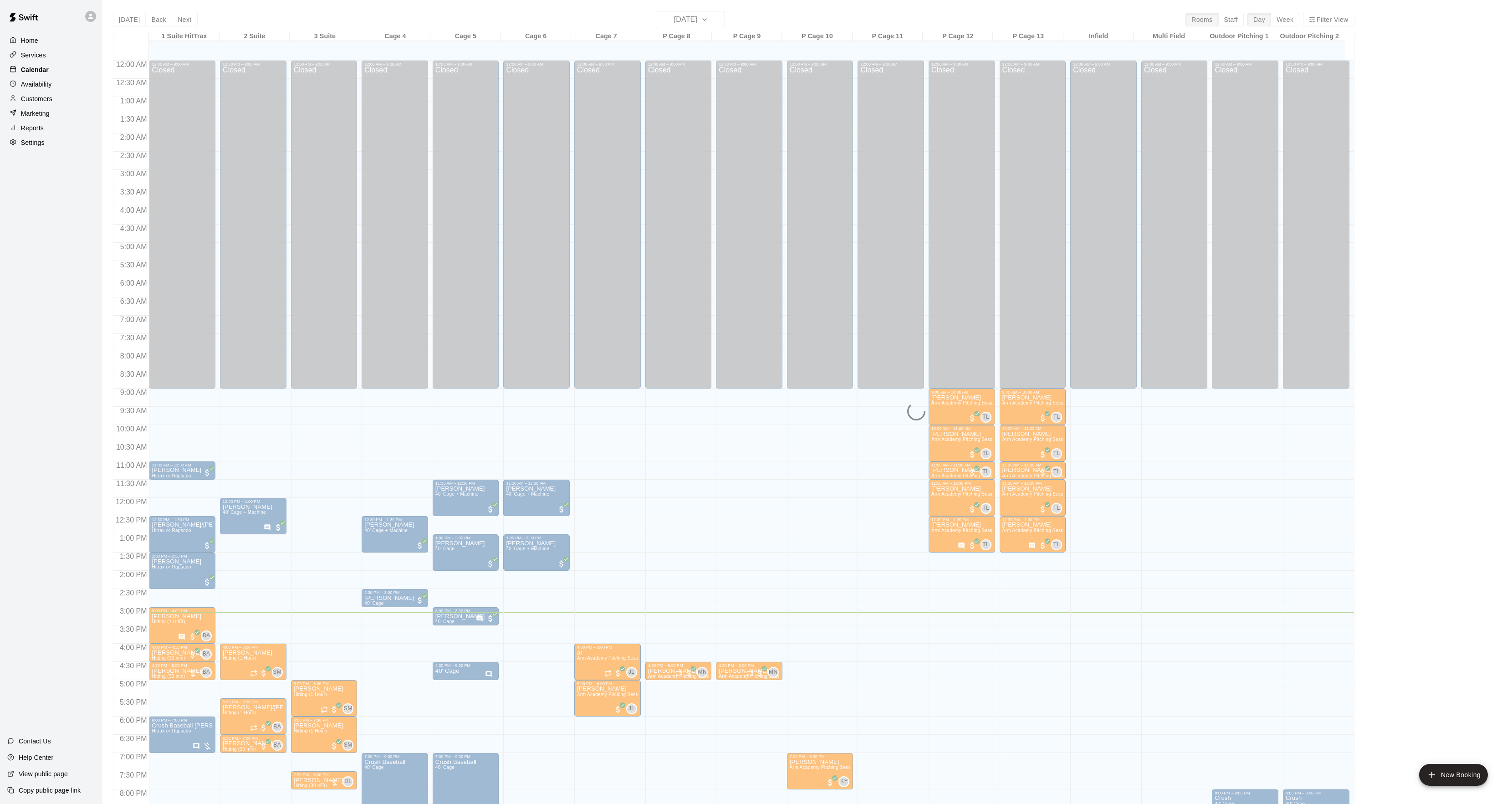
scroll to position [94, 0]
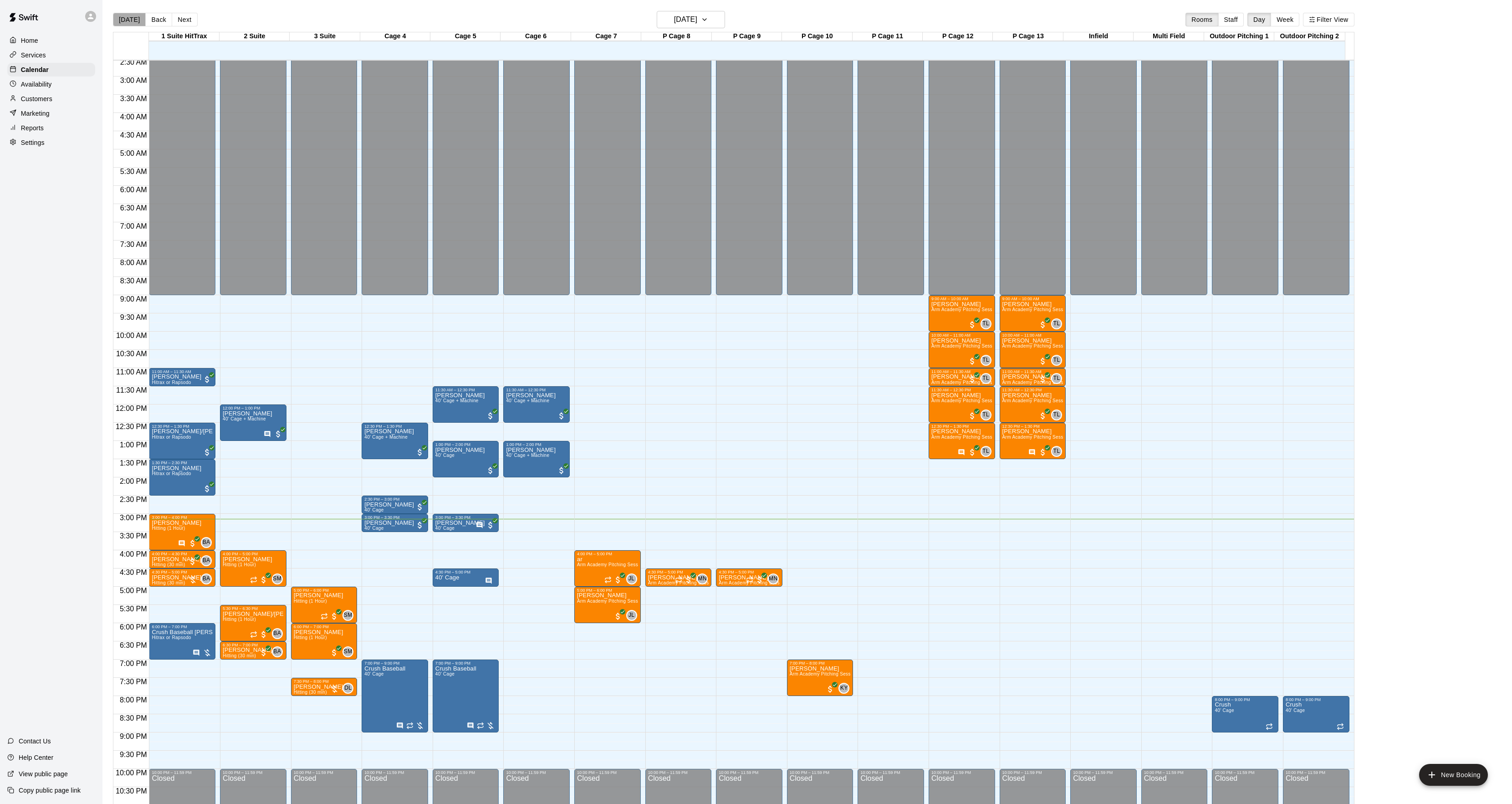
click at [136, 16] on button "[DATE]" at bounding box center [129, 19] width 33 height 14
drag, startPoint x: 250, startPoint y: 593, endPoint x: 250, endPoint y: 598, distance: 5.0
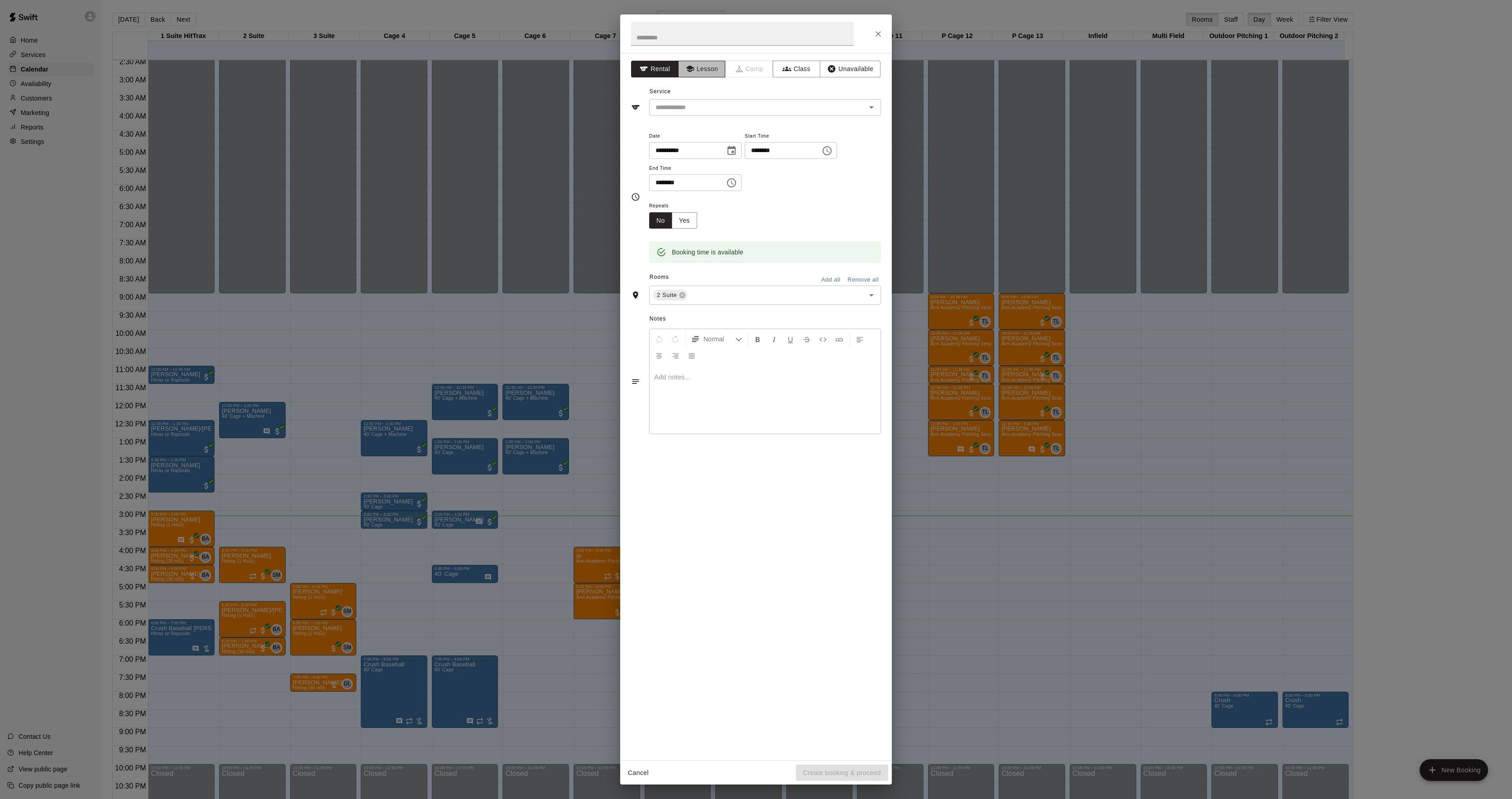
click at [688, 75] on button "Lesson" at bounding box center [702, 69] width 48 height 17
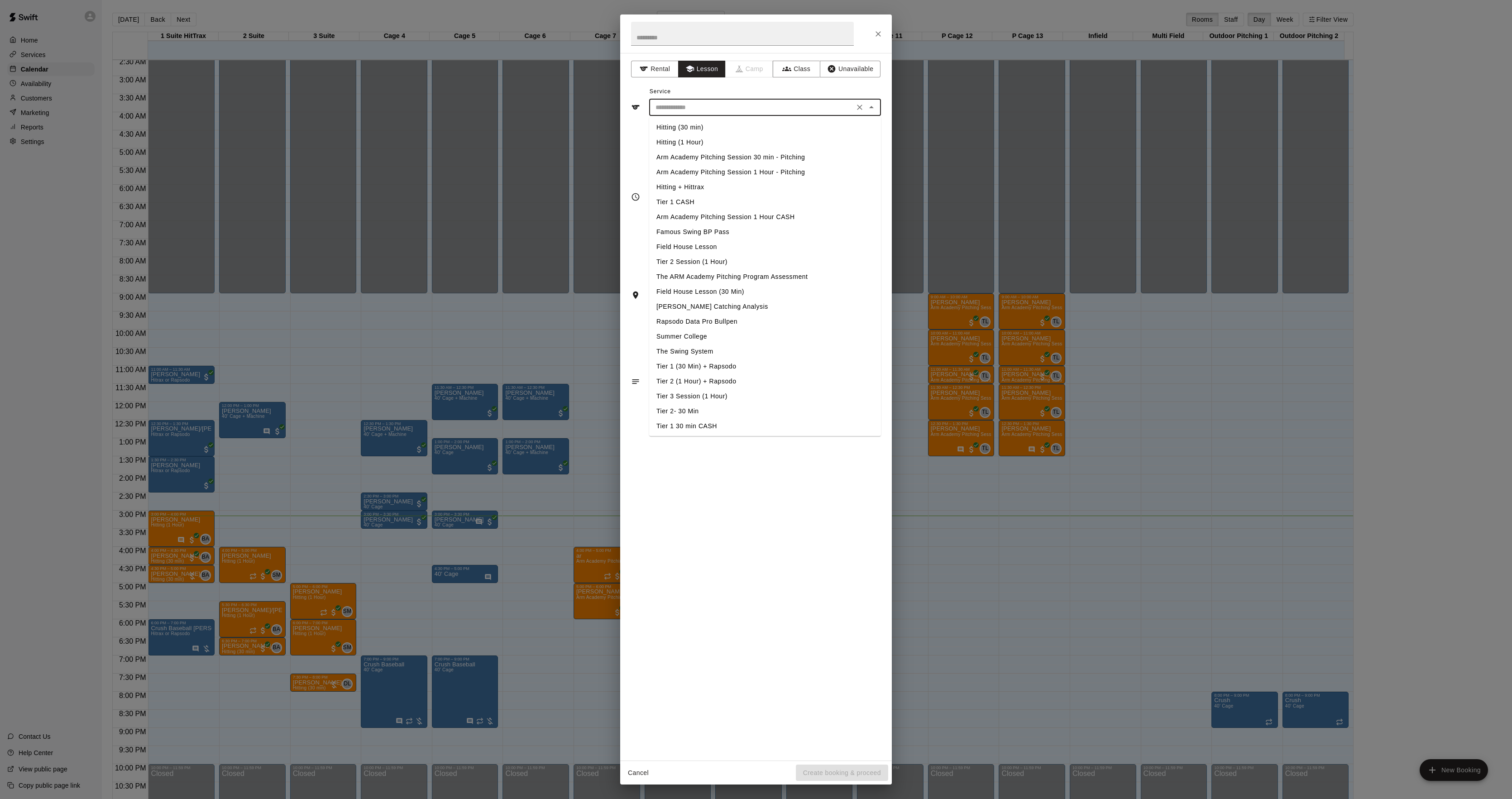
click at [681, 109] on input "text" at bounding box center [751, 107] width 199 height 12
click at [684, 125] on li "Hitting (30 min)" at bounding box center [764, 127] width 232 height 15
type input "**********"
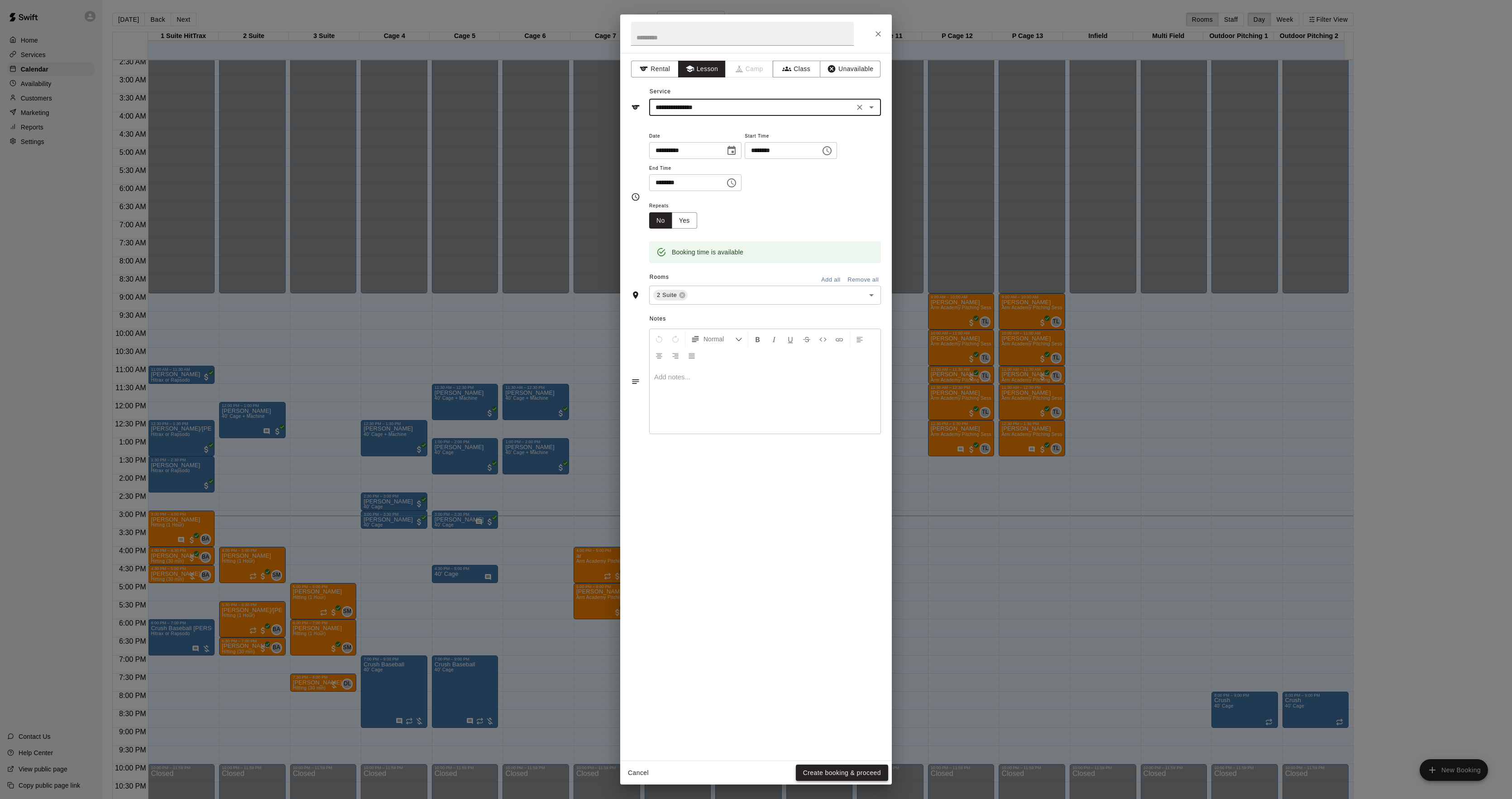
click at [841, 777] on button "Create booking & proceed" at bounding box center [841, 773] width 92 height 17
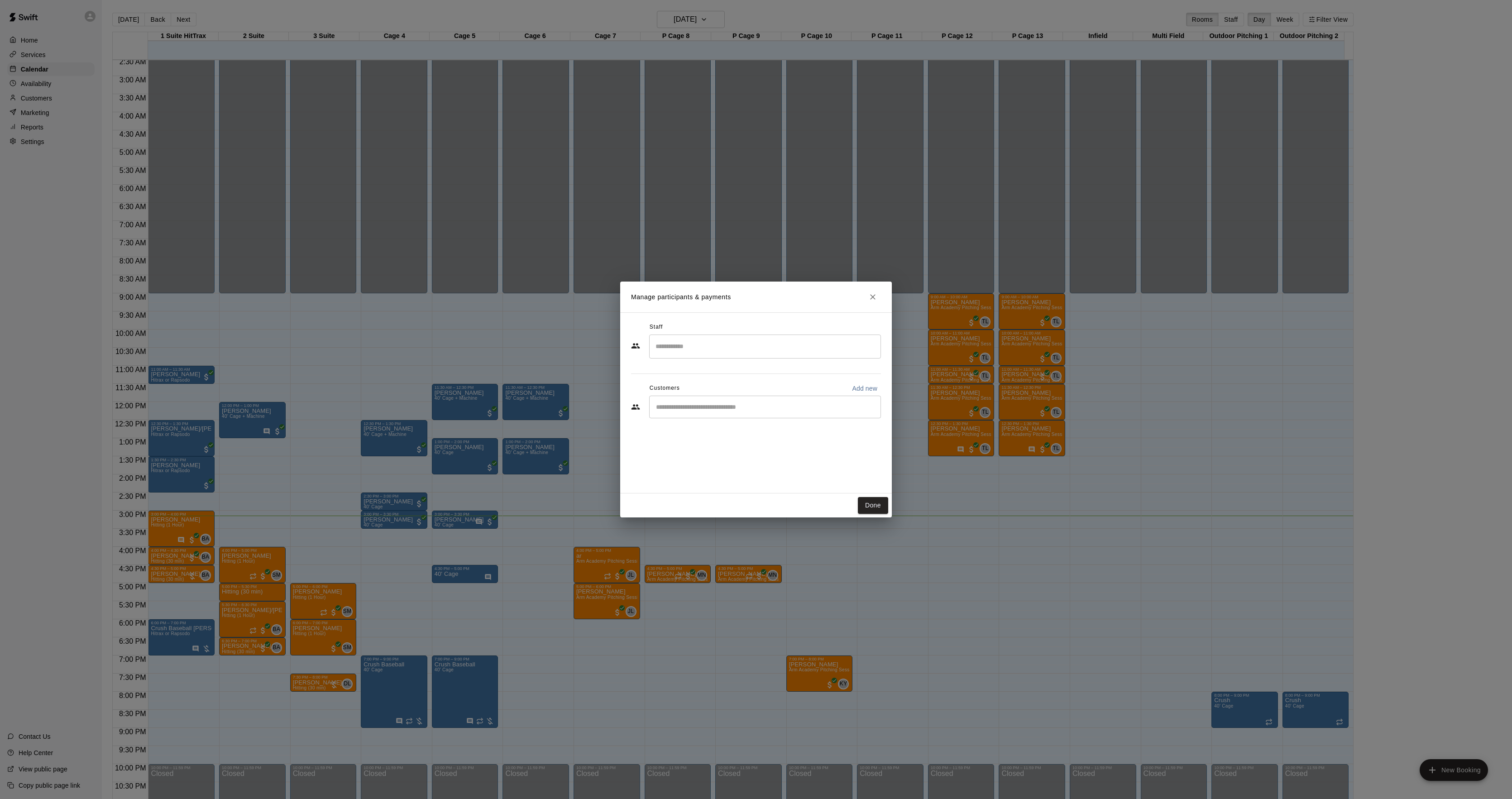
click at [726, 347] on input "Search staff" at bounding box center [764, 346] width 223 height 16
click at [718, 397] on li "Brian Anderson Staff" at bounding box center [760, 405] width 222 height 31
click at [733, 410] on input "Start typing to search customers..." at bounding box center [764, 407] width 223 height 9
type input "*******"
click at [708, 493] on div "Luke potucek potucekfamily23@gmail.com" at bounding box center [724, 484] width 97 height 19
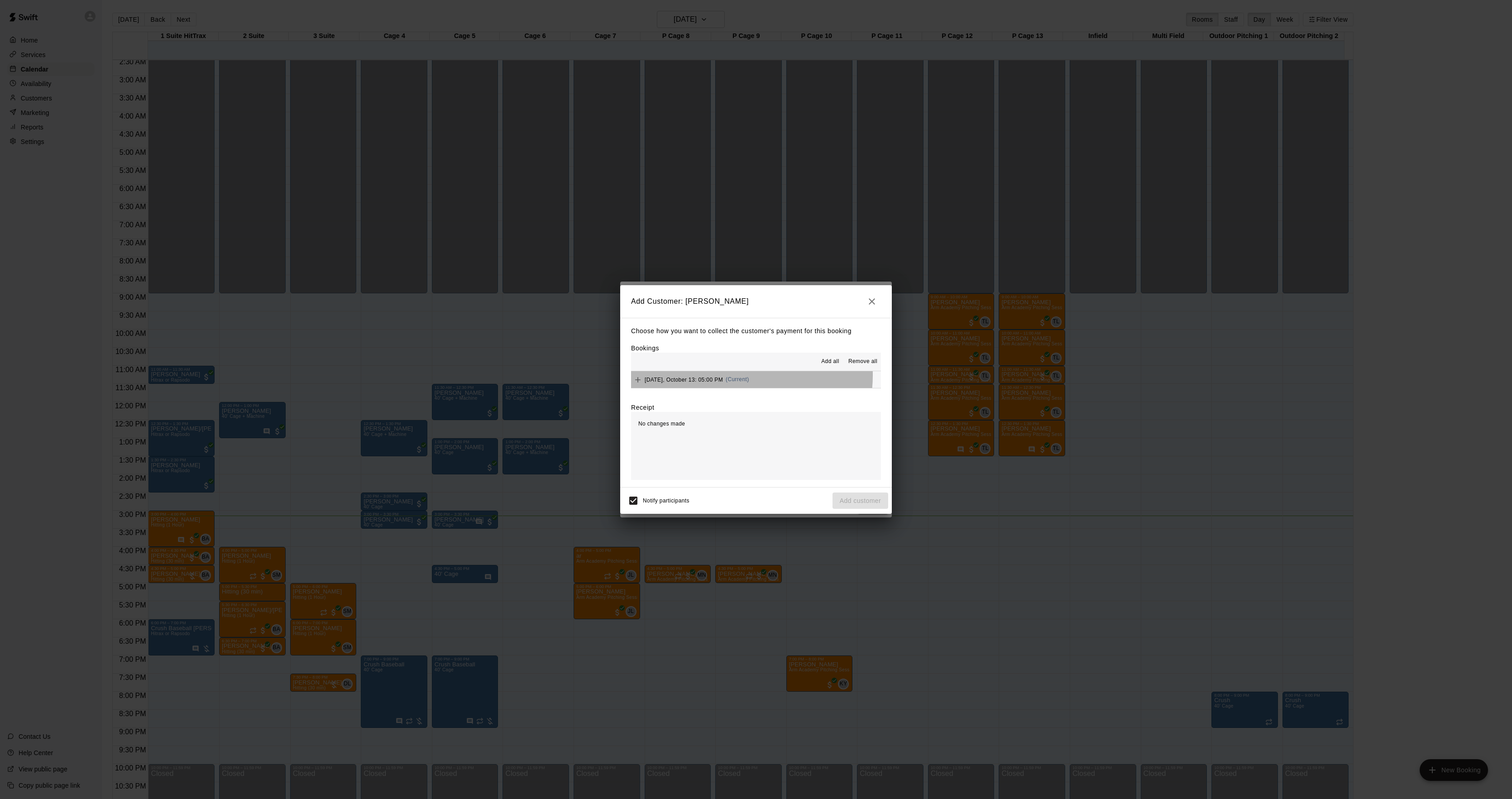
click at [730, 376] on div "Monday, October 13: 05:00 PM (Current)" at bounding box center [689, 379] width 118 height 14
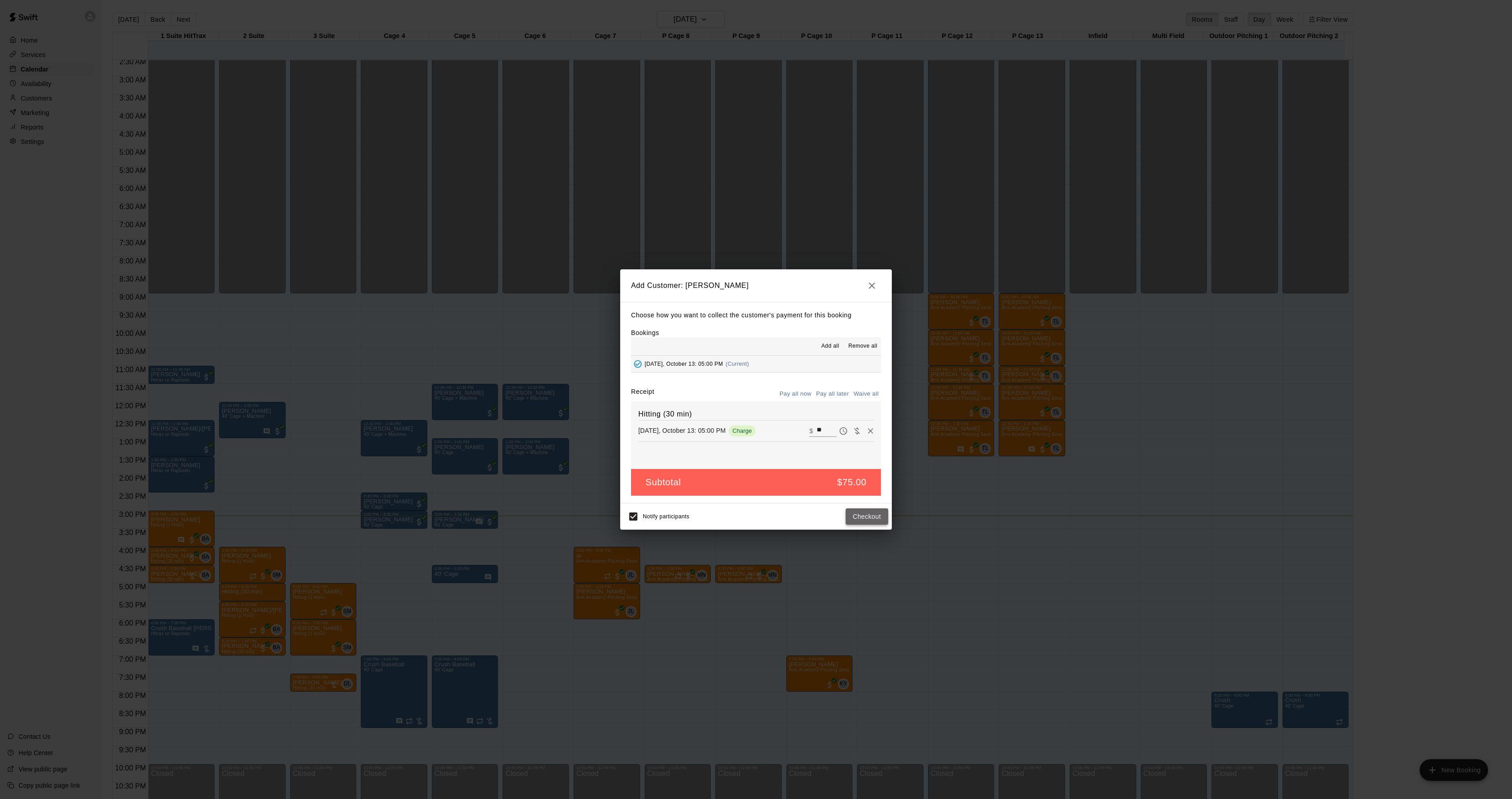
click at [861, 514] on button "Checkout" at bounding box center [866, 517] width 42 height 17
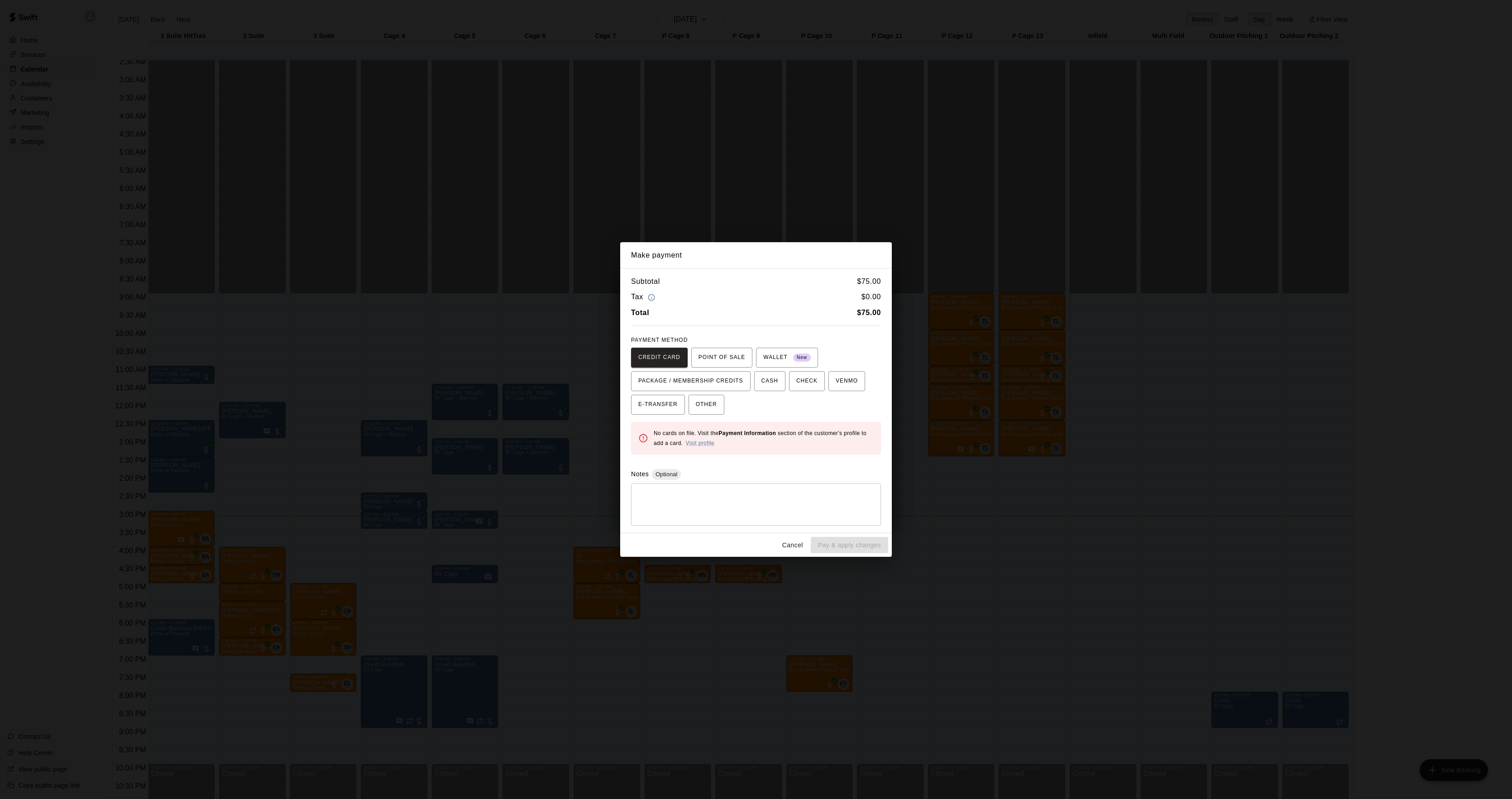
click at [998, 462] on div "Make payment Subtotal $ 75.00 Tax $ 0.00 Total $ 75.00 PAYMENT METHOD CREDIT CA…" at bounding box center [756, 400] width 1512 height 799
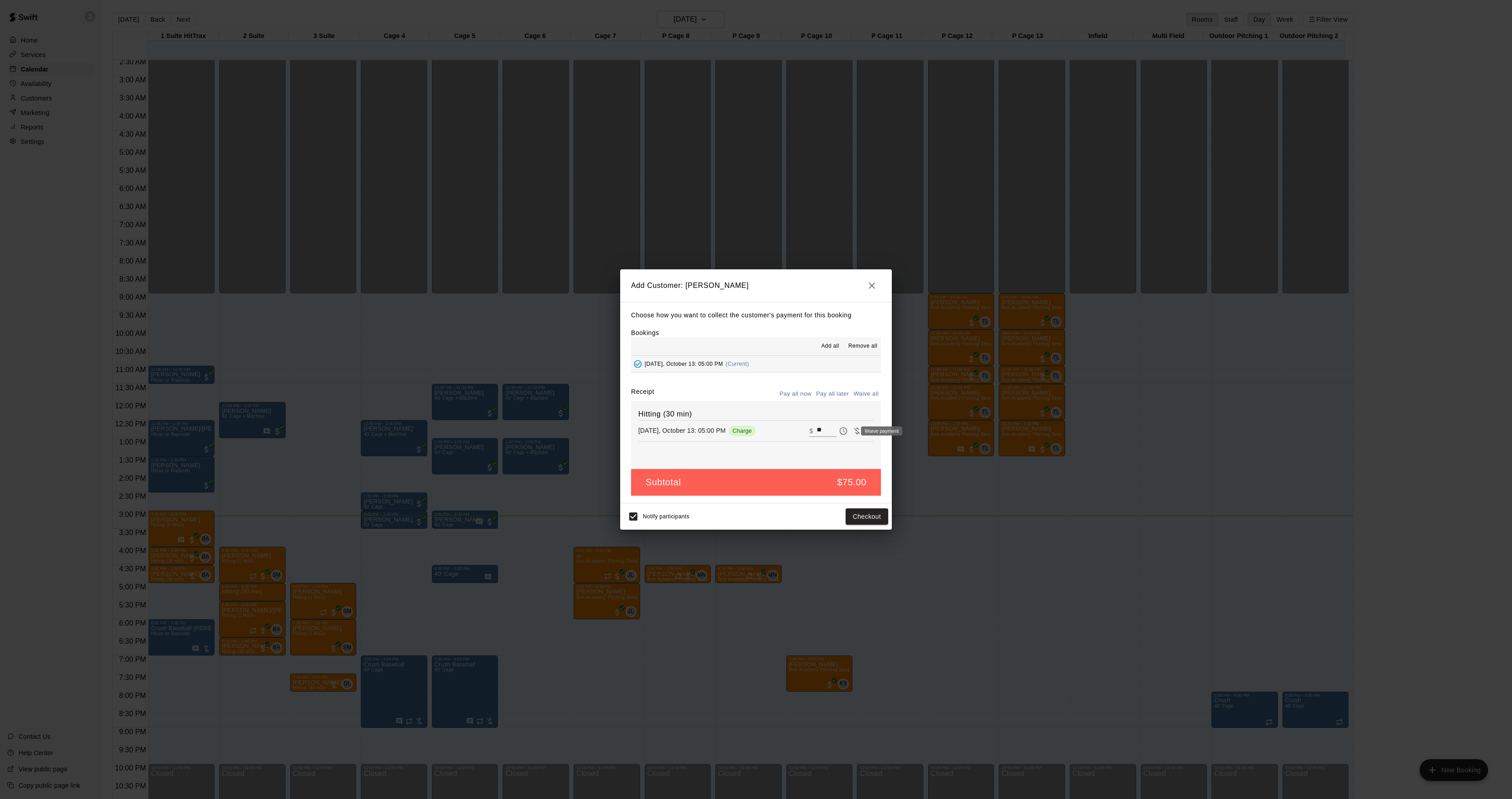
click at [852, 433] on icon "Waive payment" at bounding box center [857, 431] width 9 height 9
type input "*"
click at [874, 521] on button "Add customer" at bounding box center [860, 517] width 55 height 17
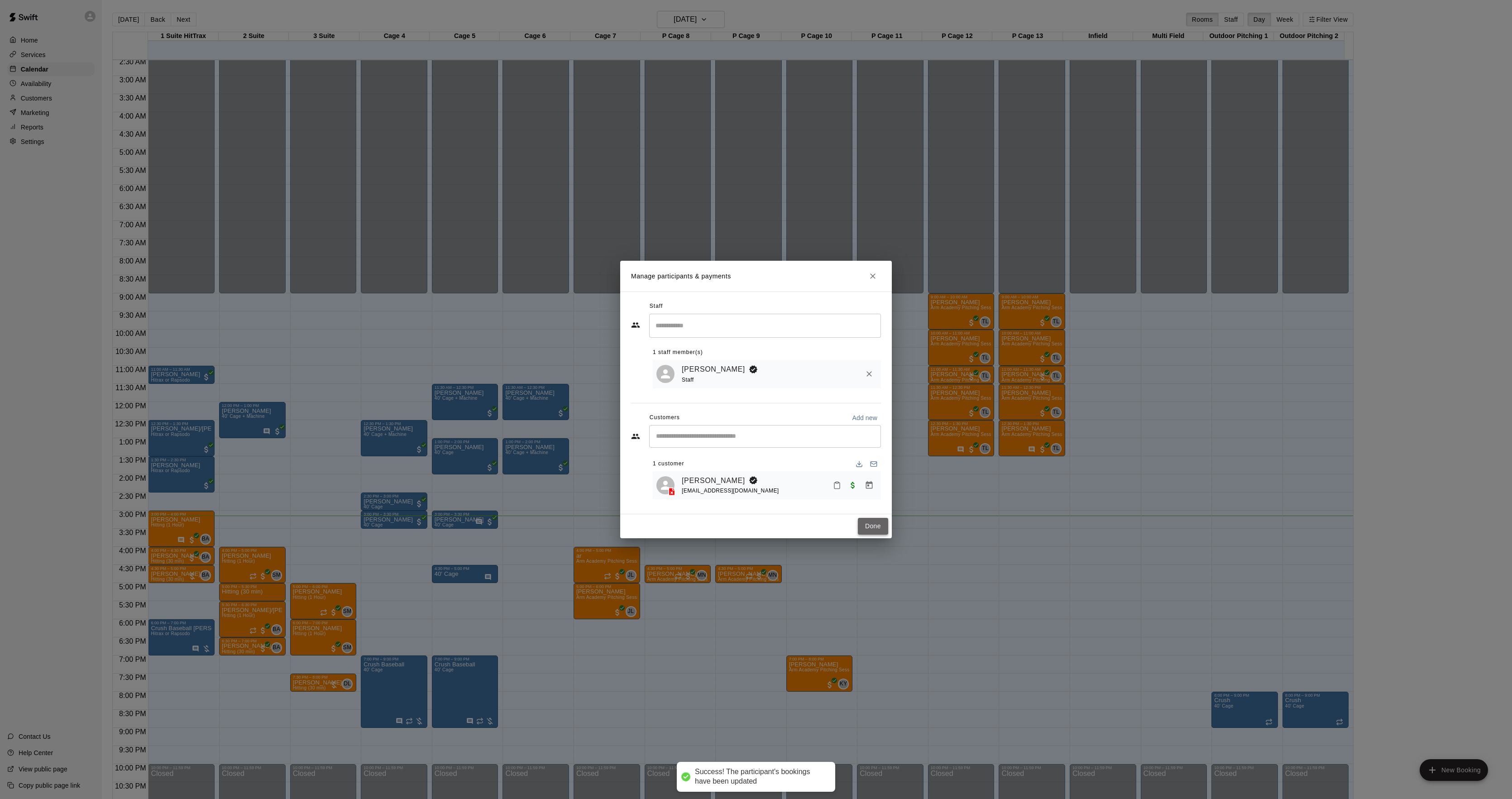
click at [859, 529] on button "Done" at bounding box center [872, 527] width 30 height 17
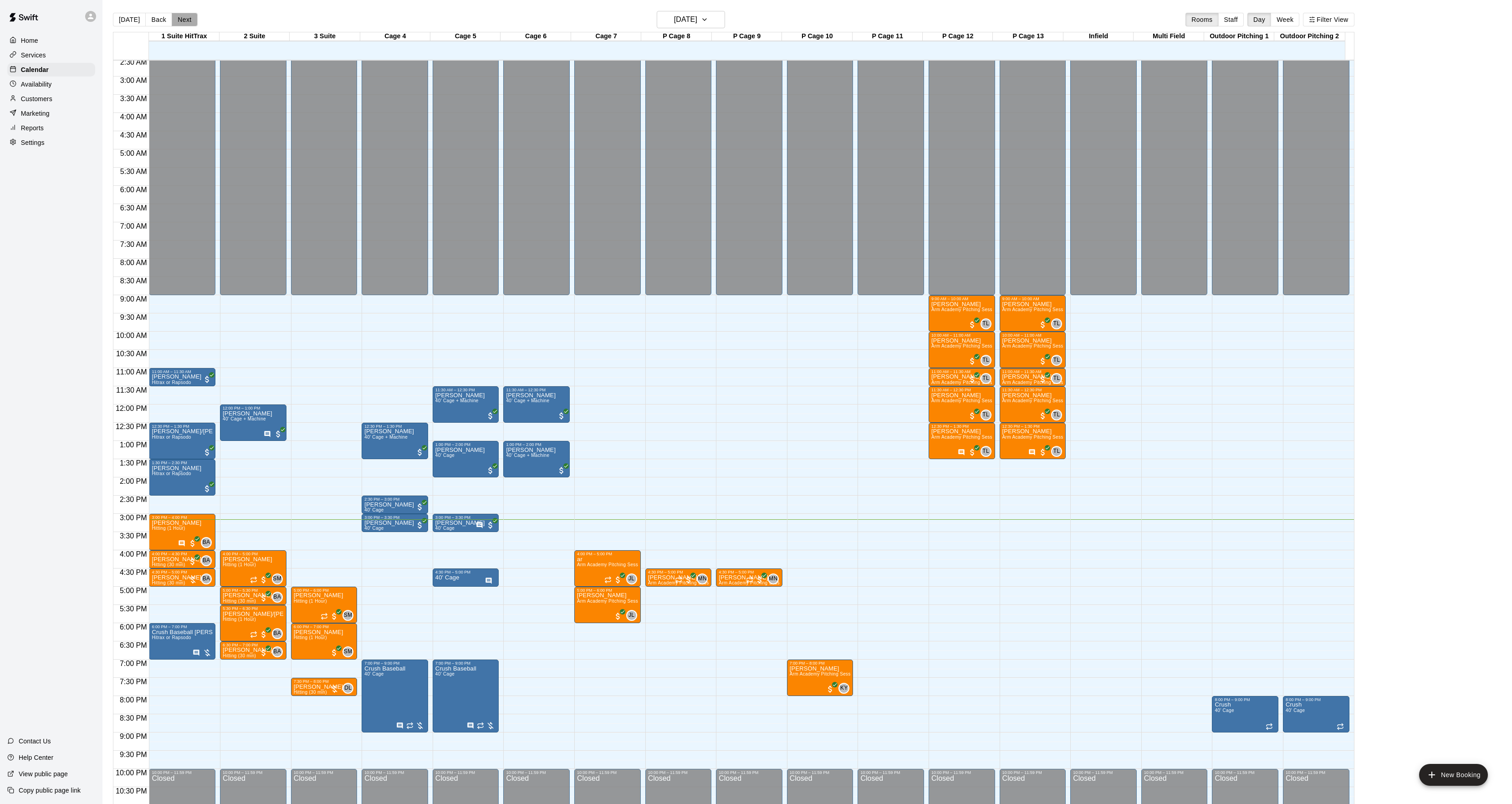
click at [184, 22] on button "Next" at bounding box center [184, 19] width 26 height 14
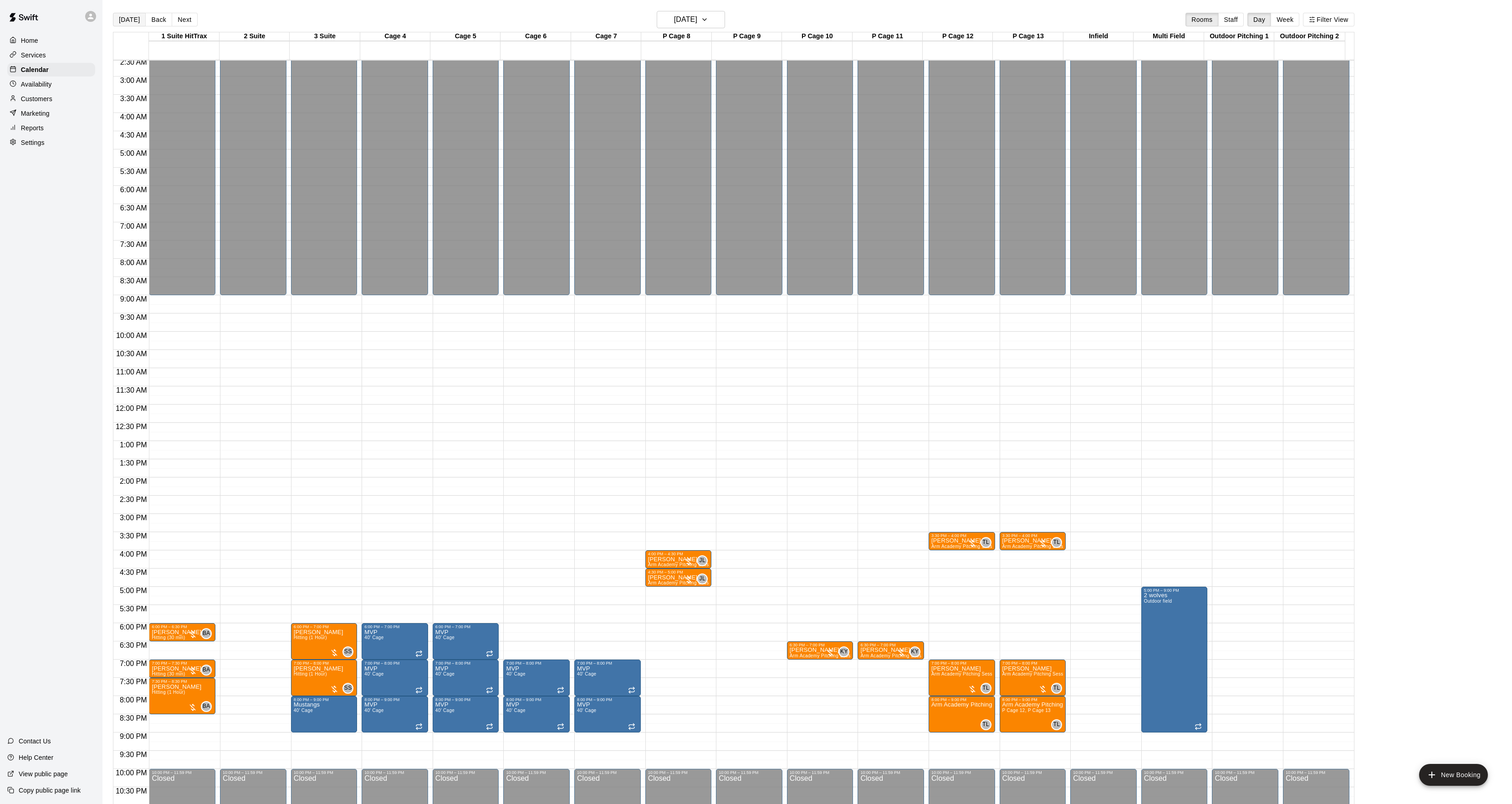
click at [120, 20] on button "[DATE]" at bounding box center [129, 19] width 33 height 14
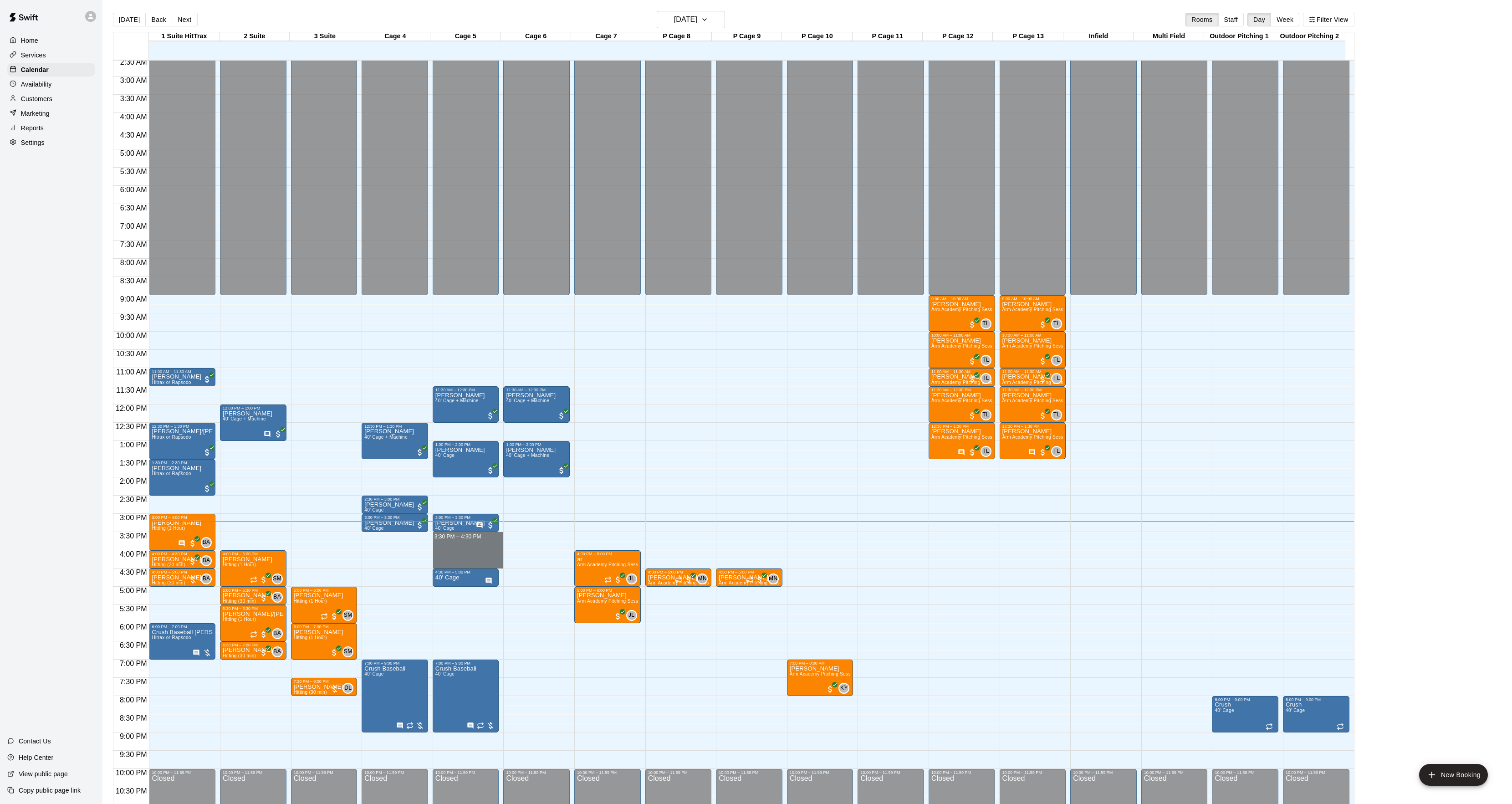
drag, startPoint x: 446, startPoint y: 538, endPoint x: 446, endPoint y: 567, distance: 29.0
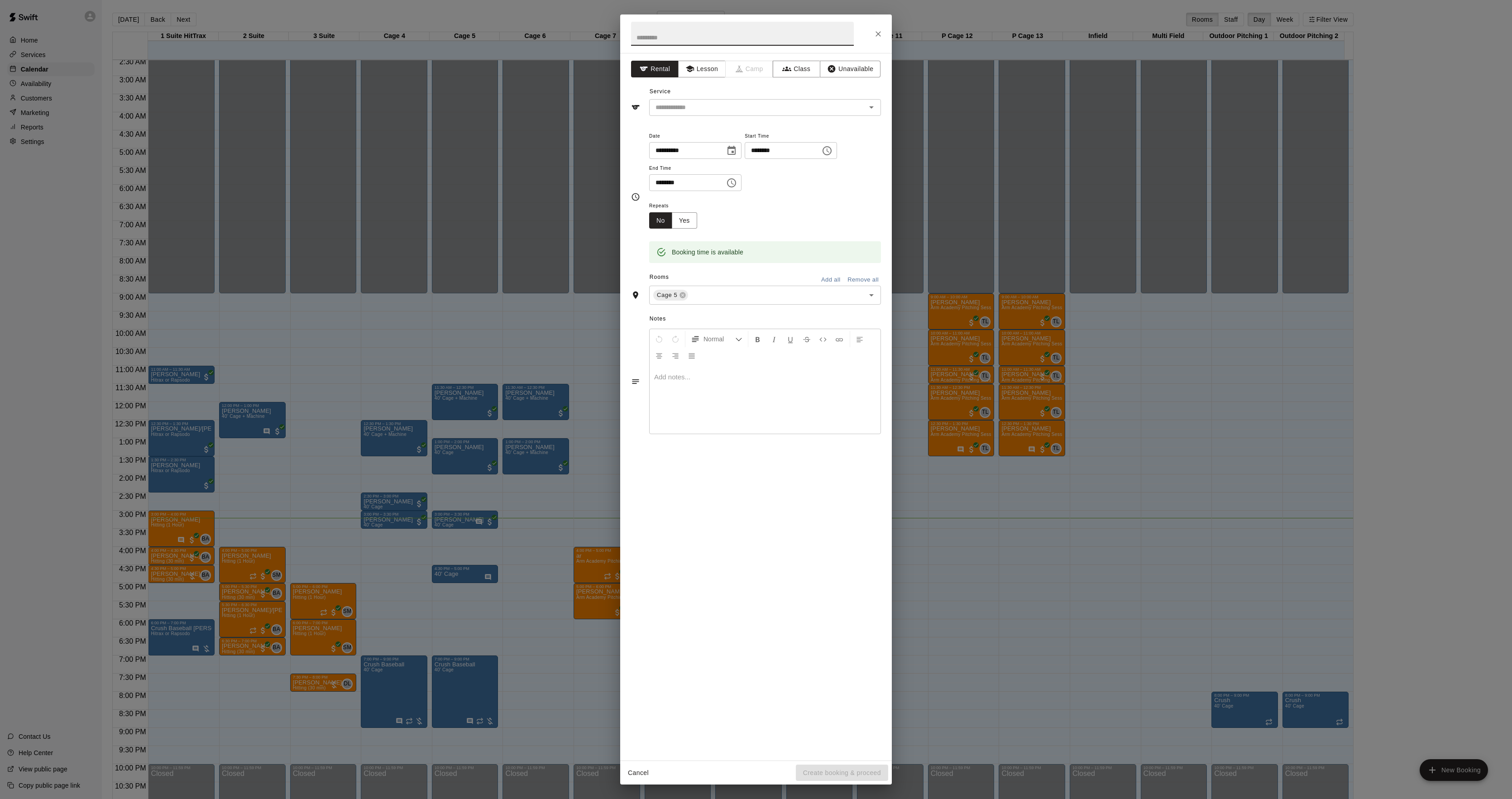
click at [712, 116] on div "**********" at bounding box center [755, 406] width 272 height 707
click at [696, 111] on input "text" at bounding box center [751, 107] width 199 height 12
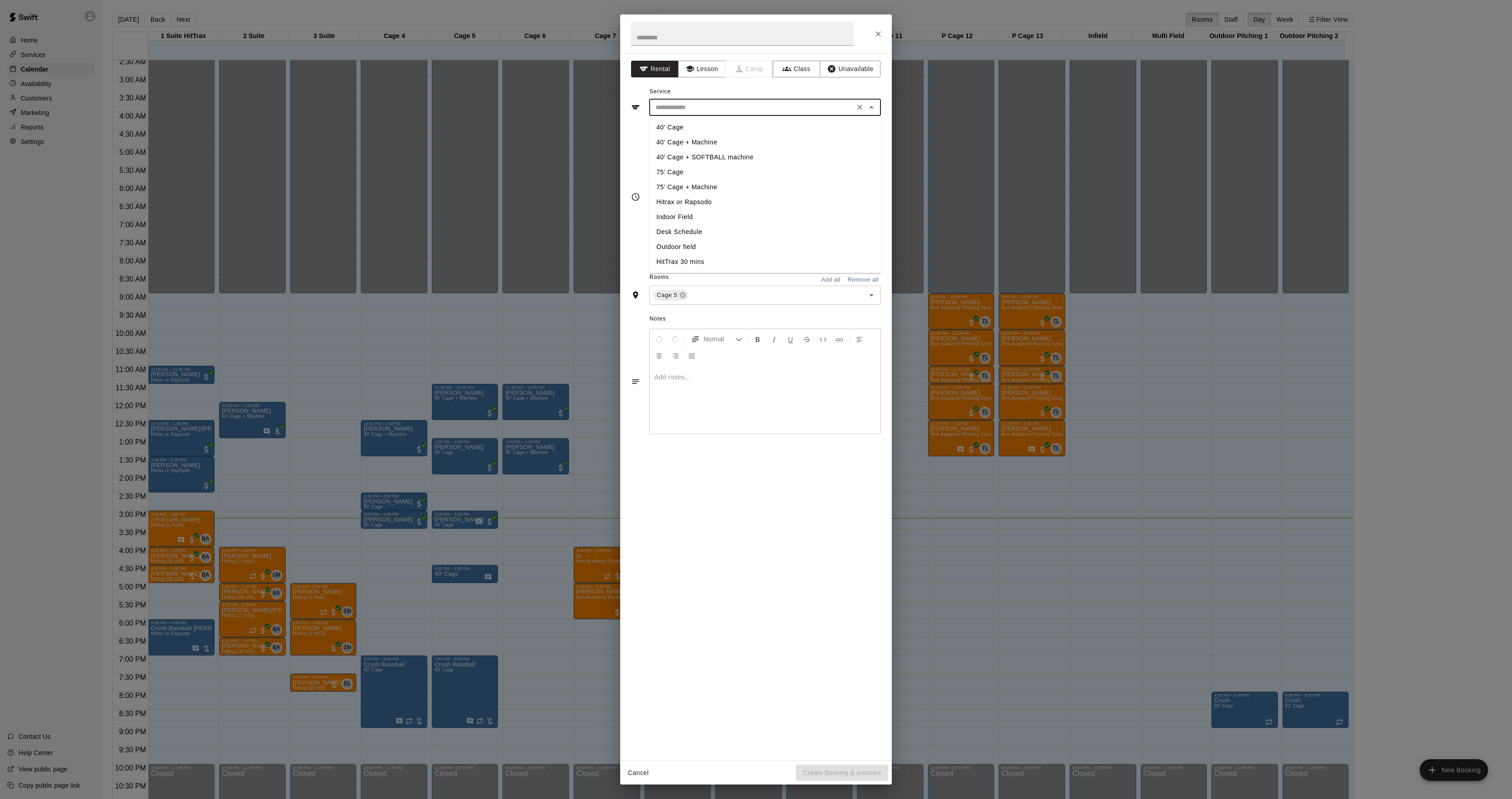
click at [691, 138] on li "40’ Cage + Machine" at bounding box center [764, 142] width 232 height 15
type input "**********"
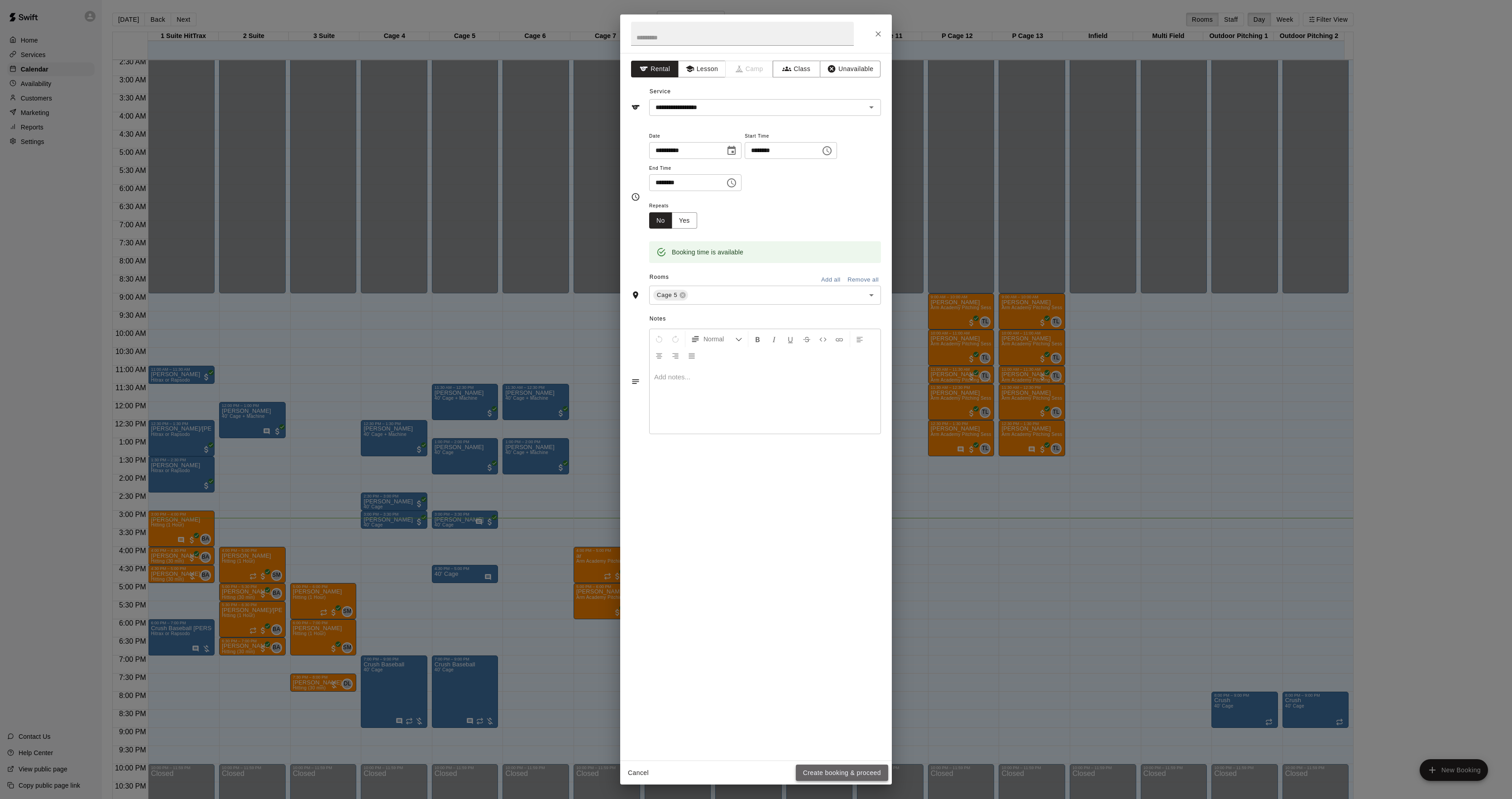
click at [859, 768] on button "Create booking & proceed" at bounding box center [841, 773] width 92 height 17
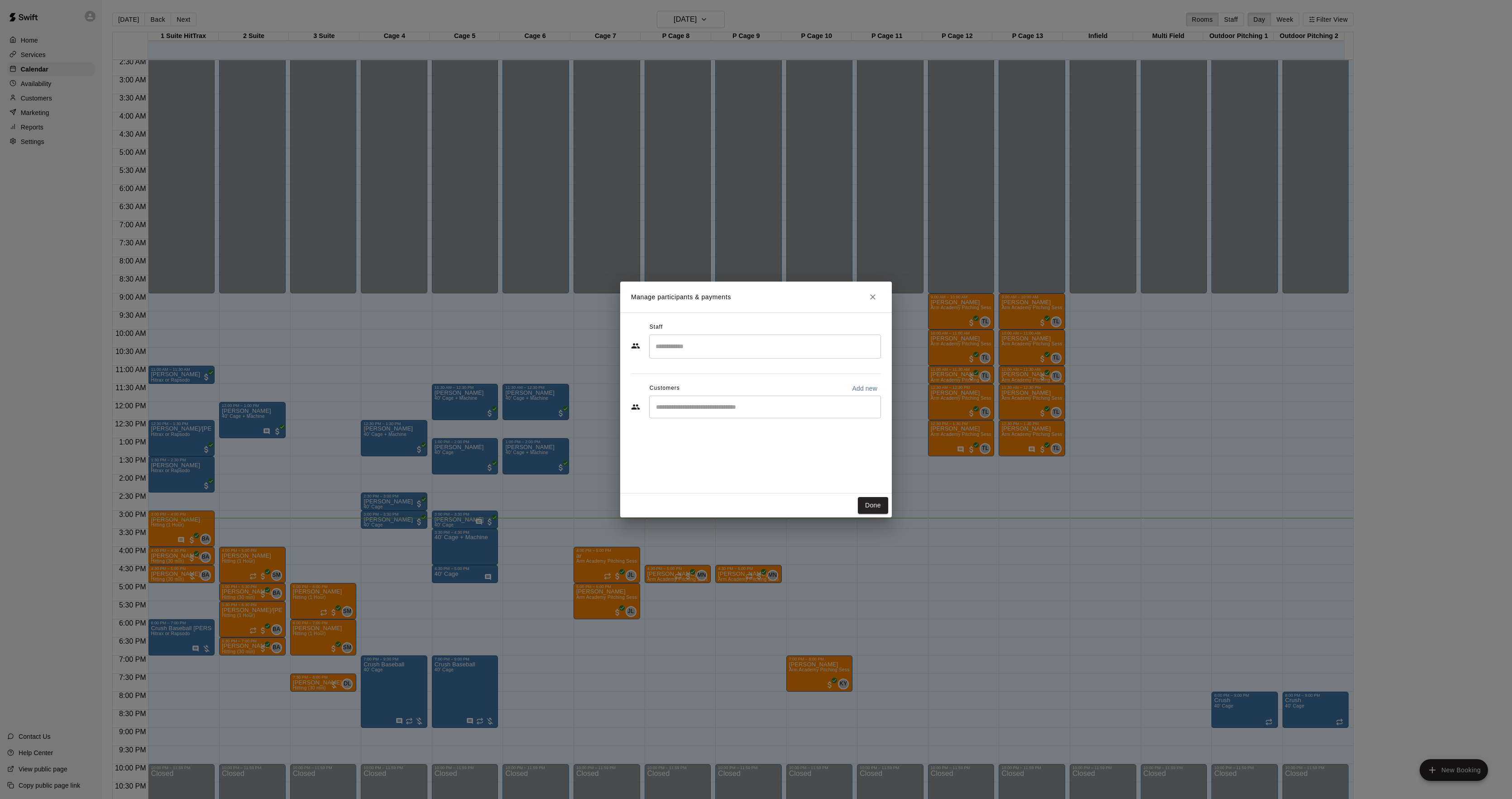
click at [684, 416] on div "​" at bounding box center [764, 406] width 232 height 22
click at [697, 408] on input "***" at bounding box center [758, 407] width 210 height 9
type input "***"
click at [885, 505] on button "Done" at bounding box center [872, 505] width 30 height 17
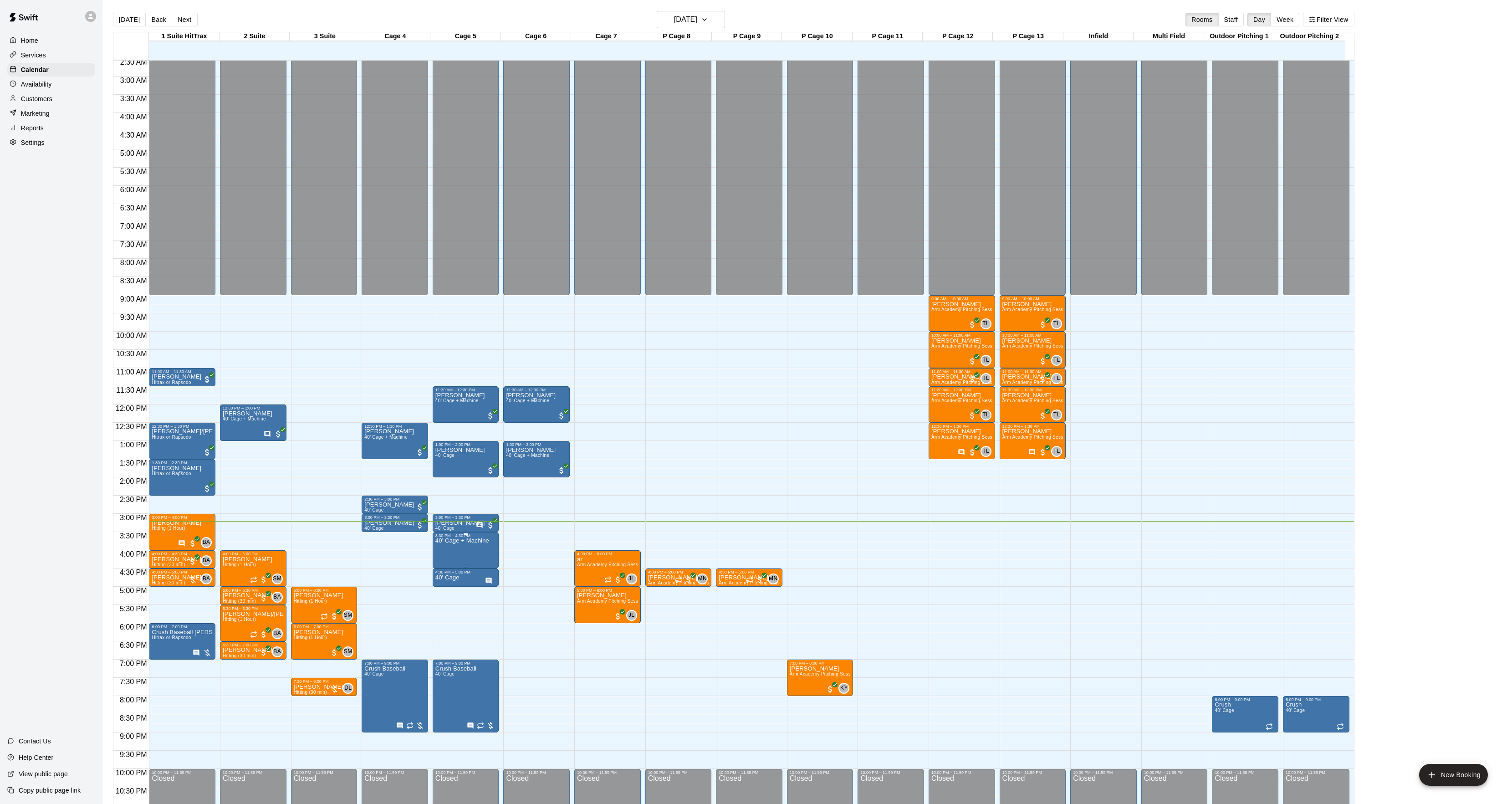
click at [438, 548] on icon "edit" at bounding box center [444, 549] width 11 height 11
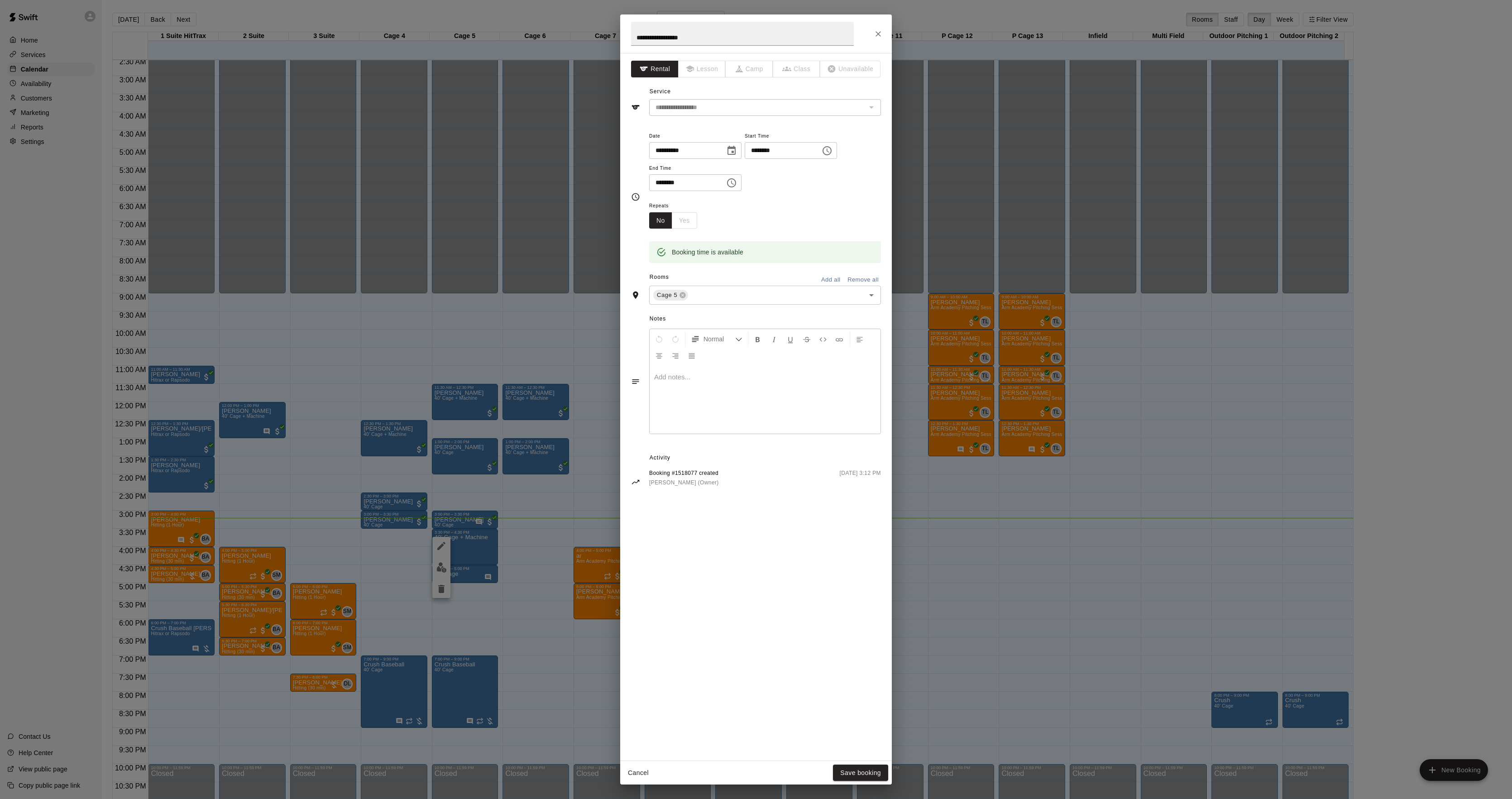
click at [720, 406] on div at bounding box center [765, 400] width 231 height 68
click at [856, 768] on button "Save booking" at bounding box center [861, 773] width 55 height 17
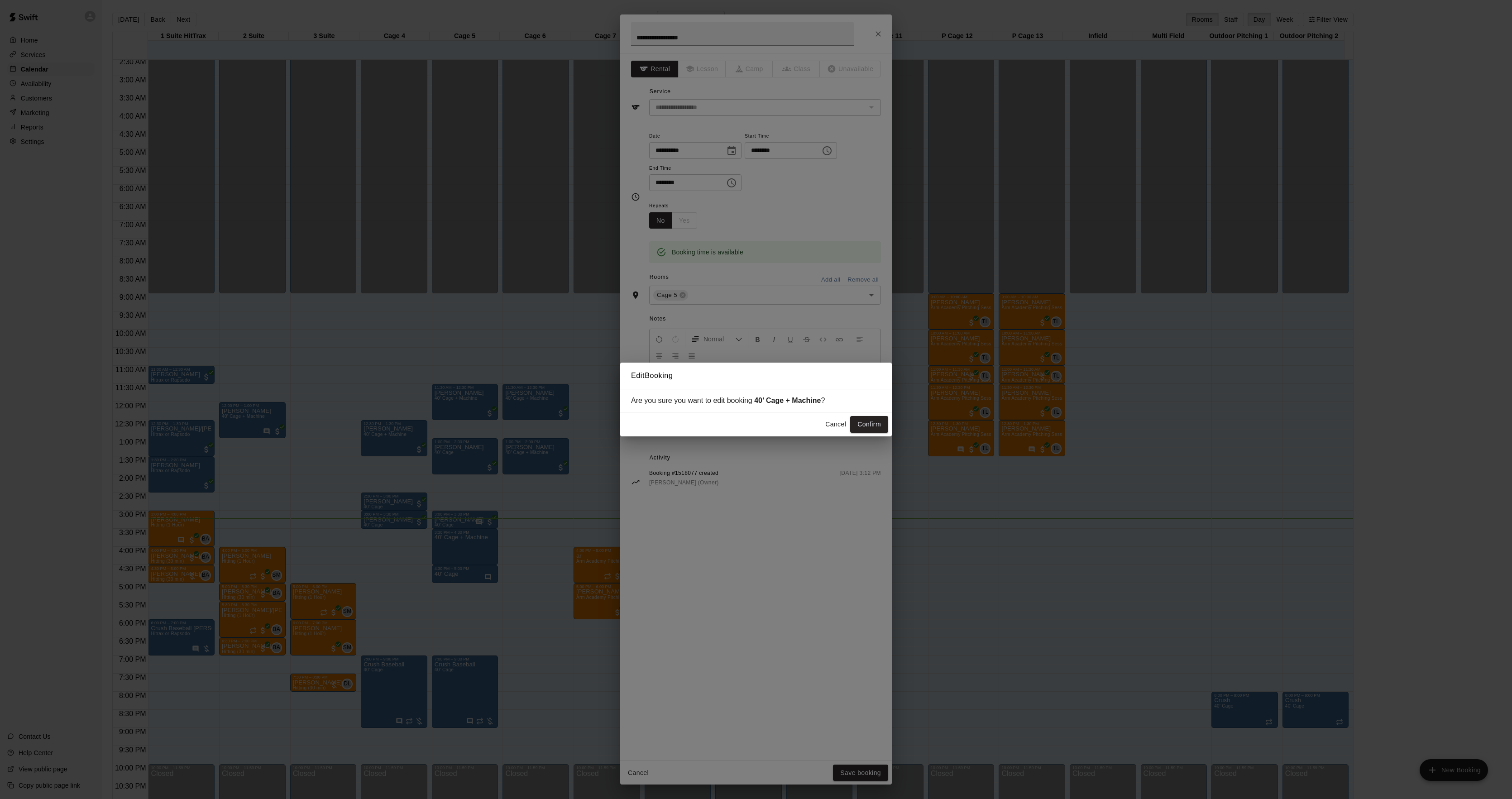
click at [868, 426] on button "Confirm" at bounding box center [868, 424] width 38 height 17
